Goal: Navigation & Orientation: Find specific page/section

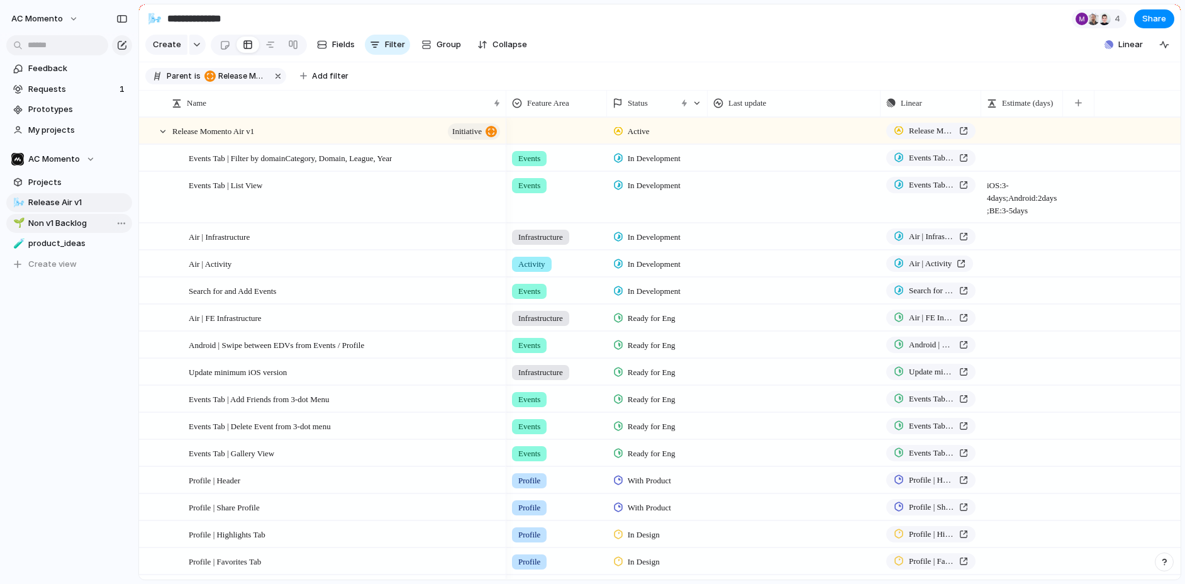
click at [57, 222] on span "Non v1 Backlog" at bounding box center [77, 223] width 99 height 13
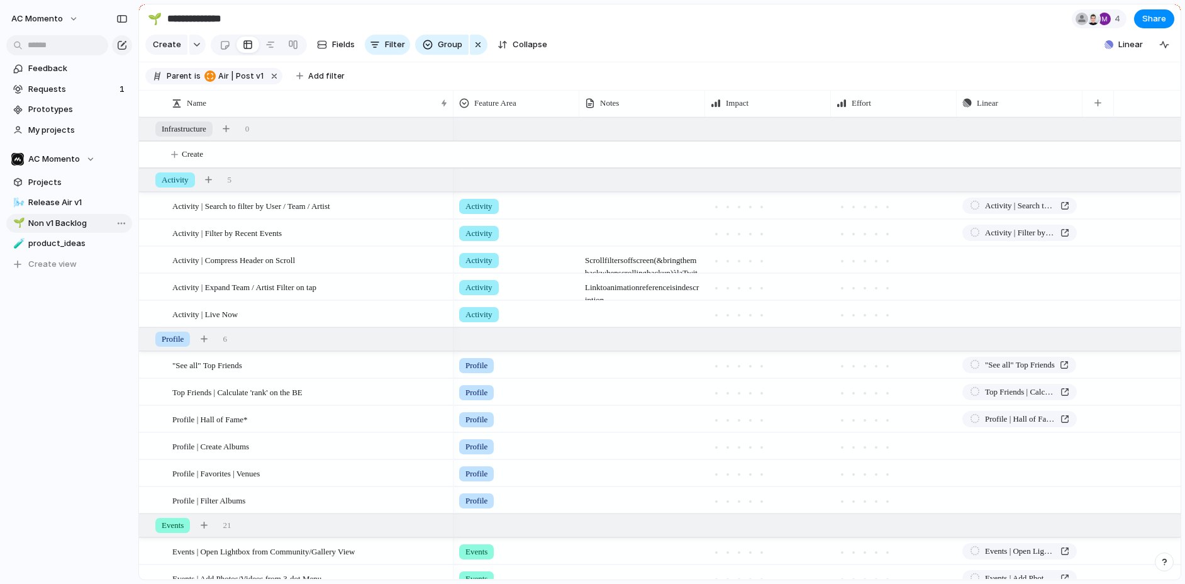
type input "**********"
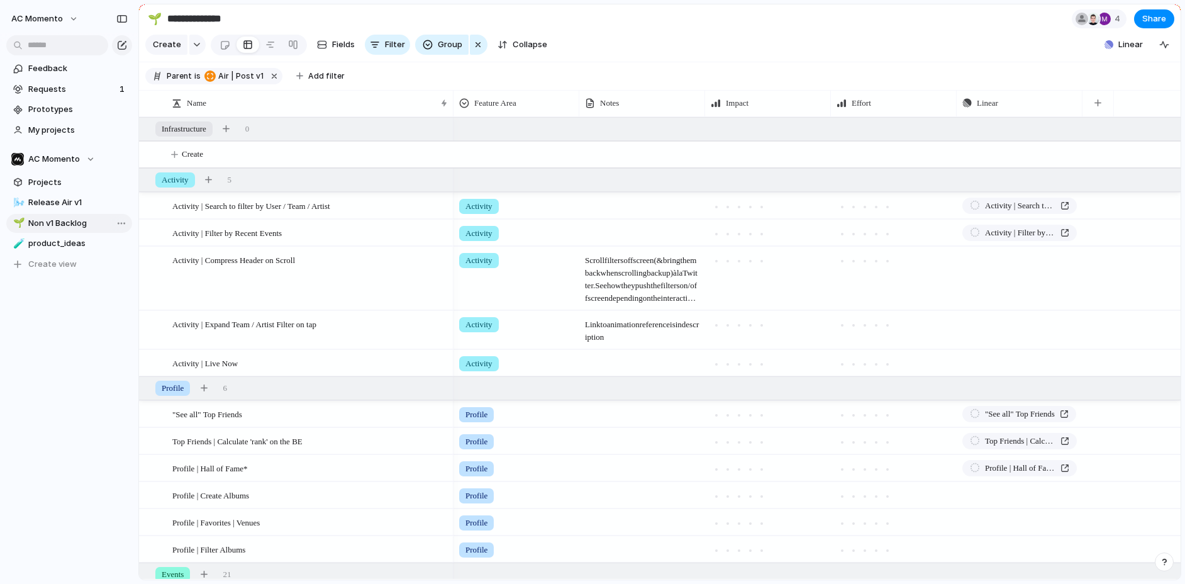
click at [57, 222] on span "Non v1 Backlog" at bounding box center [77, 223] width 99 height 13
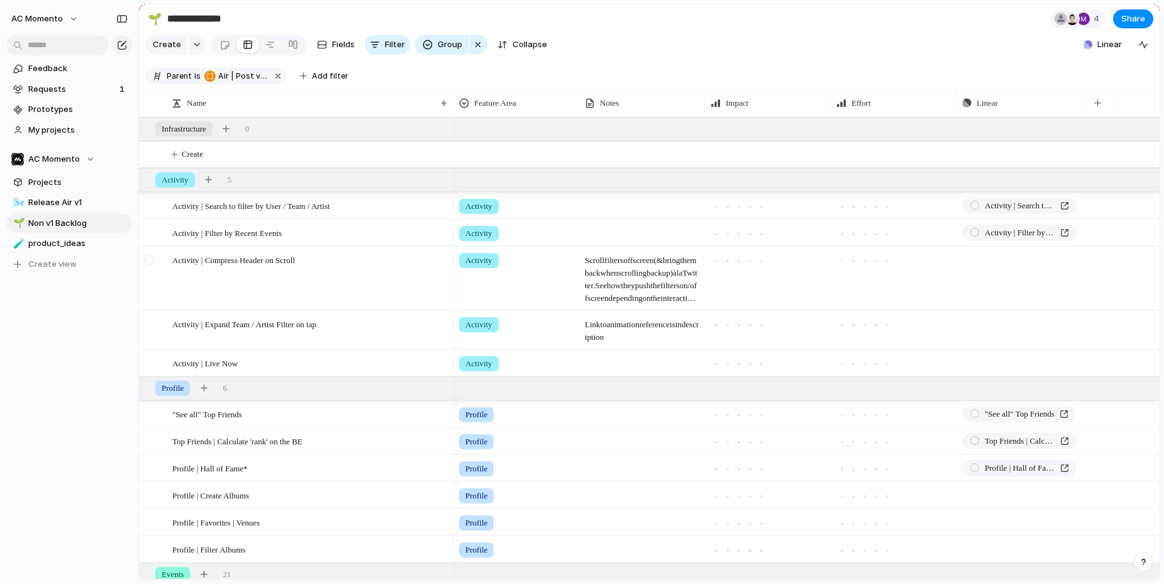
click at [148, 260] on div at bounding box center [149, 259] width 9 height 9
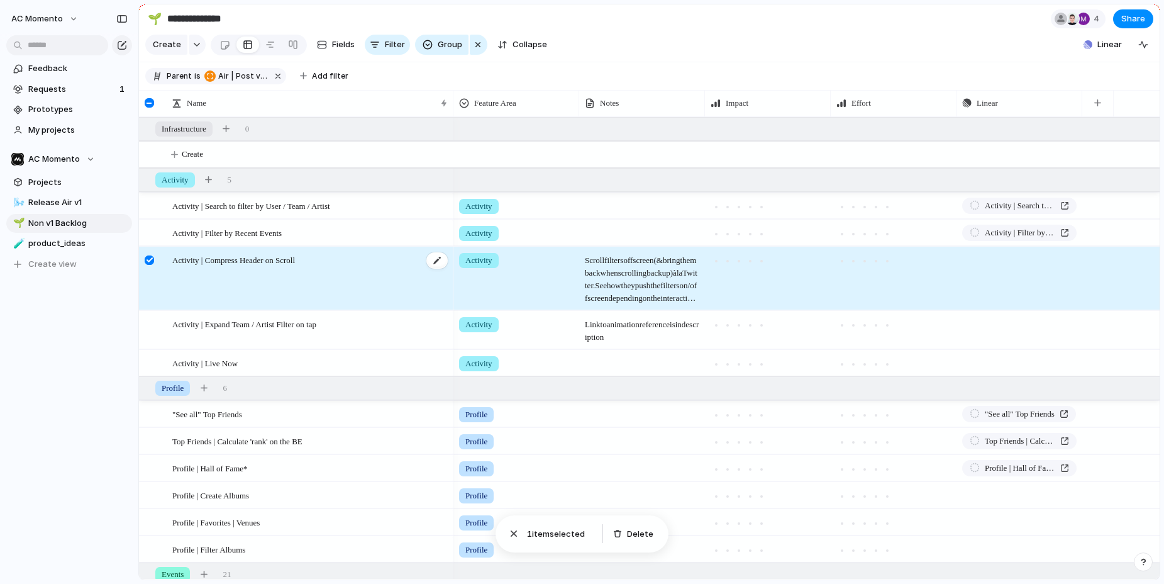
click at [326, 265] on div "Activity | Compress Header on Scroll" at bounding box center [310, 278] width 277 height 63
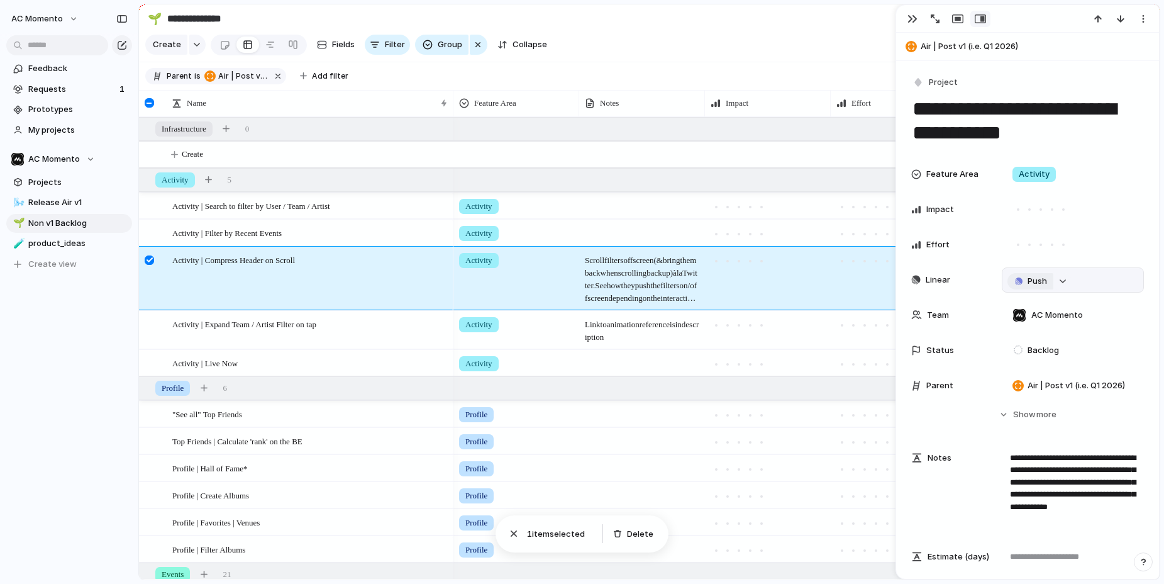
click at [1040, 281] on span "Push" at bounding box center [1038, 281] width 20 height 13
drag, startPoint x: 1036, startPoint y: 303, endPoint x: 1043, endPoint y: 304, distance: 7.0
click at [1091, 291] on div "Project Issue" at bounding box center [582, 292] width 1164 height 584
click at [1103, 306] on div "Project Issue" at bounding box center [582, 292] width 1164 height 584
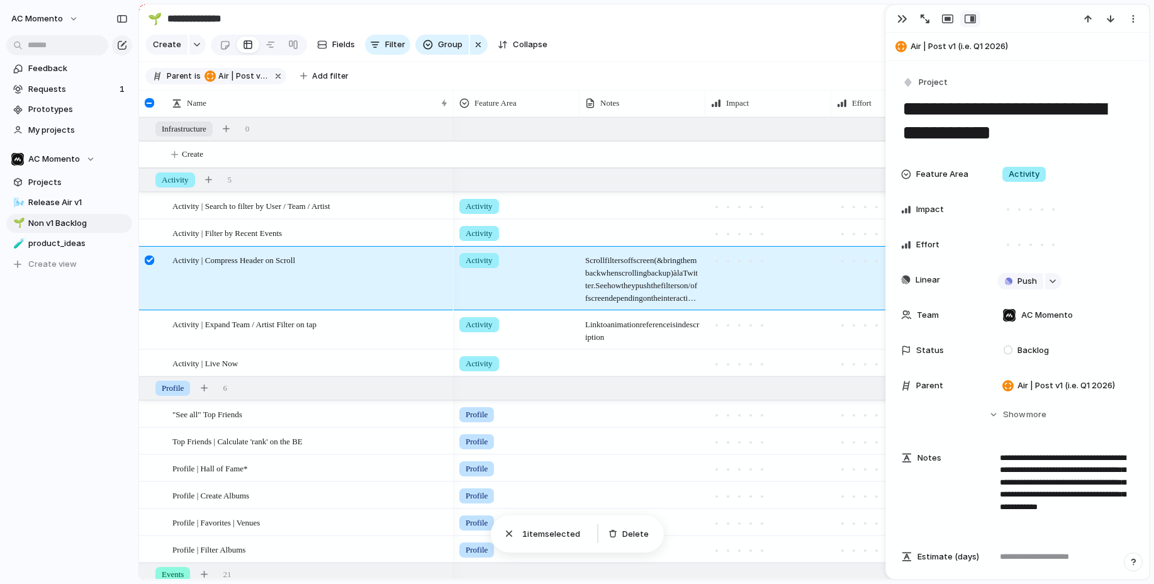
drag, startPoint x: 956, startPoint y: 108, endPoint x: 1095, endPoint y: 155, distance: 146.4
click at [901, 101] on textarea "**********" at bounding box center [1017, 121] width 233 height 51
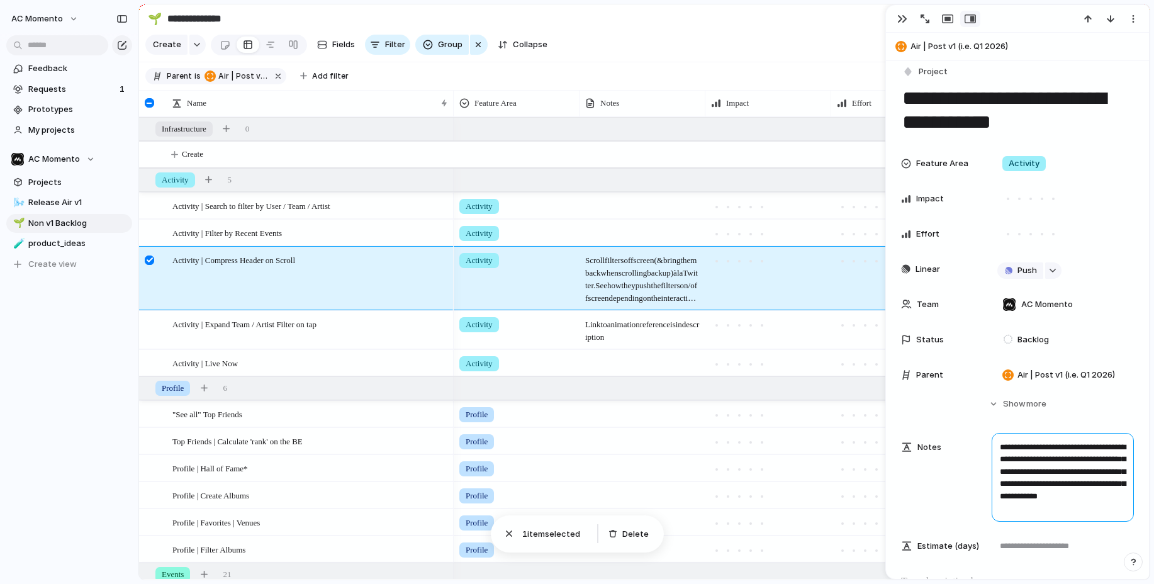
click at [1018, 471] on textarea "**********" at bounding box center [1062, 477] width 142 height 89
click at [1019, 470] on textarea "**********" at bounding box center [1062, 477] width 142 height 89
click at [1019, 470] on textarea "**********" at bounding box center [1062, 478] width 142 height 89
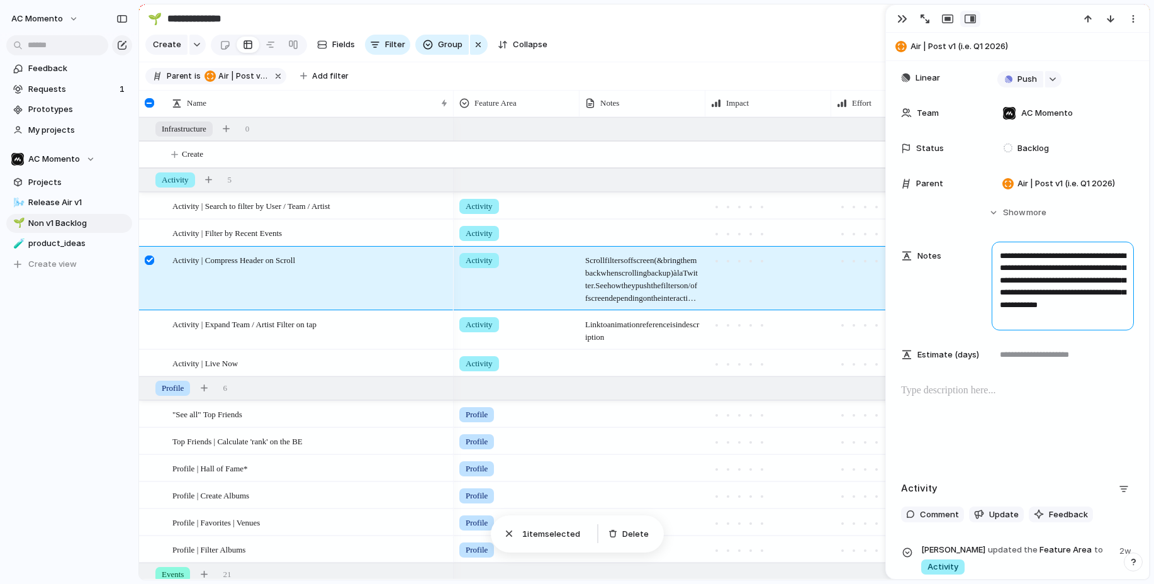
scroll to position [203, 0]
click at [633, 528] on span "Delete" at bounding box center [635, 534] width 26 height 13
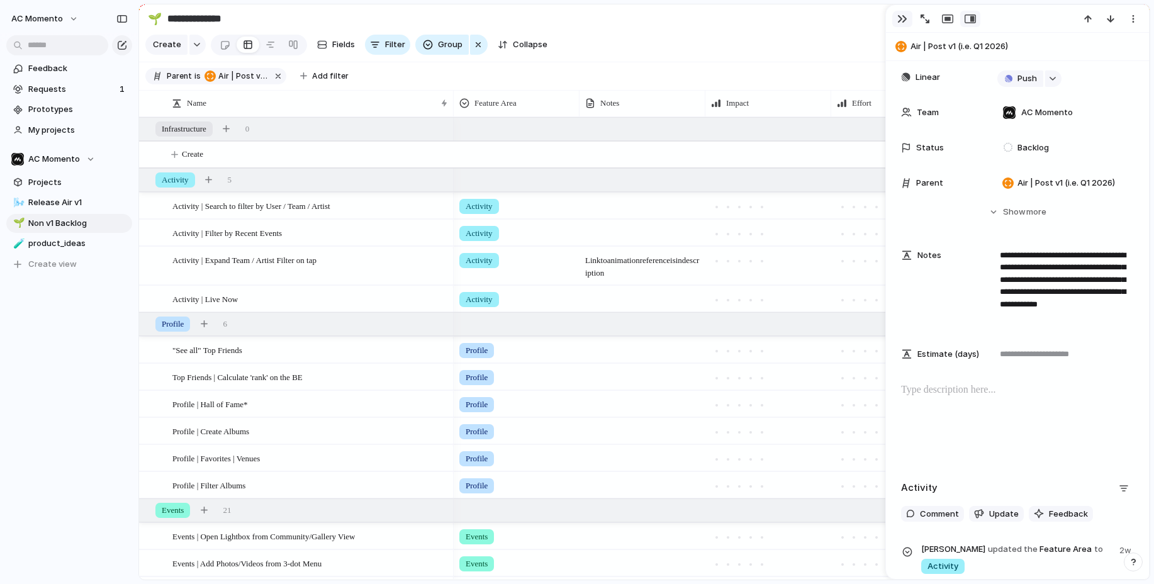
click at [897, 20] on div "button" at bounding box center [902, 19] width 10 height 10
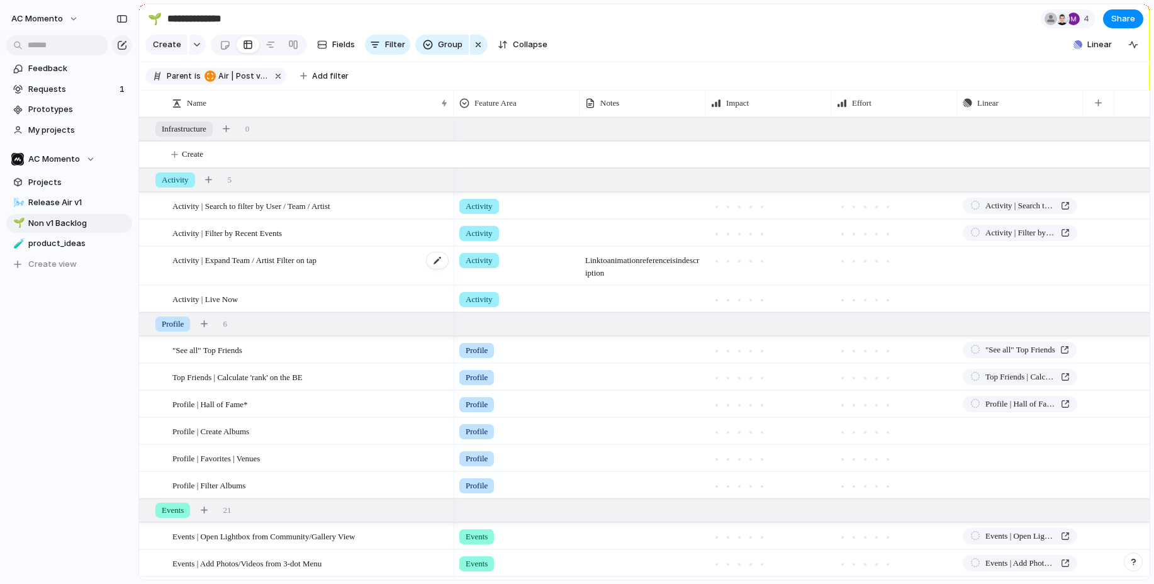
click at [304, 267] on div "Activity | Expand Team / Artist Filter on tap" at bounding box center [310, 266] width 277 height 38
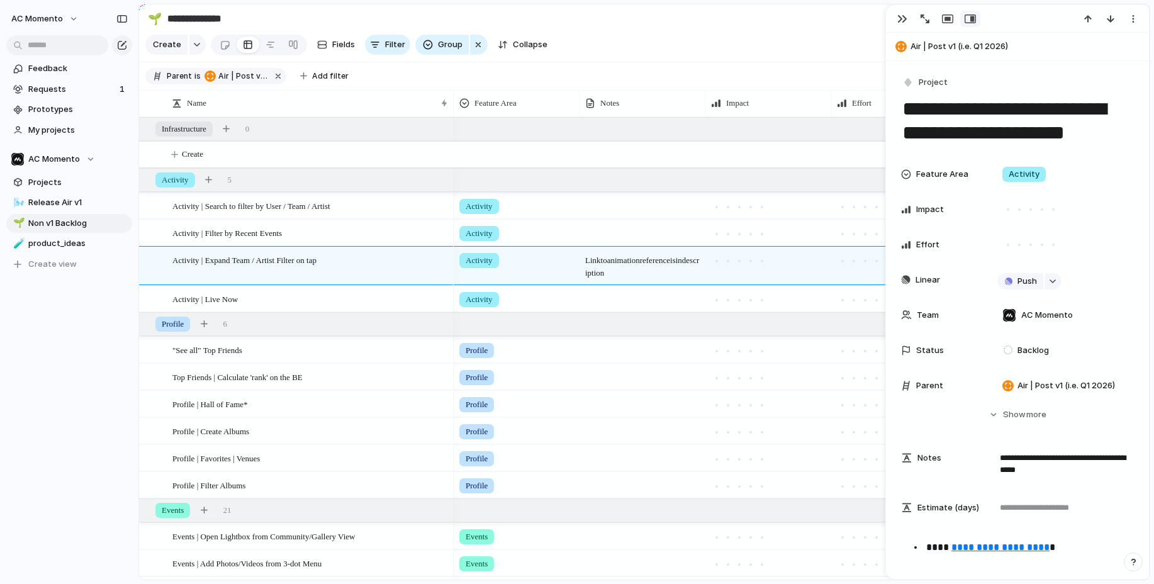
click at [1002, 137] on textarea "**********" at bounding box center [1017, 121] width 233 height 51
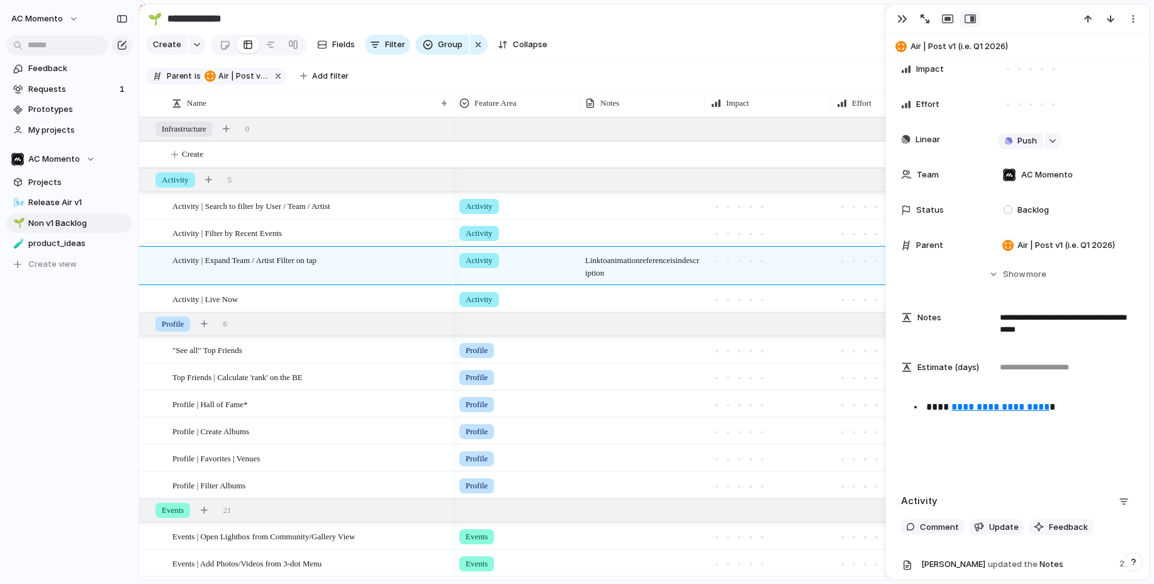
scroll to position [319, 0]
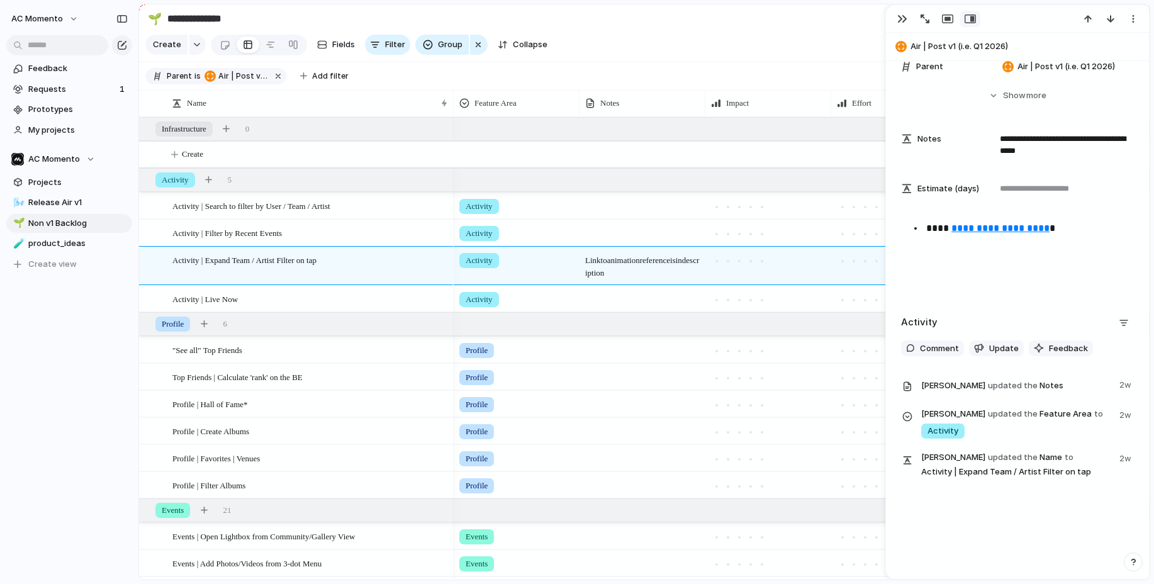
click at [1126, 244] on div "**********" at bounding box center [1017, 261] width 233 height 81
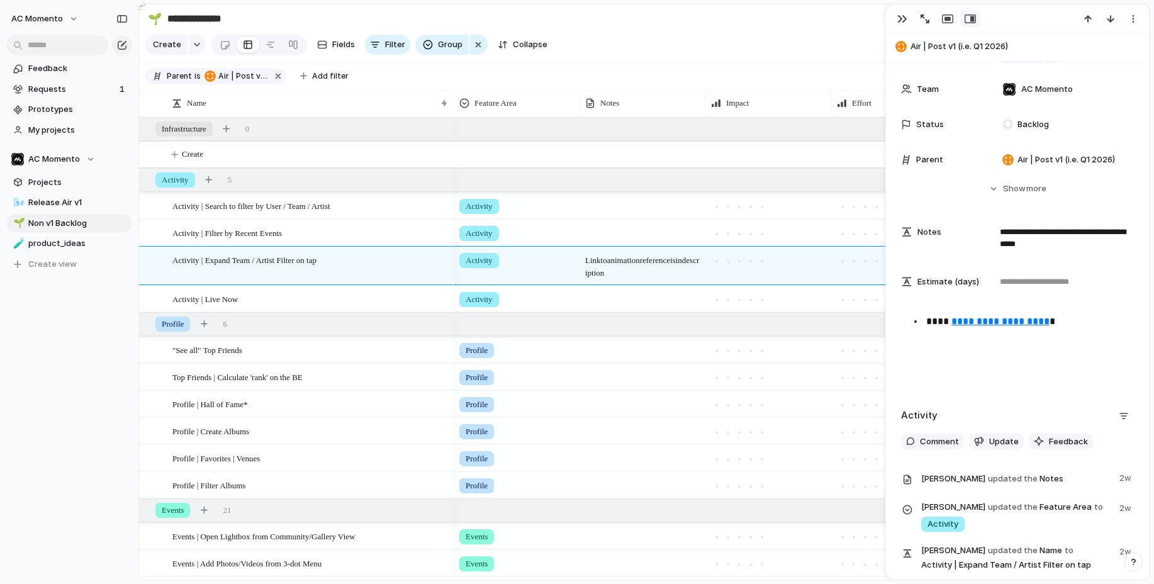
scroll to position [206, 0]
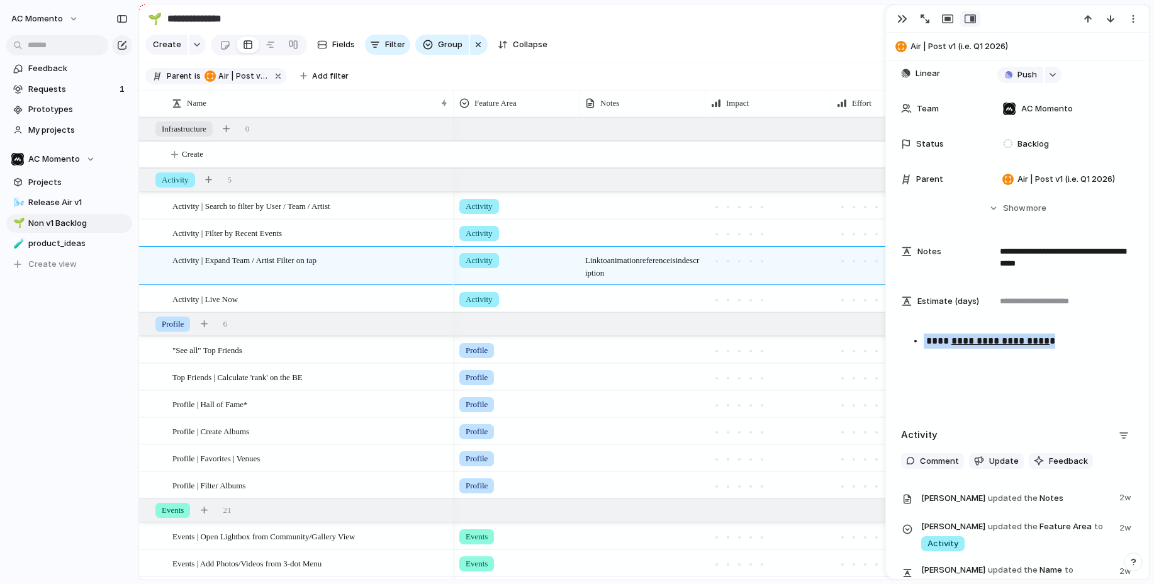
click at [924, 338] on p "**********" at bounding box center [1028, 340] width 210 height 15
copy p "**********"
click at [898, 18] on div "button" at bounding box center [902, 19] width 10 height 10
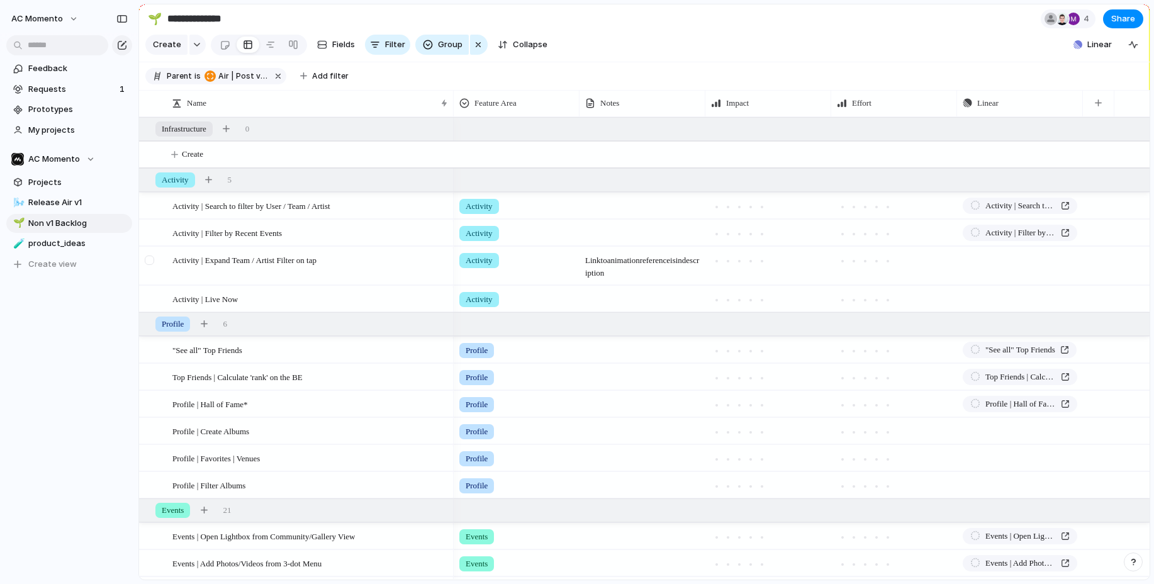
click at [156, 260] on div at bounding box center [151, 270] width 23 height 46
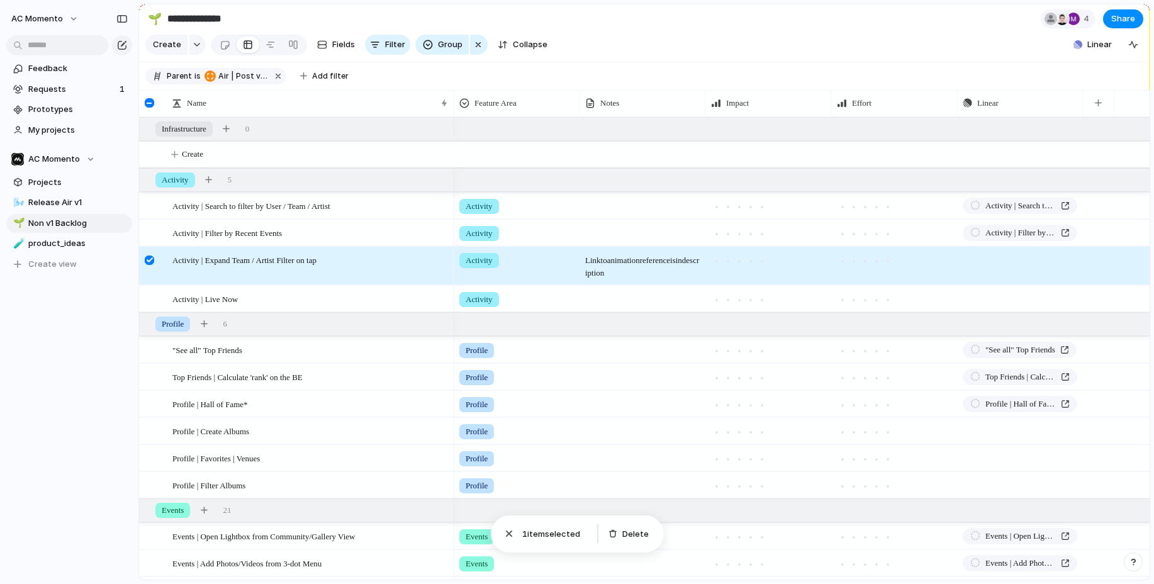
drag, startPoint x: 630, startPoint y: 530, endPoint x: 608, endPoint y: 516, distance: 26.2
click at [630, 530] on span "Delete" at bounding box center [635, 534] width 26 height 13
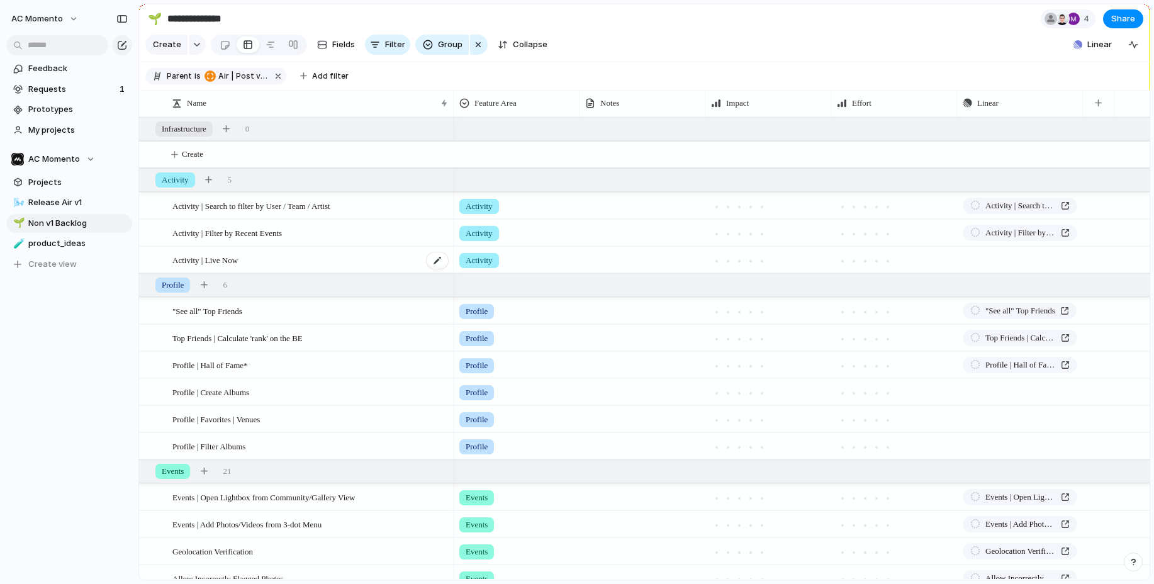
click at [257, 256] on div "Activity | Live Now" at bounding box center [310, 260] width 277 height 26
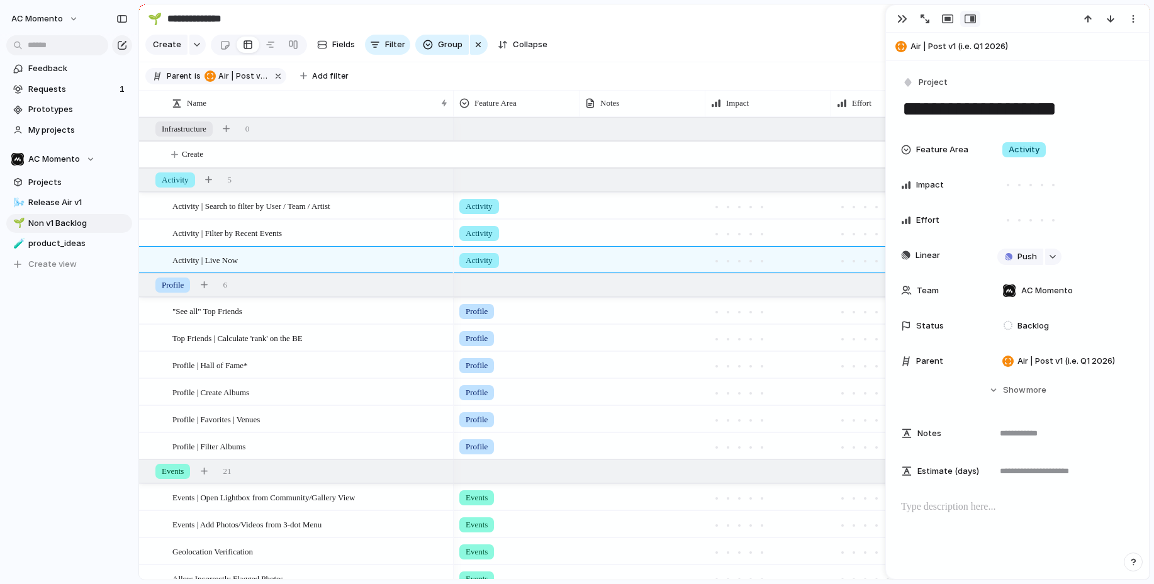
click at [1006, 96] on textarea "**********" at bounding box center [1017, 109] width 233 height 26
drag, startPoint x: 902, startPoint y: 16, endPoint x: 896, endPoint y: 23, distance: 9.8
click at [902, 16] on div "button" at bounding box center [902, 19] width 10 height 10
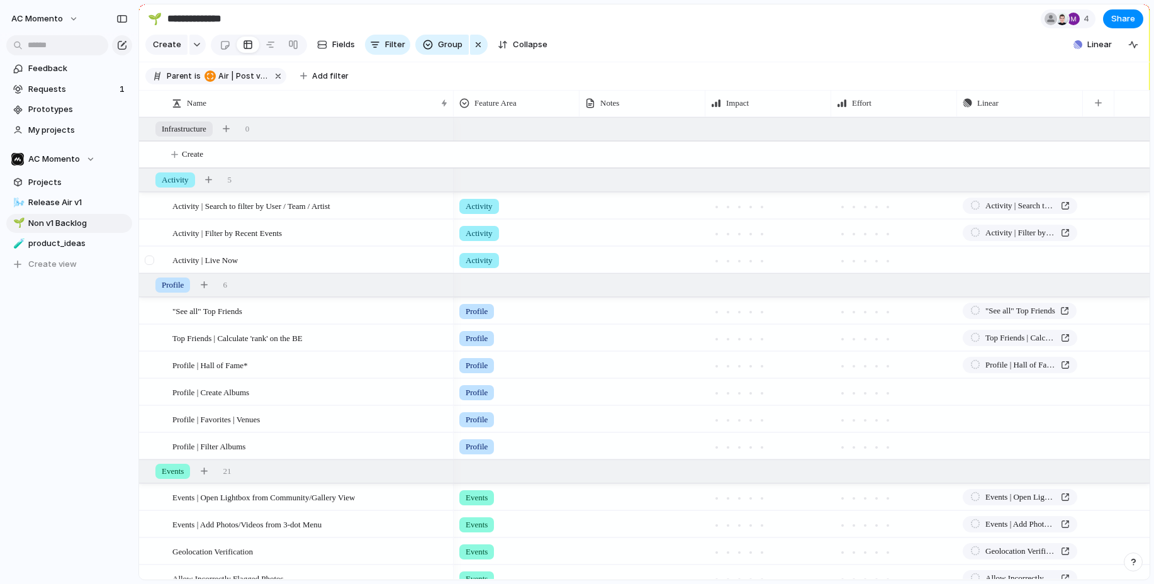
click at [152, 256] on div at bounding box center [149, 259] width 9 height 9
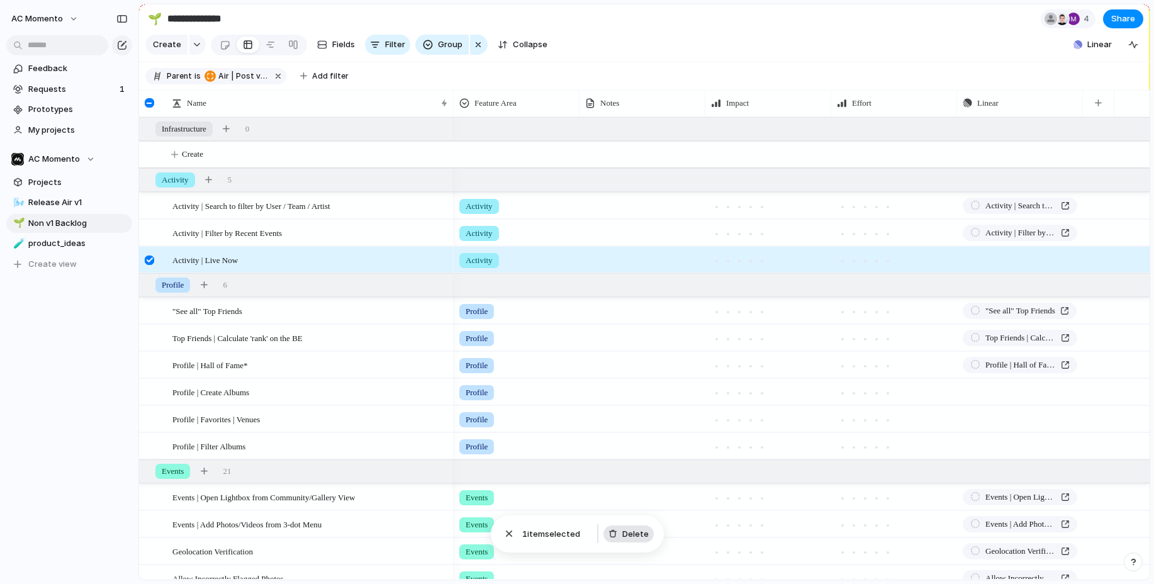
click at [631, 536] on span "Delete" at bounding box center [635, 534] width 26 height 13
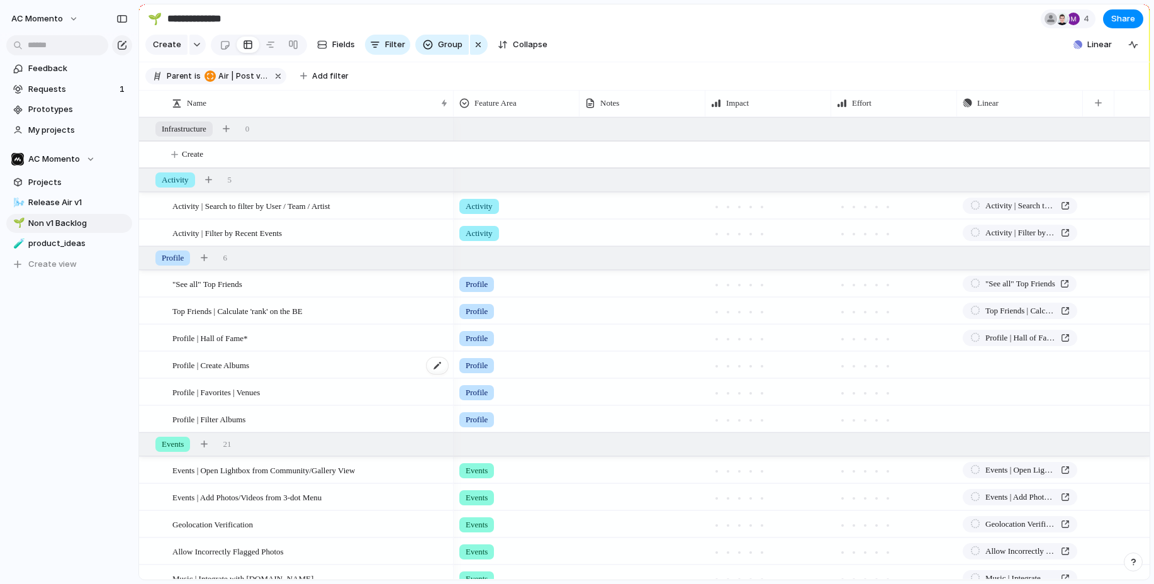
click at [205, 361] on span "Profile | Create Albums" at bounding box center [210, 364] width 77 height 14
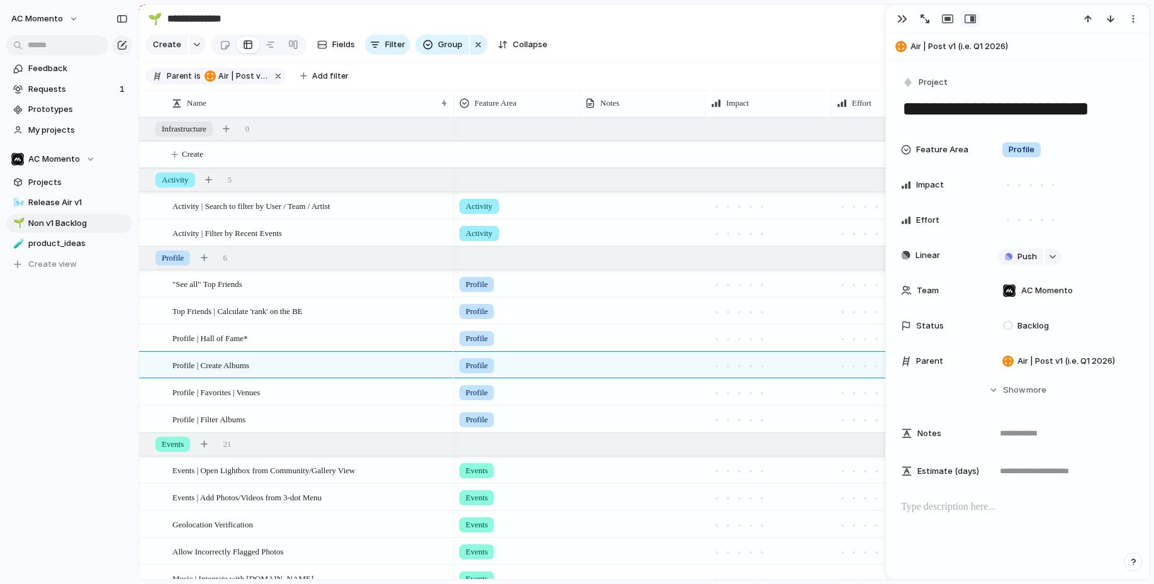
click at [978, 116] on textarea "**********" at bounding box center [1017, 109] width 233 height 26
click at [1074, 117] on textarea "**********" at bounding box center [1017, 109] width 233 height 26
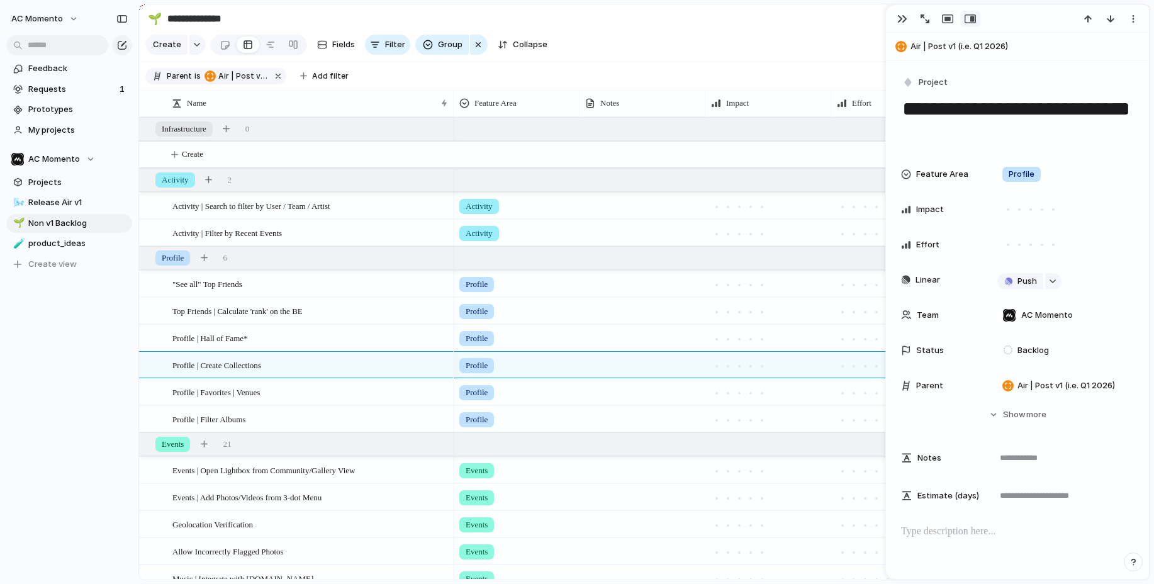
click at [1071, 114] on textarea "**********" at bounding box center [1017, 121] width 233 height 51
click at [284, 396] on div "Profile | Favorites | Venues" at bounding box center [310, 392] width 277 height 26
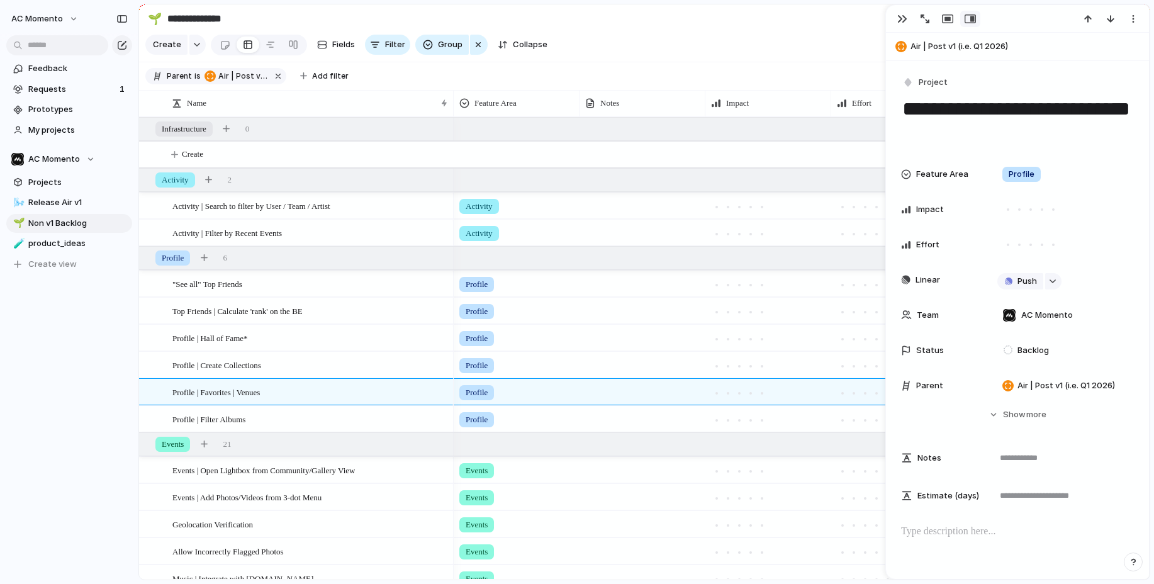
drag, startPoint x: 949, startPoint y: 128, endPoint x: 908, endPoint y: 113, distance: 43.8
click at [908, 113] on textarea "**********" at bounding box center [1017, 121] width 233 height 51
click at [262, 423] on div "Profile | Filter Albums" at bounding box center [310, 419] width 277 height 26
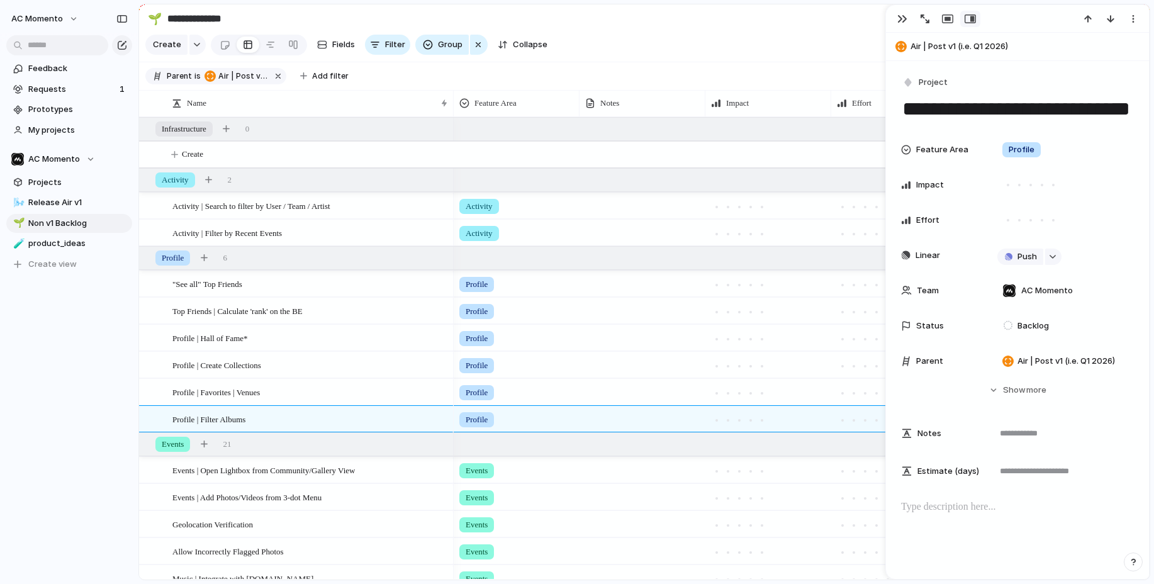
click at [1044, 109] on textarea "**********" at bounding box center [1017, 109] width 233 height 26
type textarea "**********"
click at [900, 18] on div "button" at bounding box center [902, 19] width 10 height 10
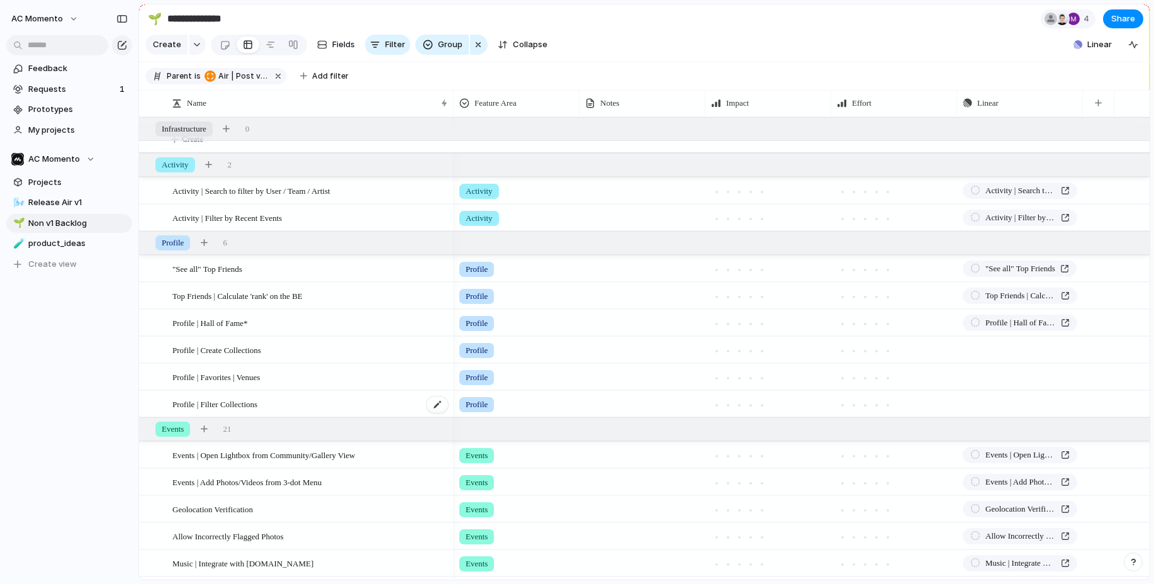
scroll to position [18, 0]
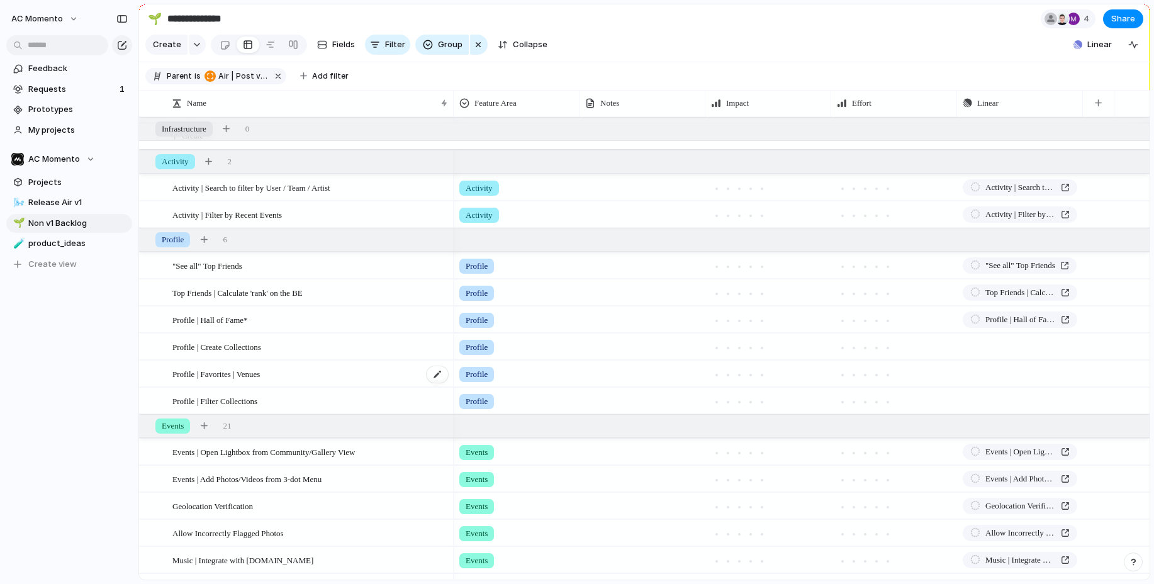
click at [214, 369] on span "Profile | Favorites | Venues" at bounding box center [215, 373] width 87 height 14
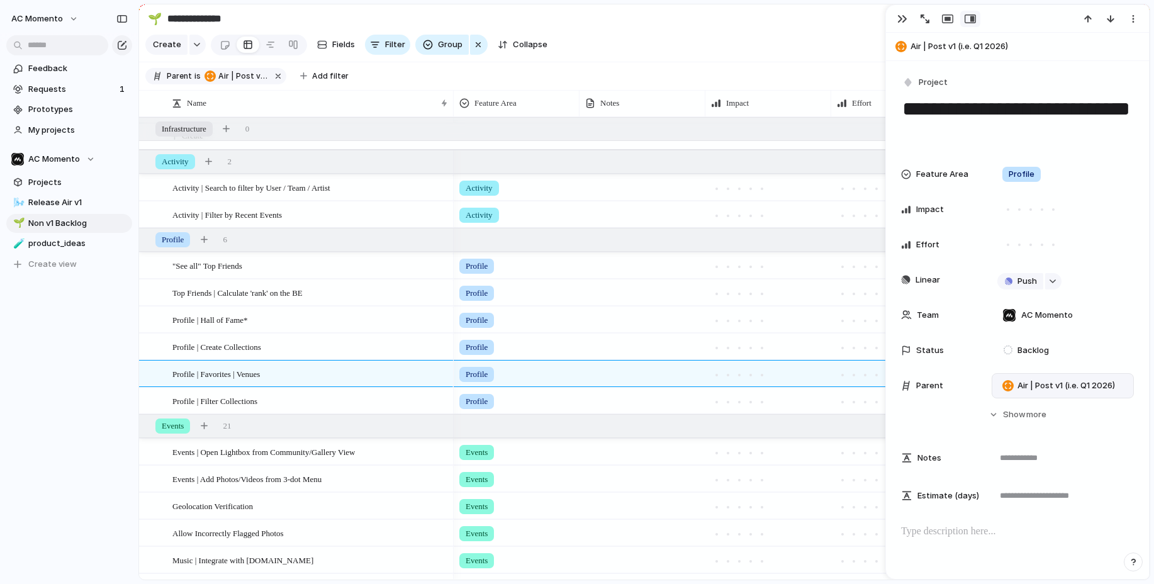
click at [1050, 384] on span "Air | Post v1 (i.e. Q1 2026)" at bounding box center [1066, 385] width 98 height 13
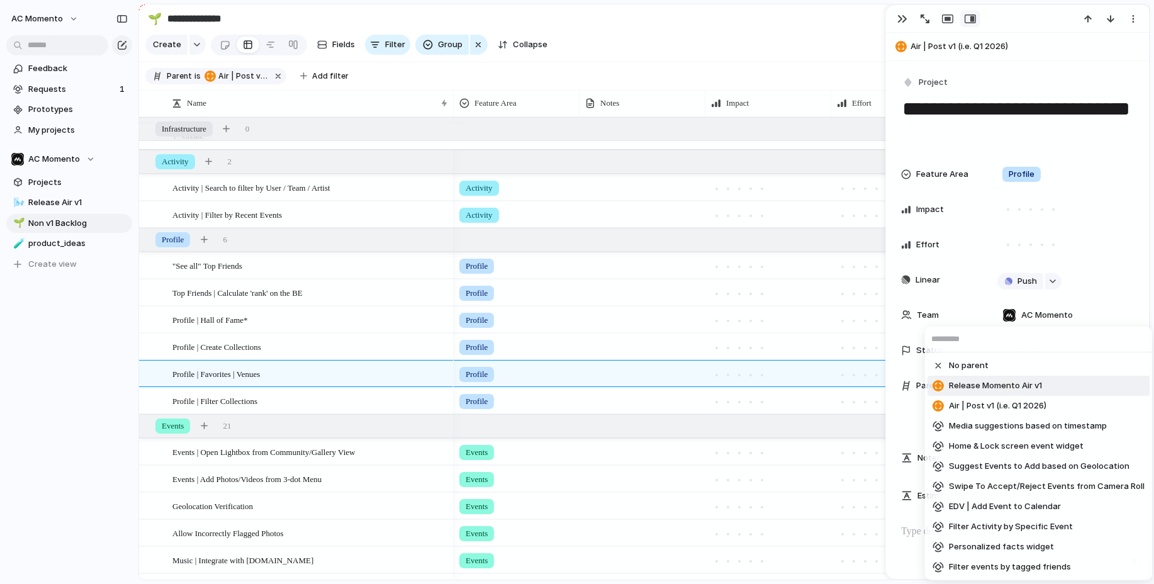
click at [233, 368] on div "No parent Release Momento Air v1 Air | Post v1 (i.e. Q1 2026) Media suggestions…" at bounding box center [577, 292] width 1154 height 584
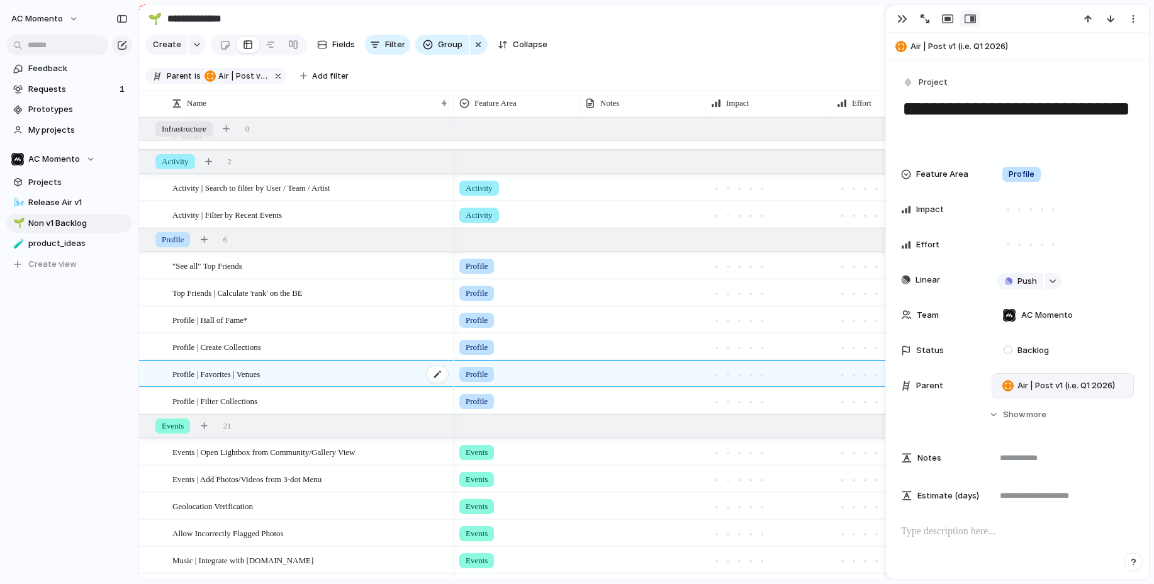
click at [233, 368] on span "Profile | Favorites | Venues" at bounding box center [215, 373] width 87 height 14
click at [898, 18] on div "button" at bounding box center [902, 19] width 10 height 10
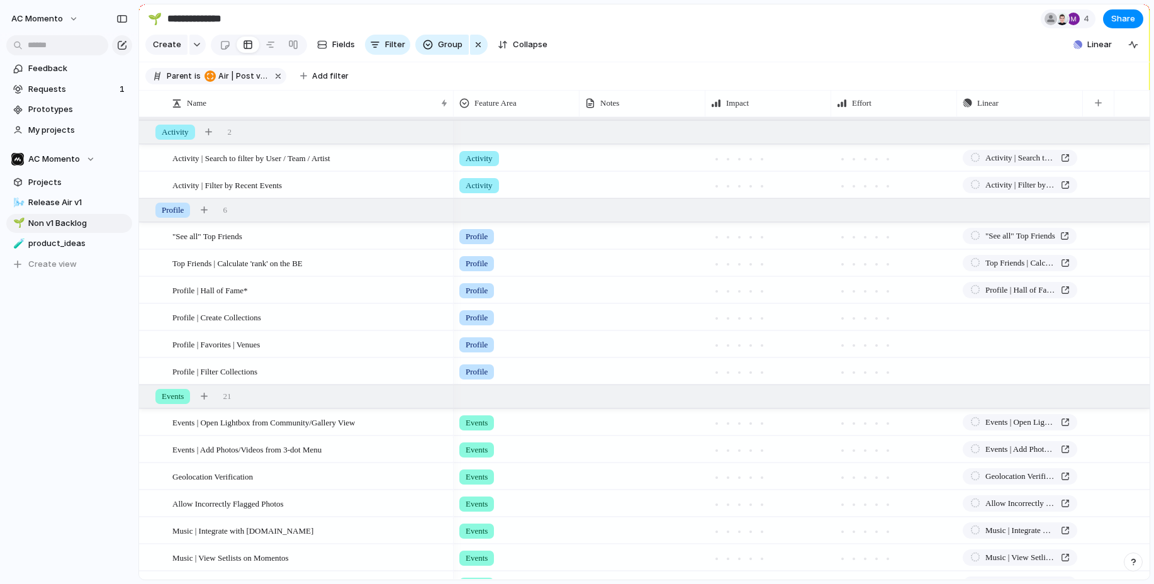
scroll to position [58, 0]
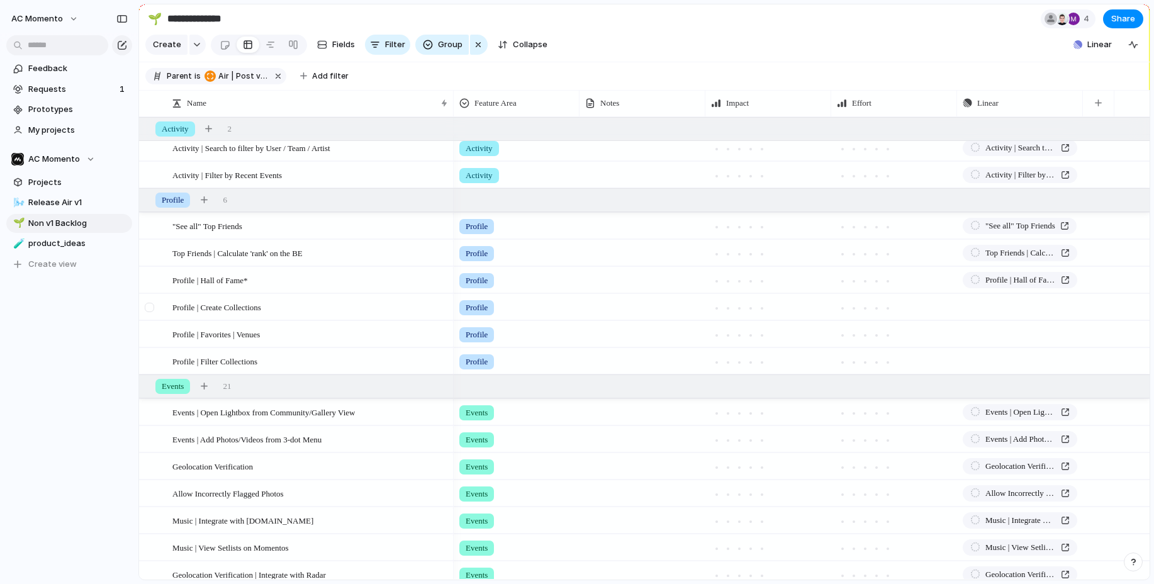
click at [150, 307] on div at bounding box center [149, 307] width 9 height 9
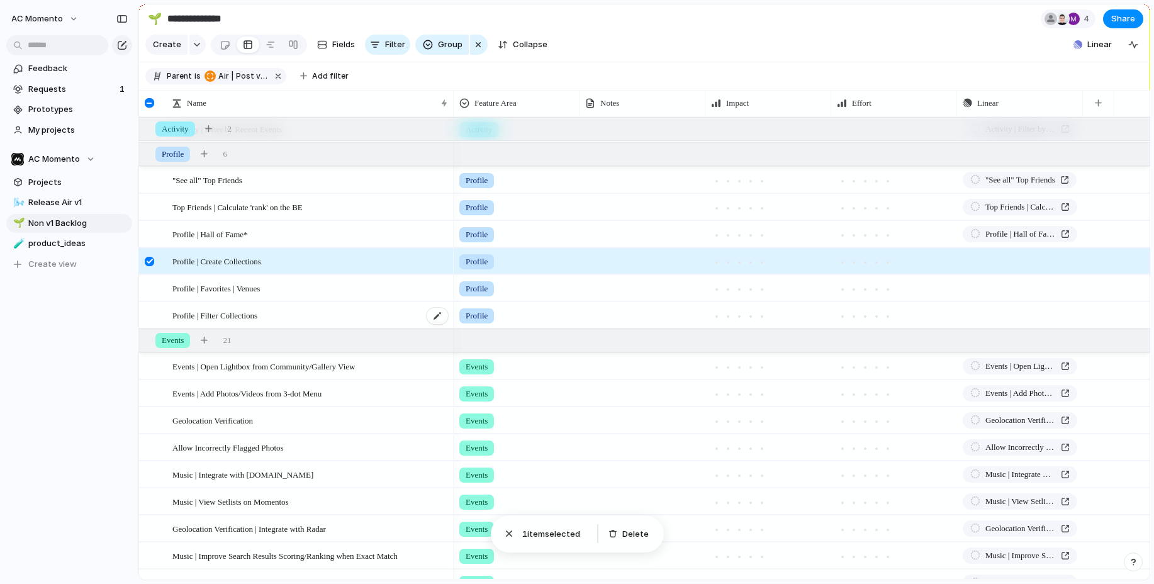
scroll to position [106, 0]
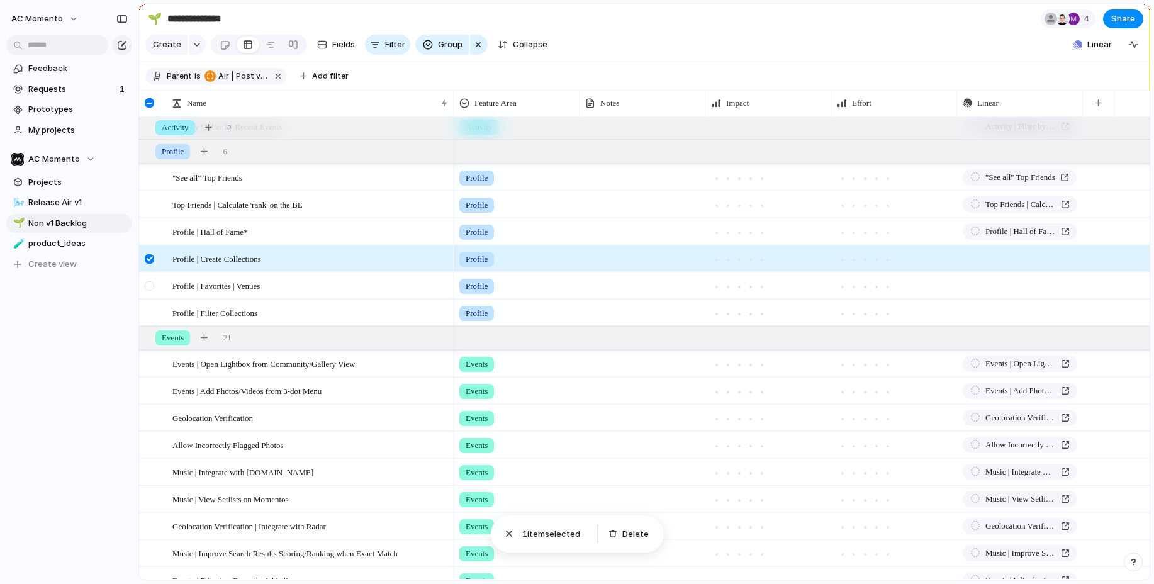
click at [153, 284] on div at bounding box center [149, 285] width 9 height 9
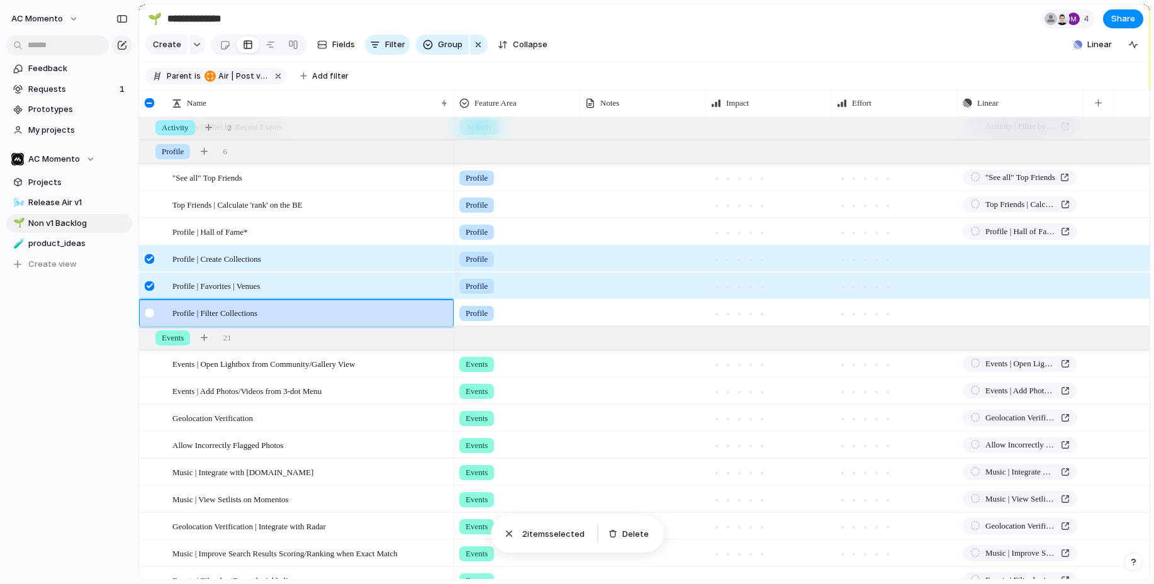
drag, startPoint x: 147, startPoint y: 313, endPoint x: 197, endPoint y: 331, distance: 52.7
click at [147, 313] on div at bounding box center [149, 312] width 9 height 9
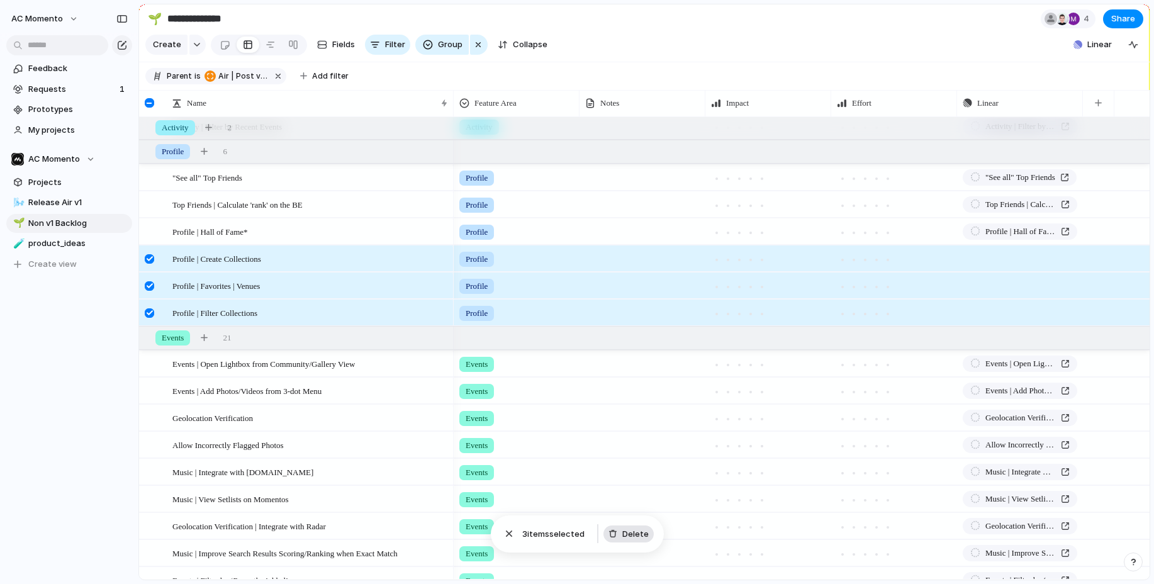
click at [627, 535] on span "Delete" at bounding box center [635, 534] width 26 height 13
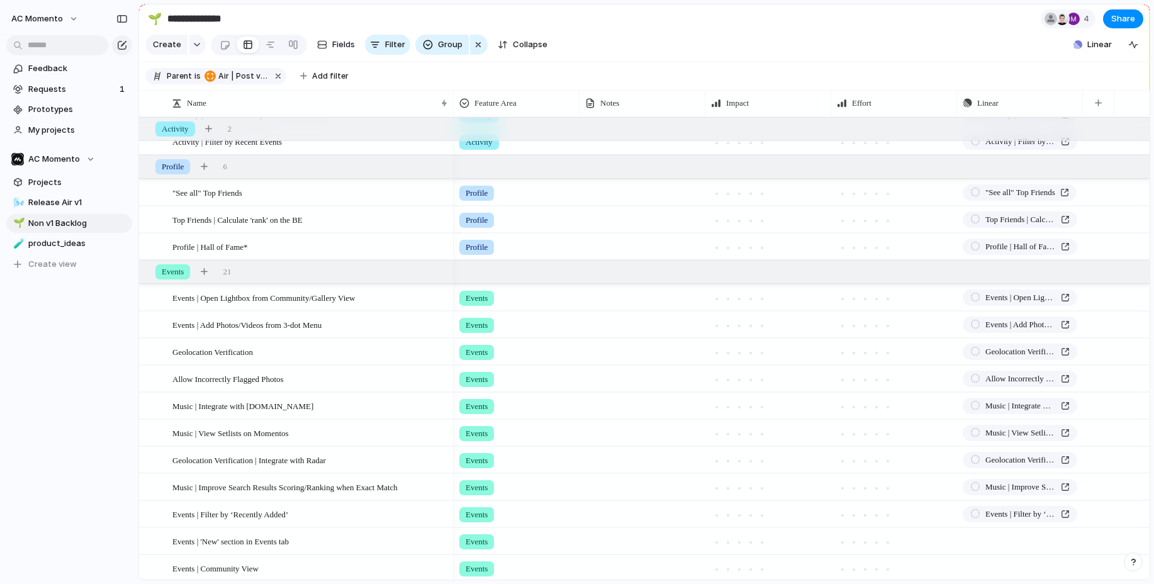
scroll to position [0, 0]
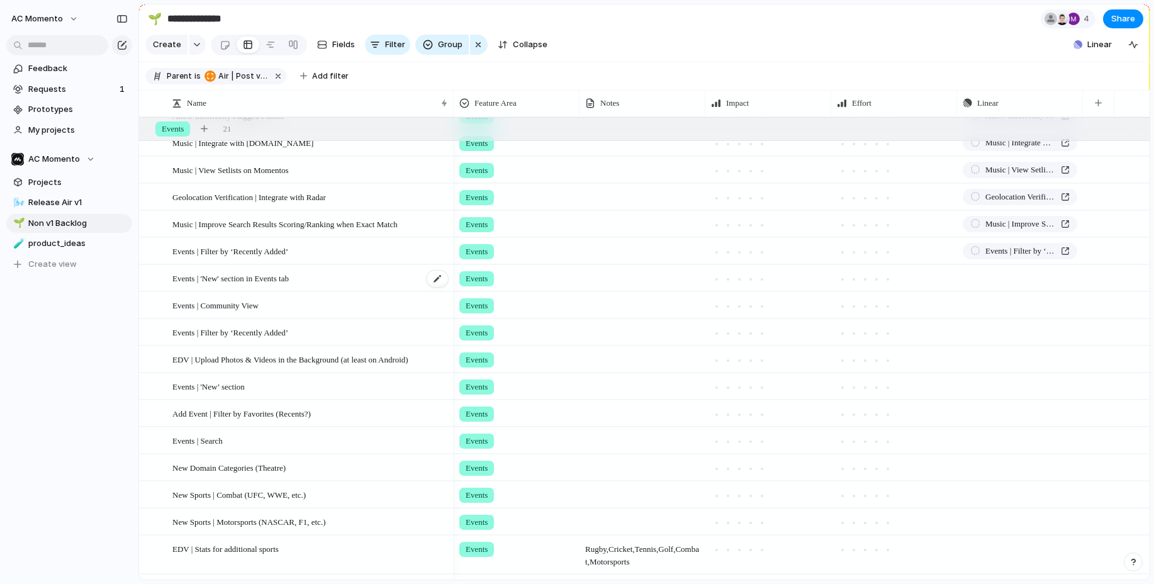
click at [312, 269] on div "Events | 'New' section in Events tab" at bounding box center [310, 278] width 277 height 26
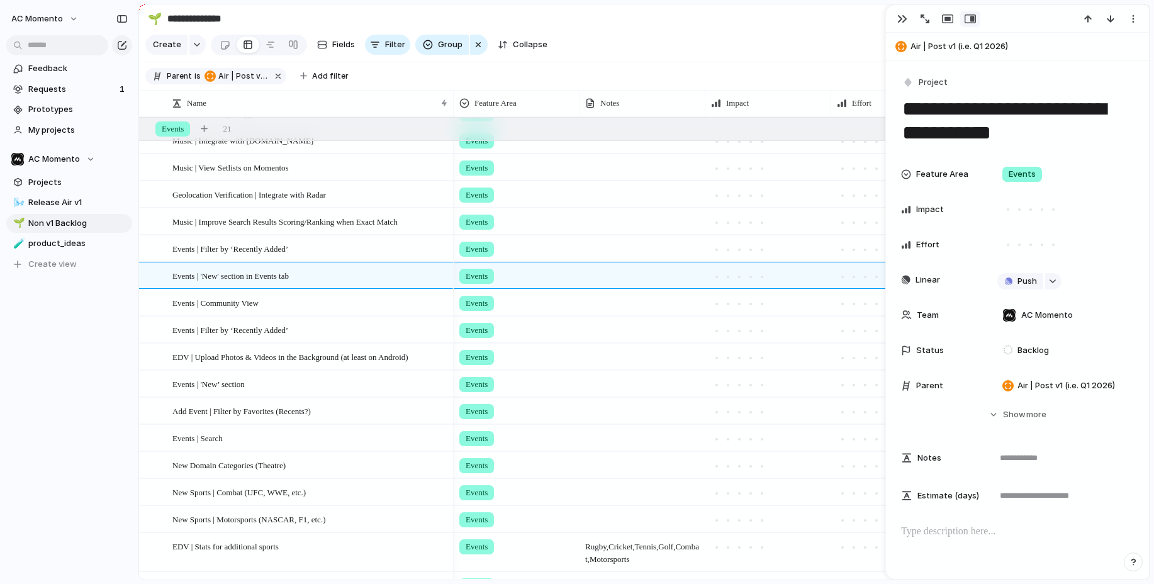
click at [951, 122] on textarea "**********" at bounding box center [1017, 121] width 233 height 51
click at [950, 123] on textarea "**********" at bounding box center [1017, 121] width 233 height 51
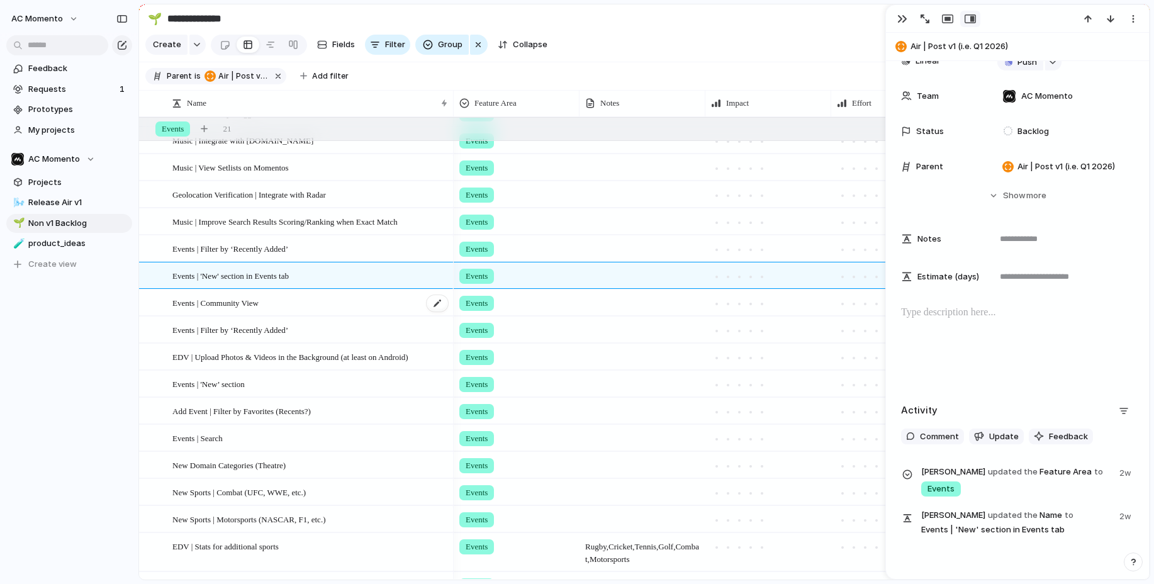
click at [259, 301] on span "Events | Community View" at bounding box center [215, 302] width 86 height 14
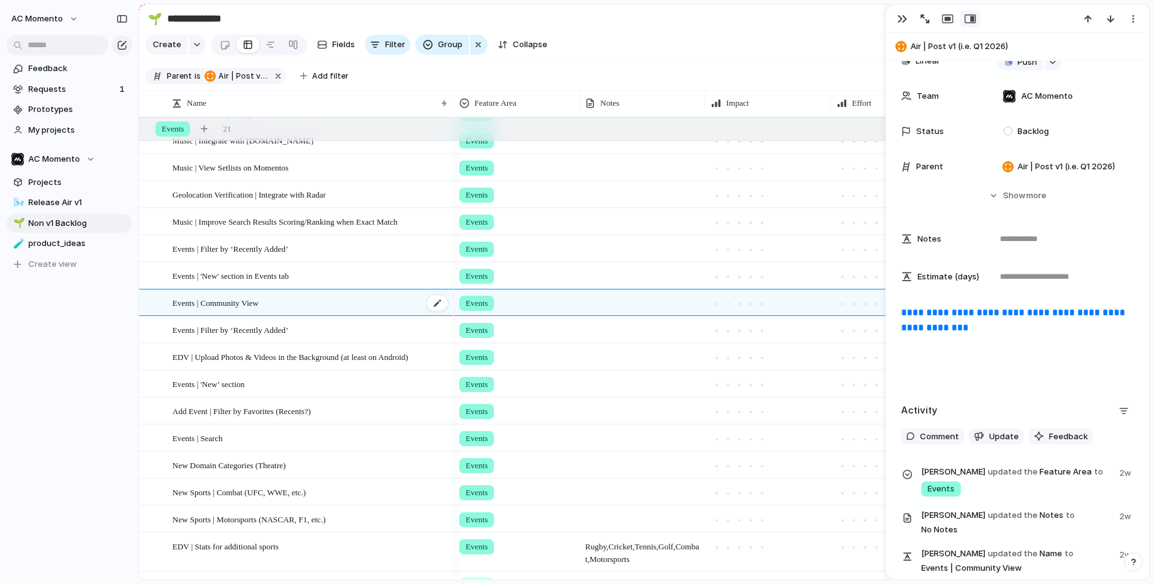
click at [259, 301] on span "Events | Community View" at bounding box center [215, 302] width 86 height 14
click at [259, 301] on textarea "**********" at bounding box center [308, 304] width 272 height 16
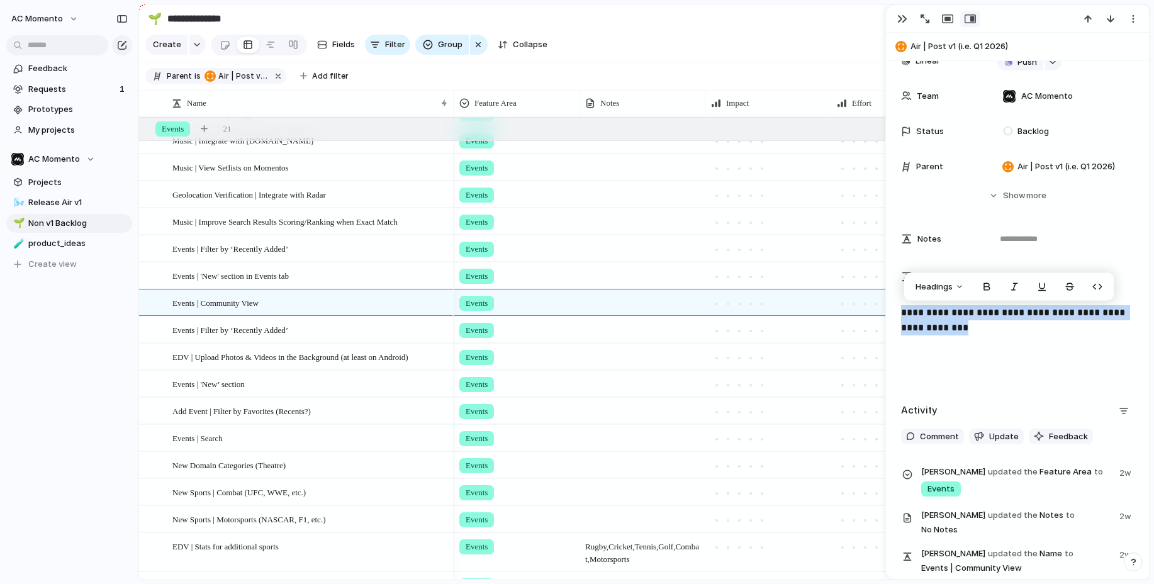
drag, startPoint x: 923, startPoint y: 318, endPoint x: 901, endPoint y: 313, distance: 22.0
click at [901, 313] on p "**********" at bounding box center [1017, 320] width 233 height 30
click at [973, 318] on link "**********" at bounding box center [1014, 320] width 226 height 25
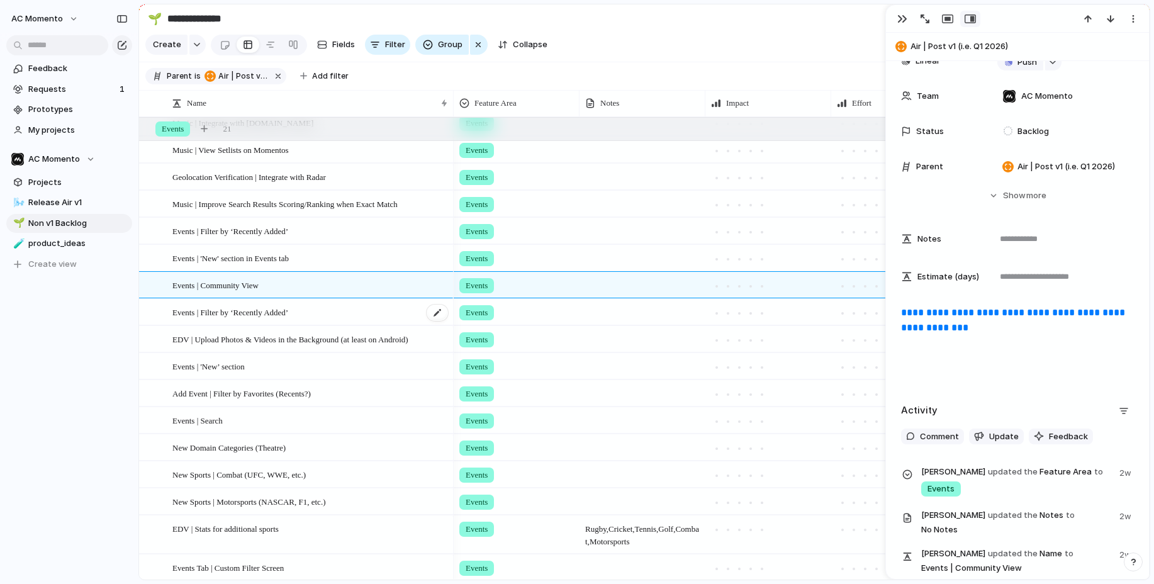
scroll to position [376, 0]
click at [229, 313] on span "Events | Filter by ‘Recently Added’" at bounding box center [230, 310] width 116 height 14
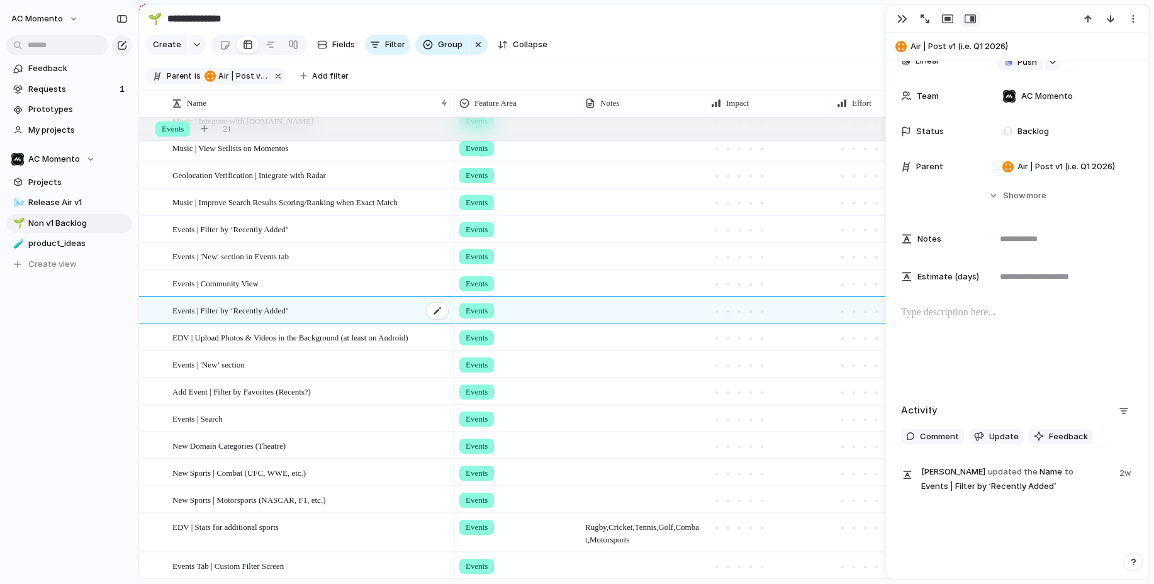
click at [229, 313] on span "Events | Filter by ‘Recently Added’" at bounding box center [230, 310] width 116 height 14
click at [309, 337] on span "EDV | Upload Photos & Videos in the Background (at least on Android)" at bounding box center [290, 337] width 236 height 14
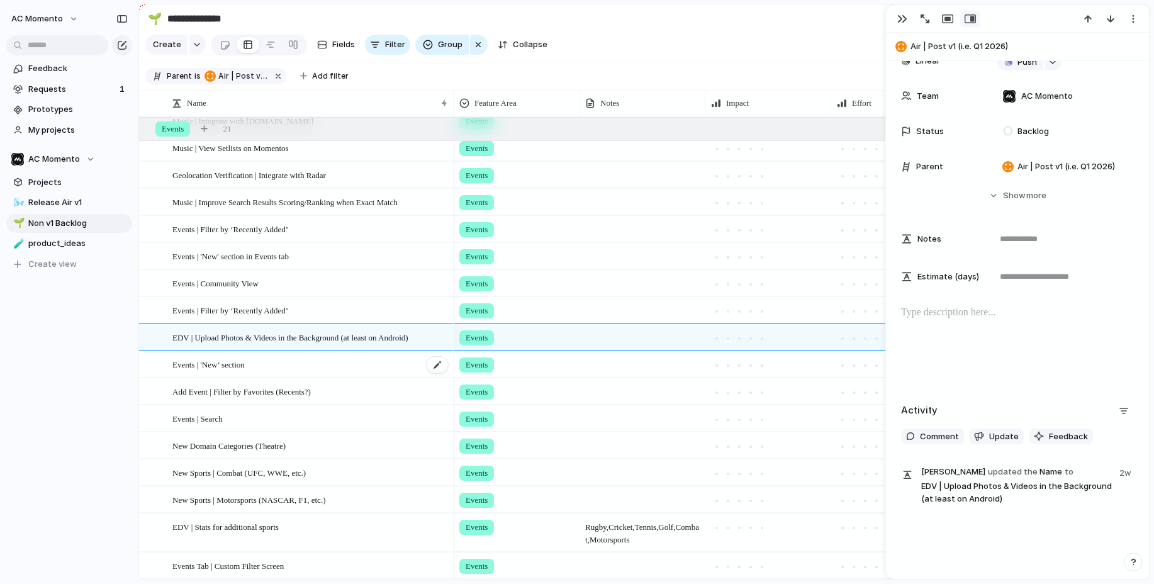
click at [235, 364] on span "Events | 'New’ section" at bounding box center [208, 364] width 72 height 14
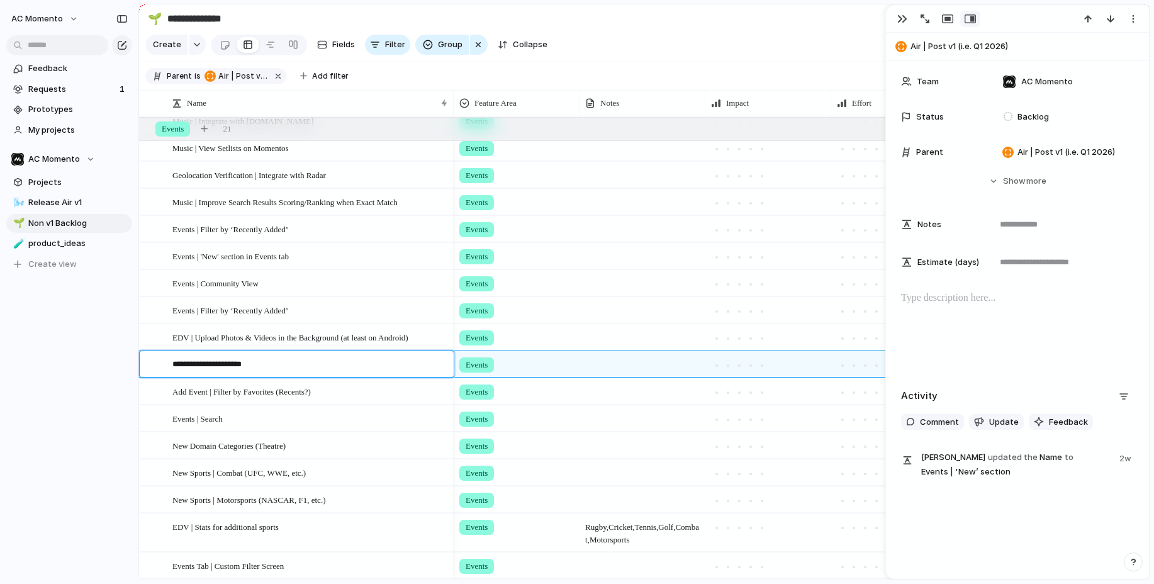
scroll to position [194, 0]
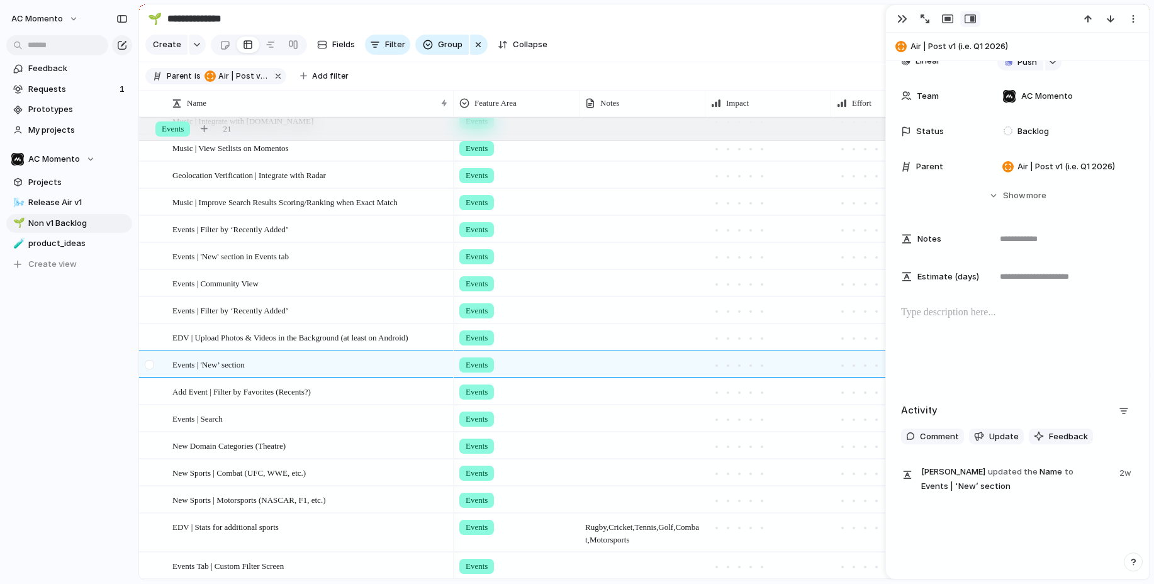
click at [147, 365] on div at bounding box center [149, 364] width 9 height 9
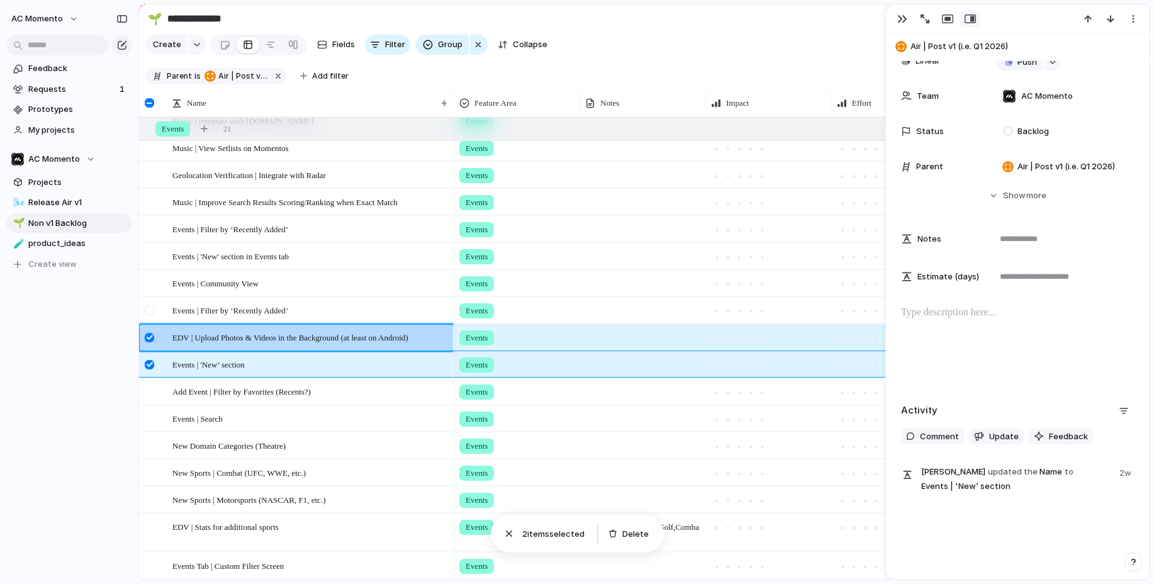
click at [150, 308] on div at bounding box center [149, 310] width 9 height 9
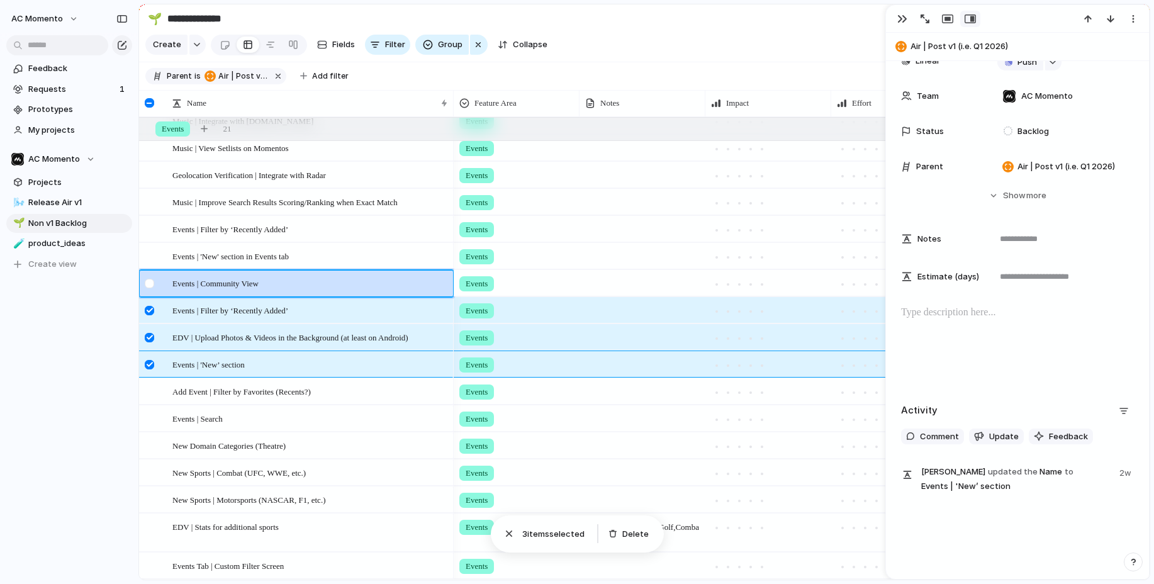
click at [147, 281] on div at bounding box center [149, 283] width 9 height 9
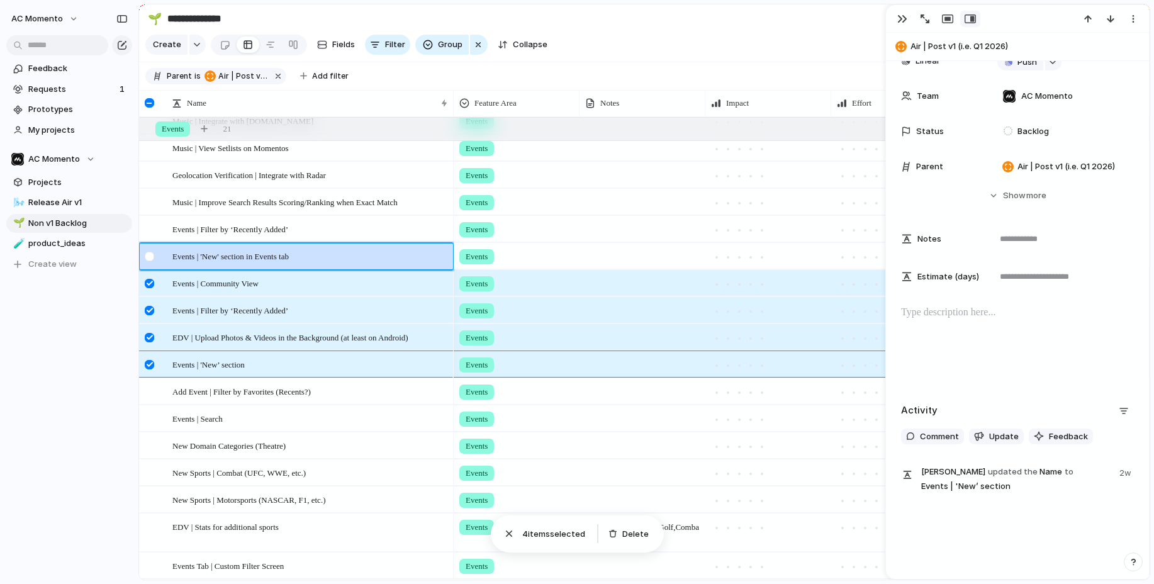
click at [146, 252] on div at bounding box center [149, 256] width 9 height 9
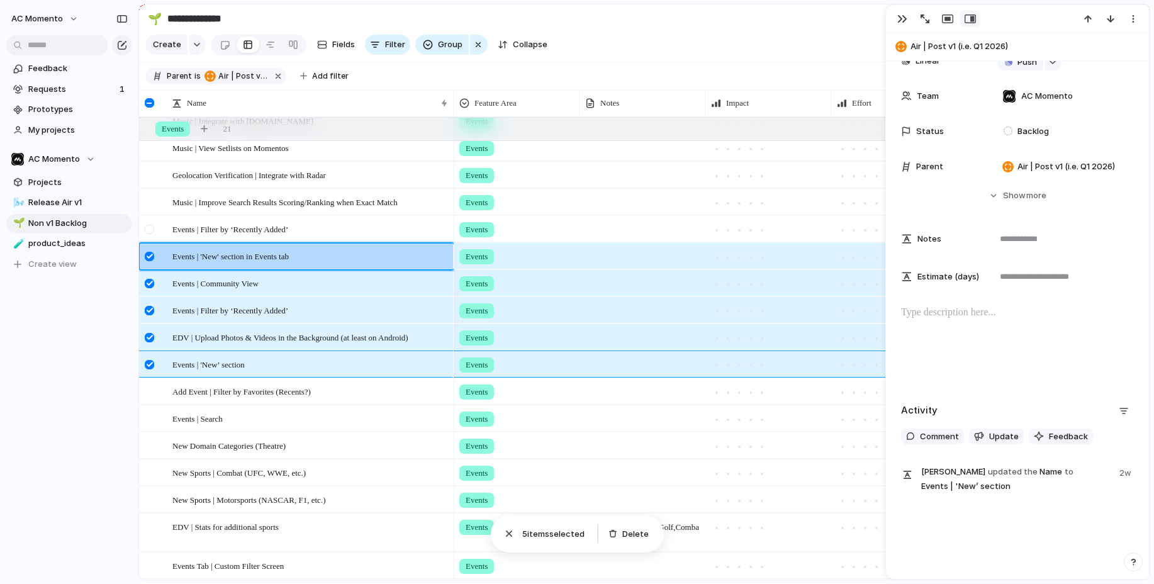
click at [148, 223] on div at bounding box center [151, 233] width 23 height 34
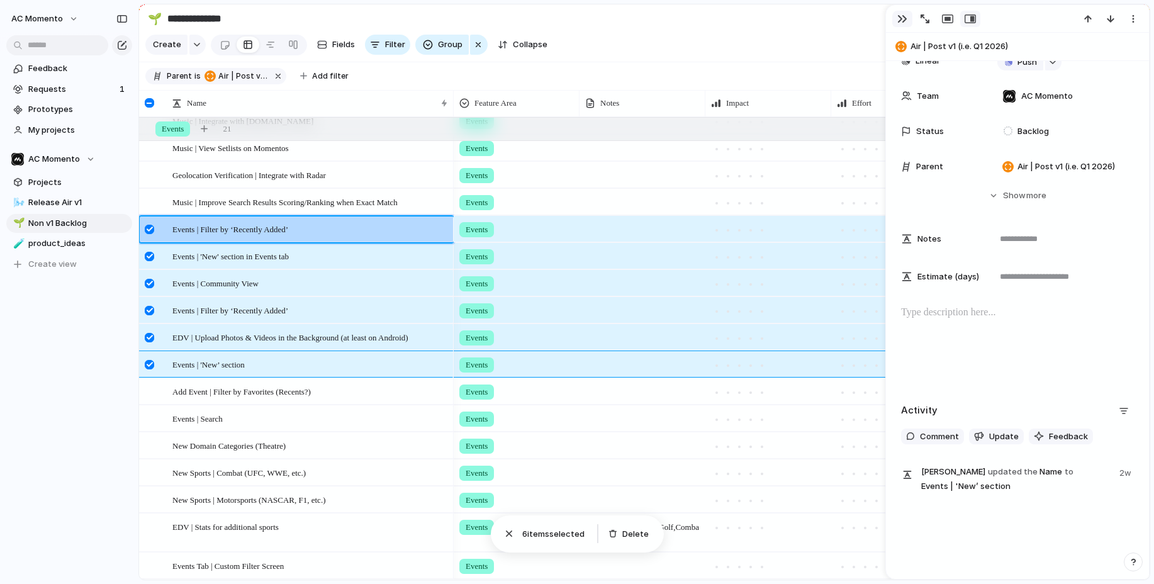
click at [903, 21] on div "button" at bounding box center [902, 19] width 10 height 10
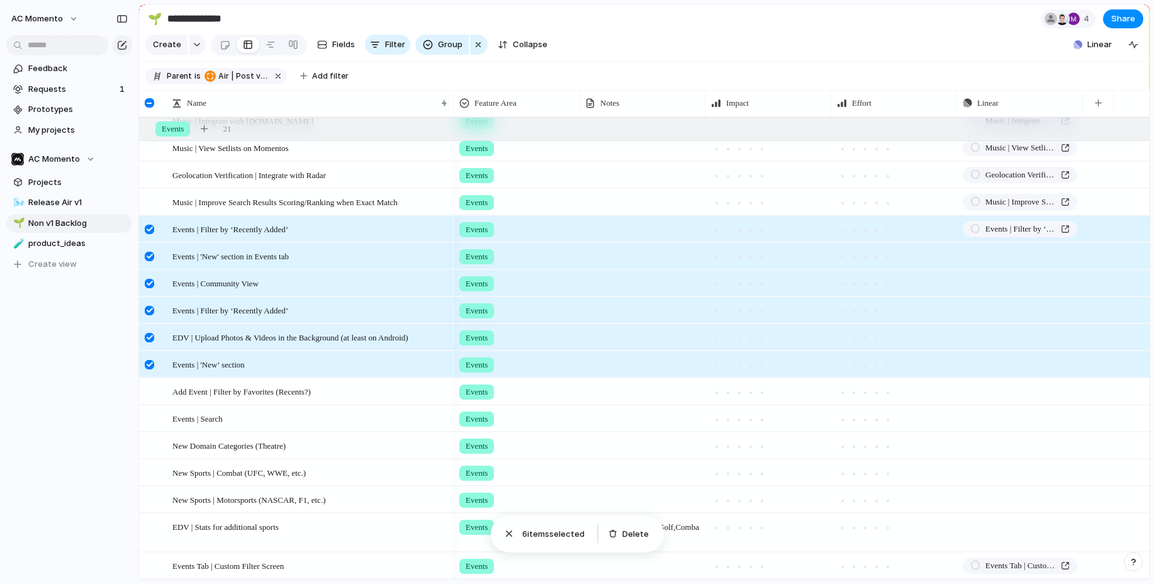
click at [152, 230] on div at bounding box center [149, 229] width 9 height 9
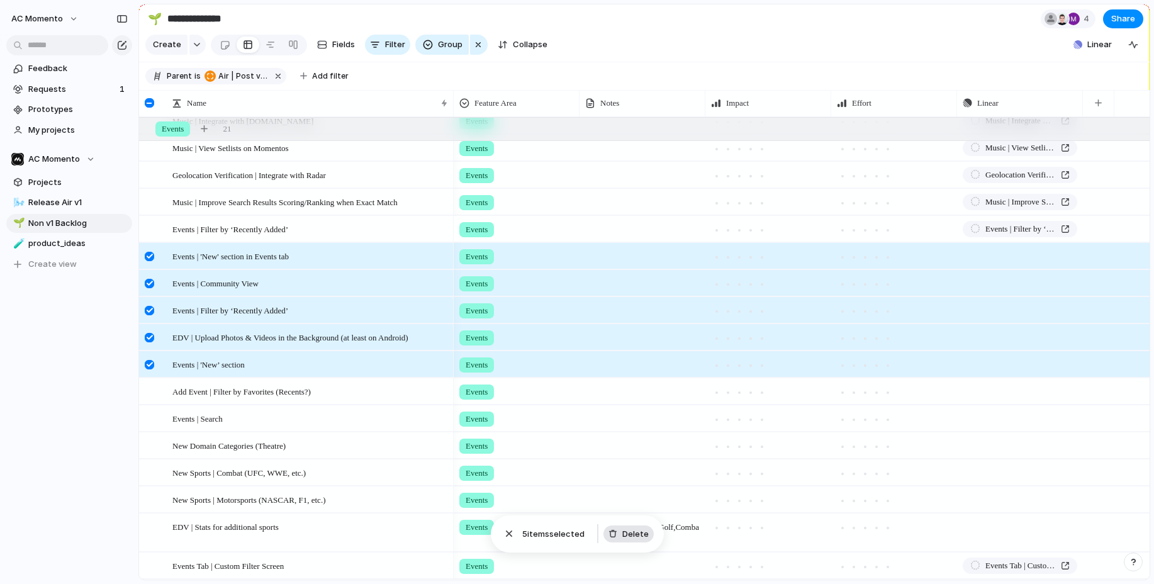
click at [632, 537] on span "Delete" at bounding box center [635, 534] width 26 height 13
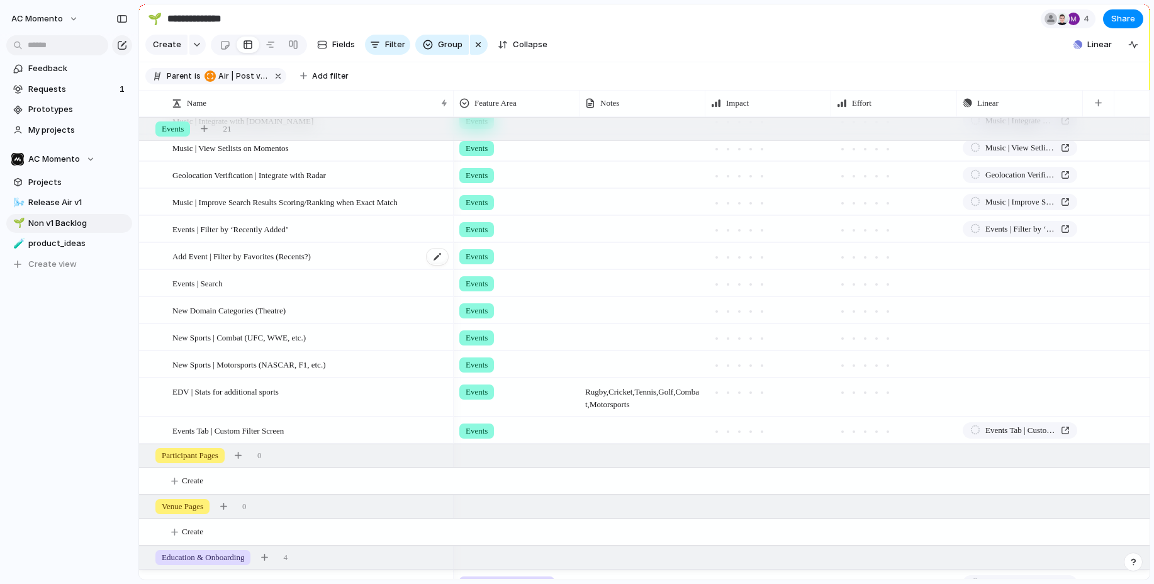
click at [223, 248] on span "Add Event | Filter by Favorites (Recents?)" at bounding box center [241, 255] width 138 height 14
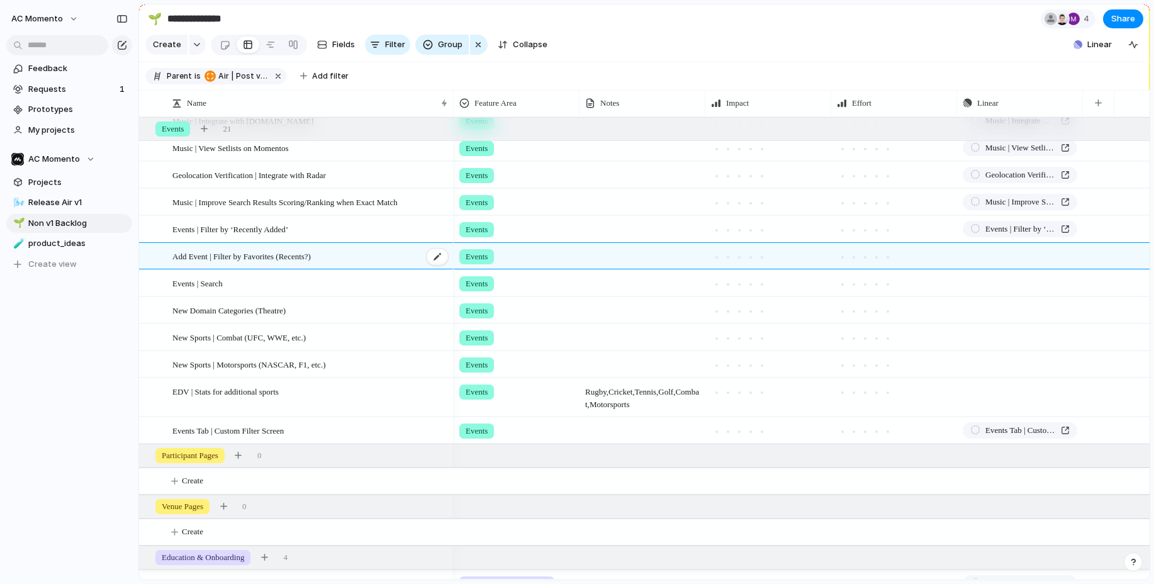
click at [223, 248] on span "Add Event | Filter by Favorites (Recents?)" at bounding box center [241, 255] width 138 height 14
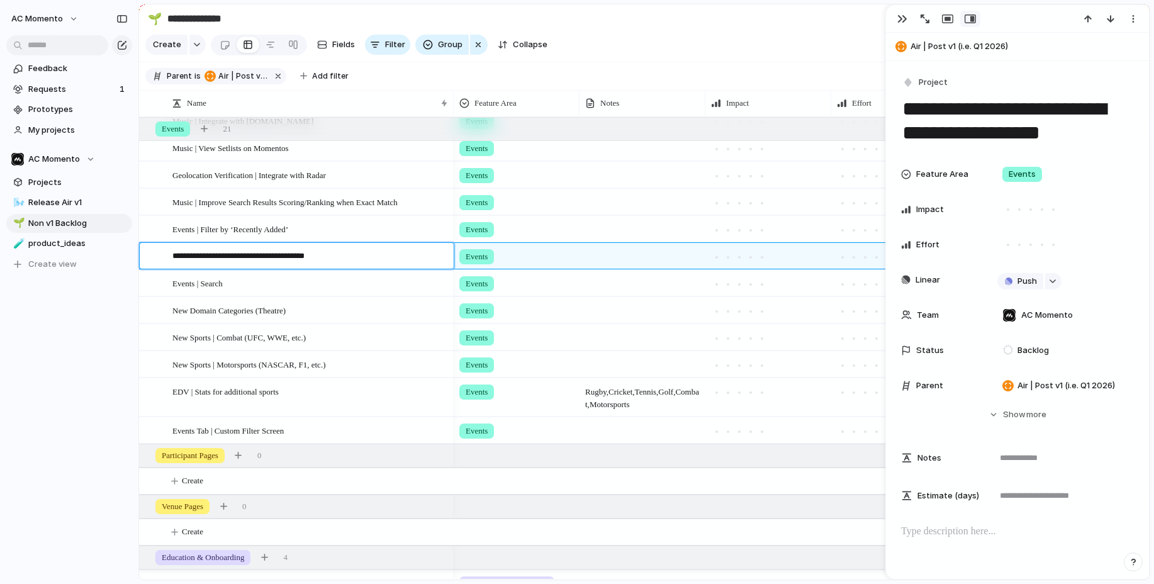
click at [223, 248] on div "**********" at bounding box center [303, 256] width 294 height 26
click at [224, 250] on textarea "**********" at bounding box center [308, 258] width 272 height 16
drag, startPoint x: 143, startPoint y: 259, endPoint x: 192, endPoint y: 289, distance: 57.9
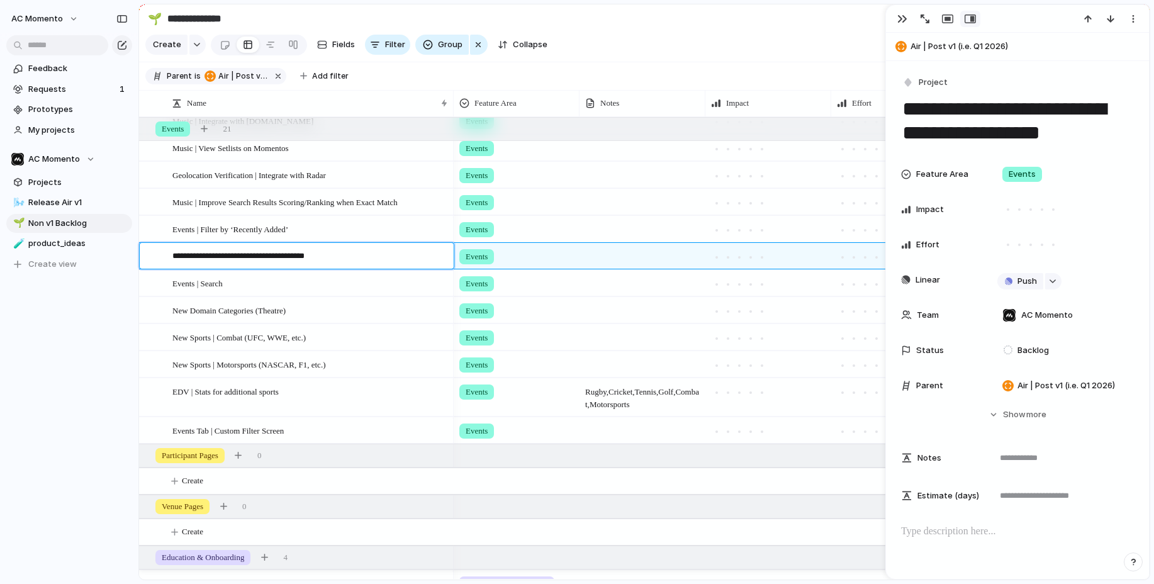
click at [146, 259] on div at bounding box center [148, 256] width 16 height 26
click at [197, 284] on span "Events | Search" at bounding box center [197, 283] width 50 height 14
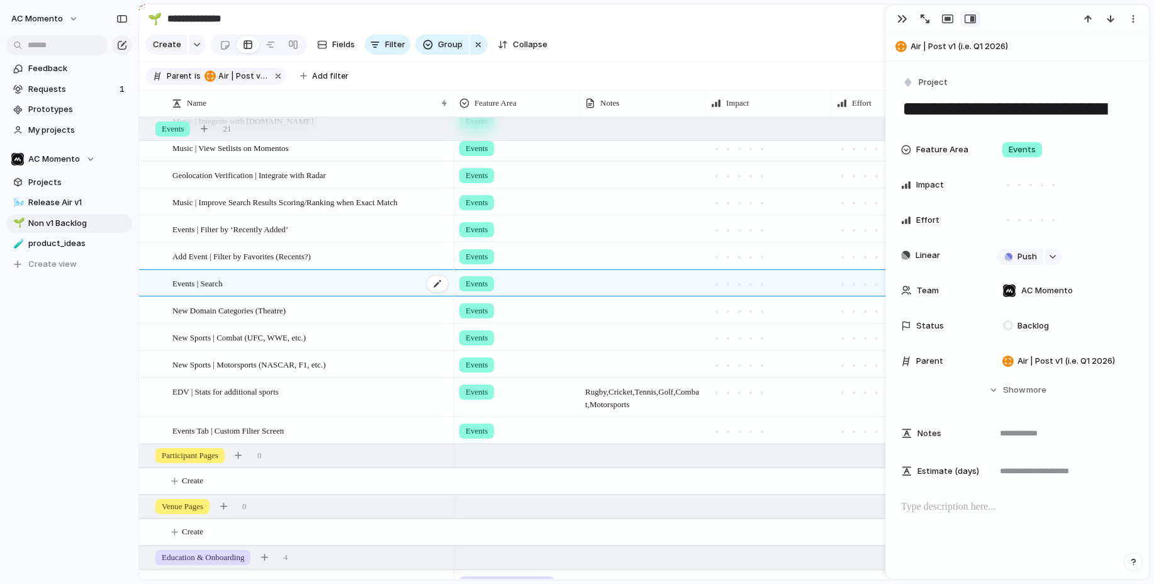
click at [197, 284] on span "Events | Search" at bounding box center [197, 283] width 50 height 14
click at [902, 19] on div "button" at bounding box center [902, 19] width 10 height 10
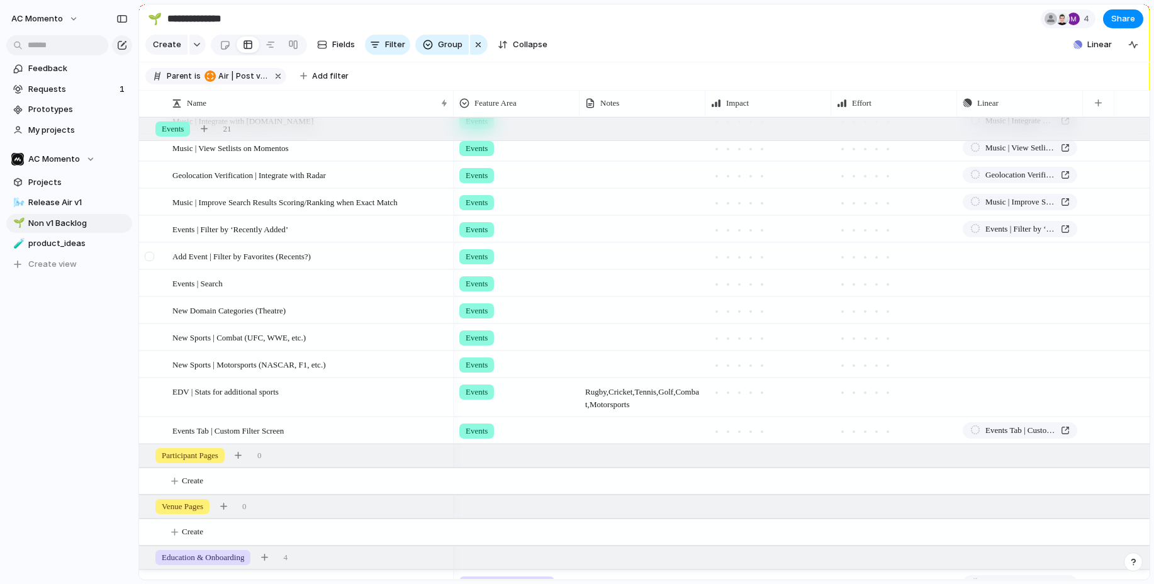
click at [156, 257] on div at bounding box center [151, 260] width 23 height 34
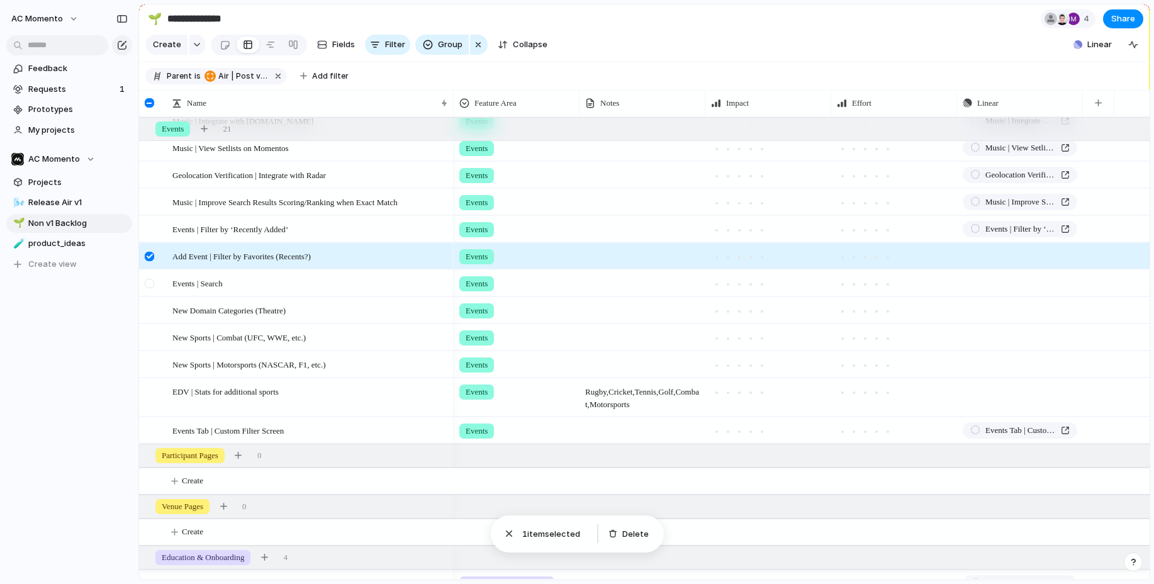
click at [153, 283] on div at bounding box center [149, 283] width 9 height 9
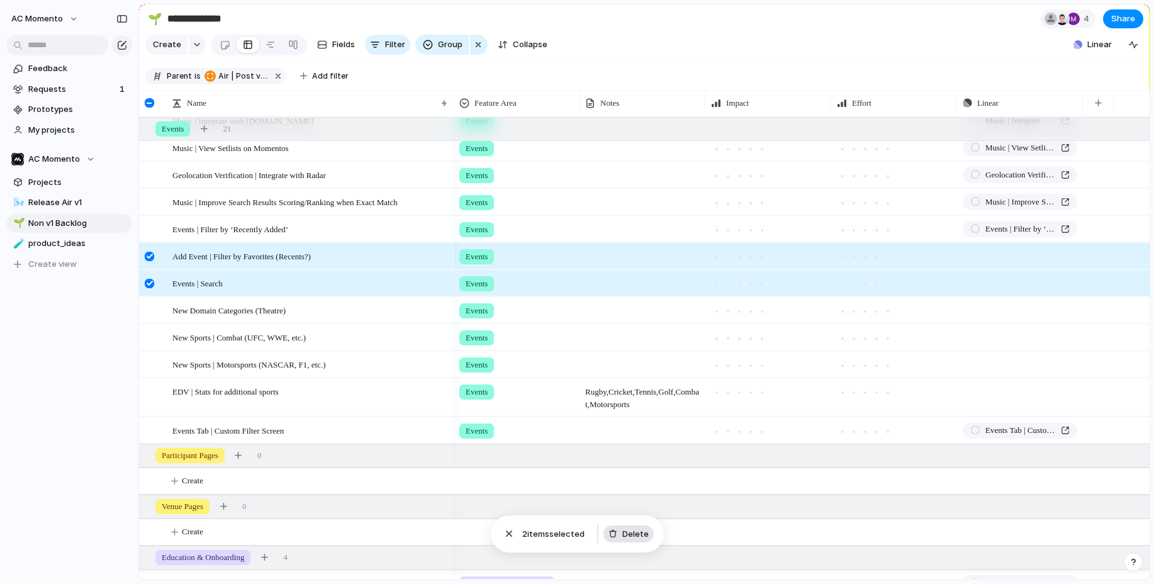
click at [649, 533] on button "Delete" at bounding box center [628, 534] width 50 height 18
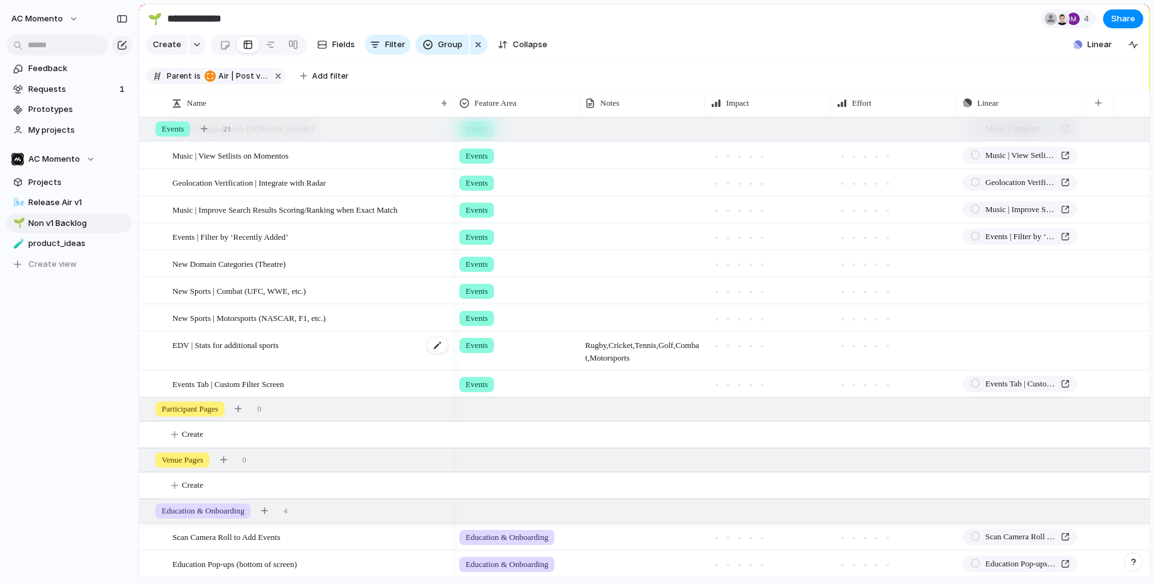
scroll to position [369, 0]
click at [237, 345] on span "EDV | Stats for additional sports" at bounding box center [225, 344] width 106 height 14
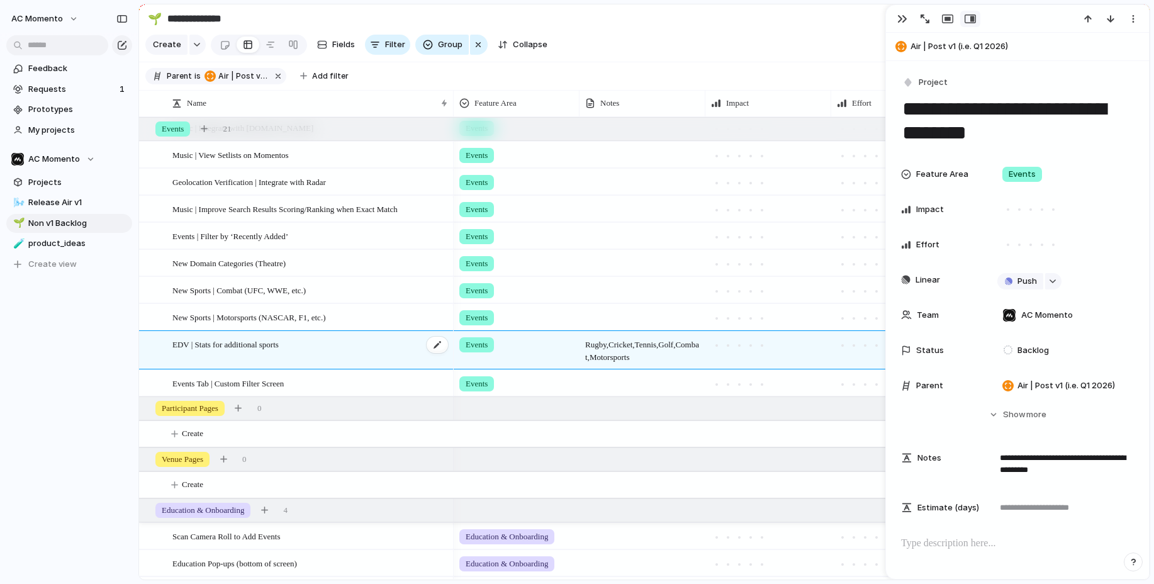
click at [237, 345] on span "EDV | Stats for additional sports" at bounding box center [225, 344] width 106 height 14
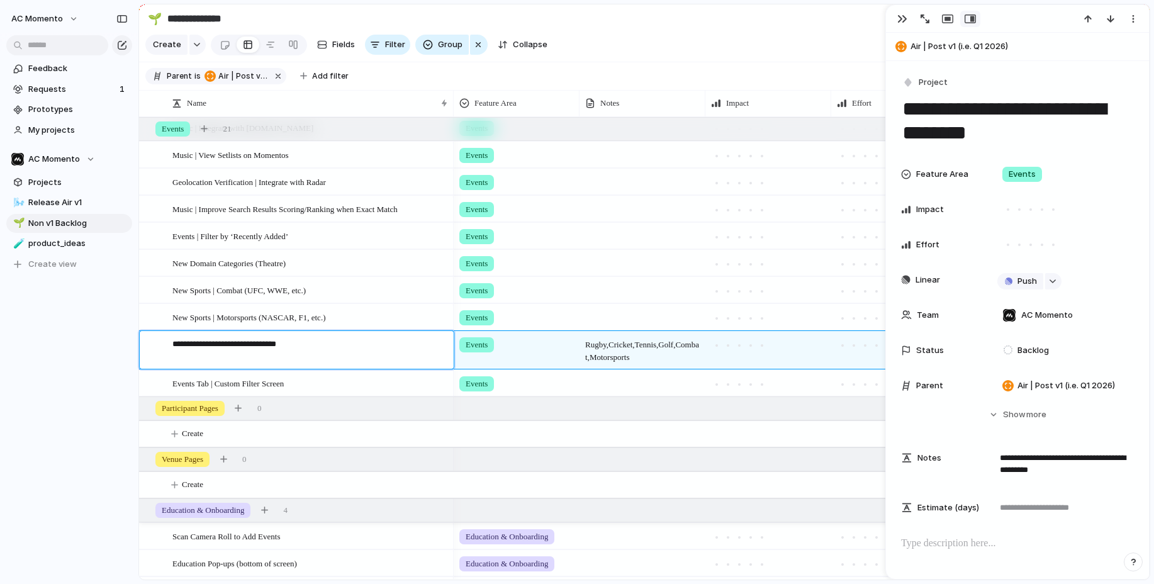
click at [237, 345] on textarea "**********" at bounding box center [308, 352] width 272 height 28
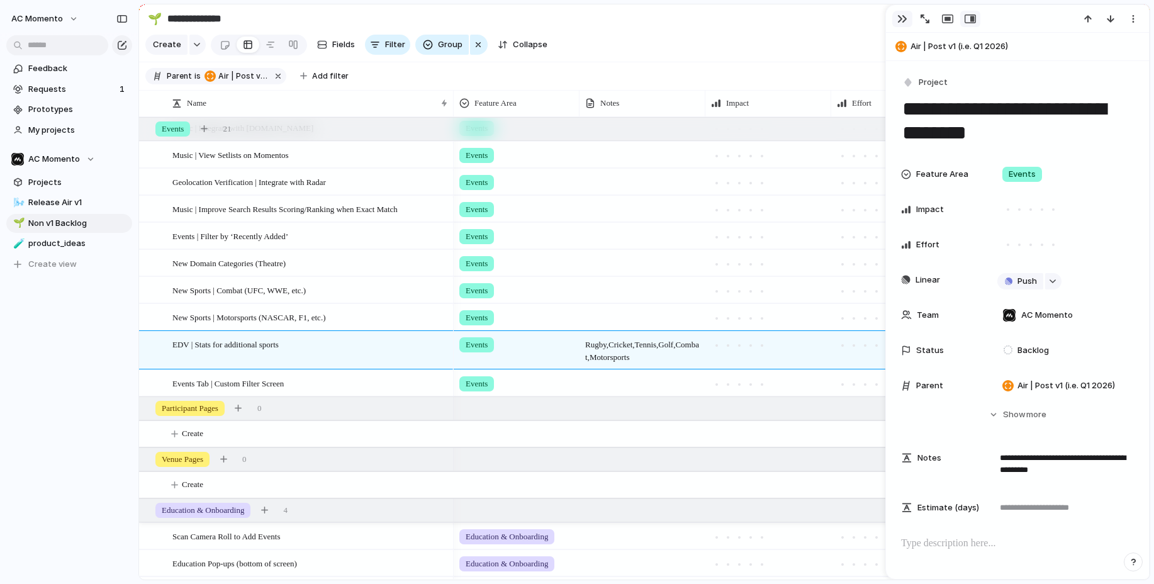
click at [901, 18] on div "button" at bounding box center [902, 19] width 10 height 10
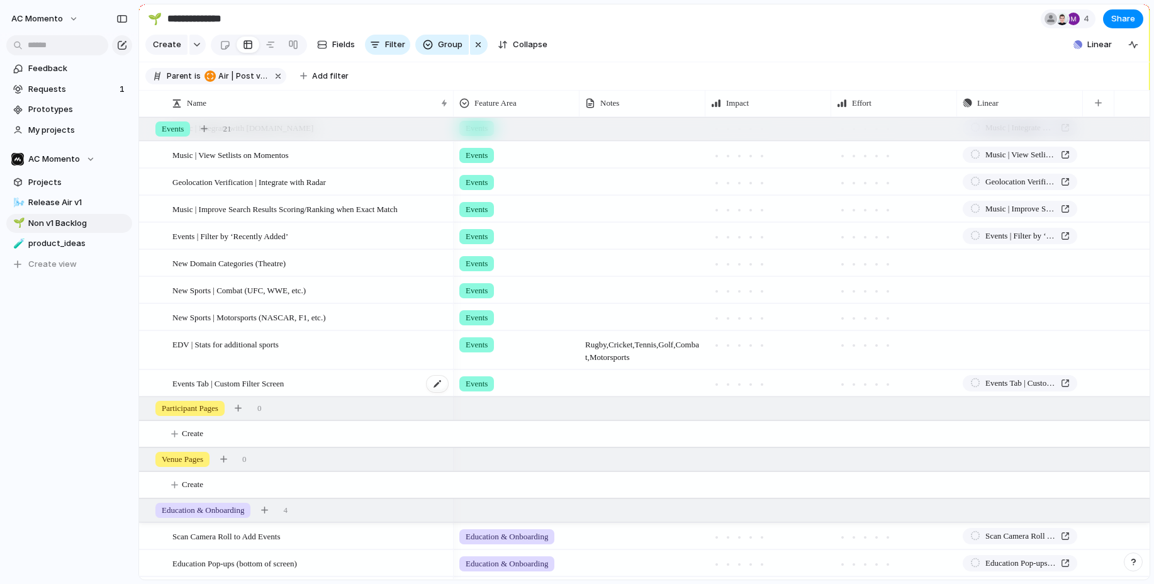
click at [238, 381] on span "Events Tab | Custom Filter Screen" at bounding box center [227, 383] width 111 height 14
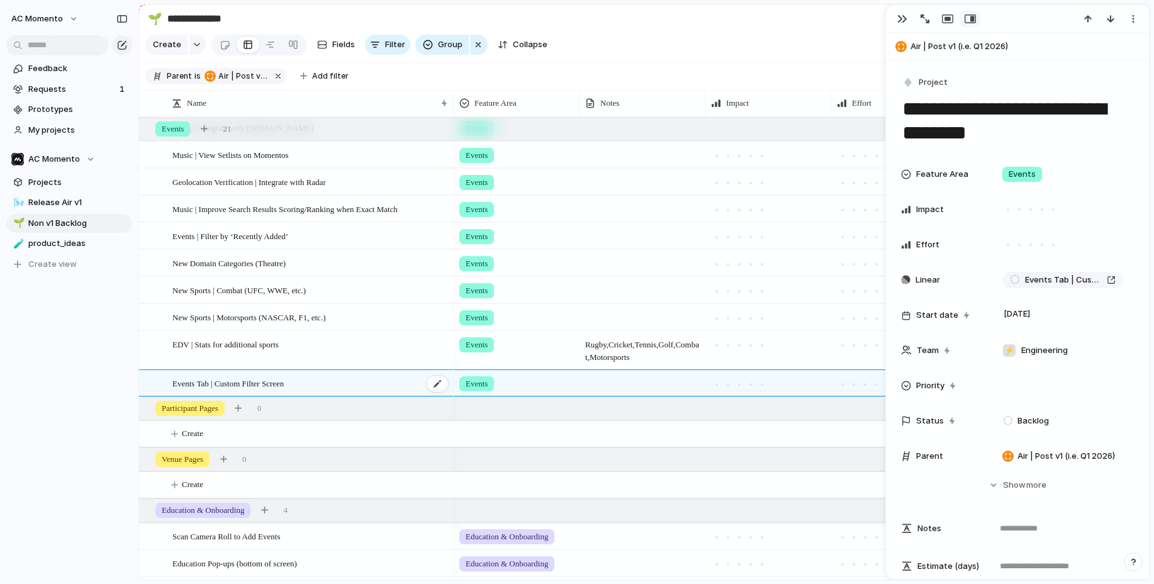
click at [242, 381] on span "Events Tab | Custom Filter Screen" at bounding box center [227, 383] width 111 height 14
click at [242, 381] on textarea "**********" at bounding box center [308, 385] width 272 height 16
click at [901, 15] on div "button" at bounding box center [902, 19] width 10 height 10
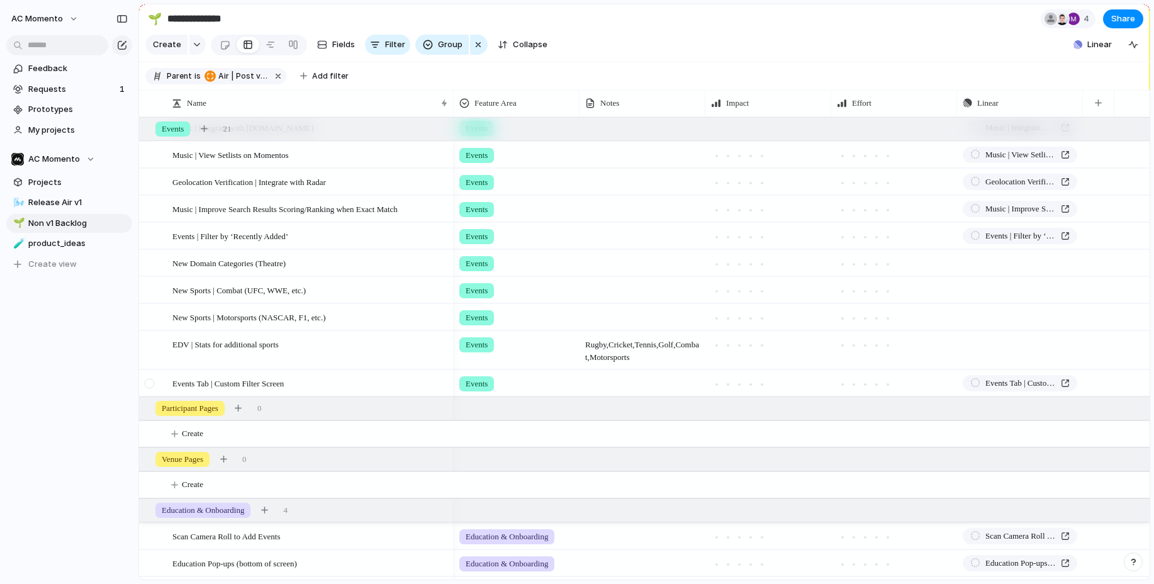
click at [158, 380] on div at bounding box center [151, 388] width 23 height 34
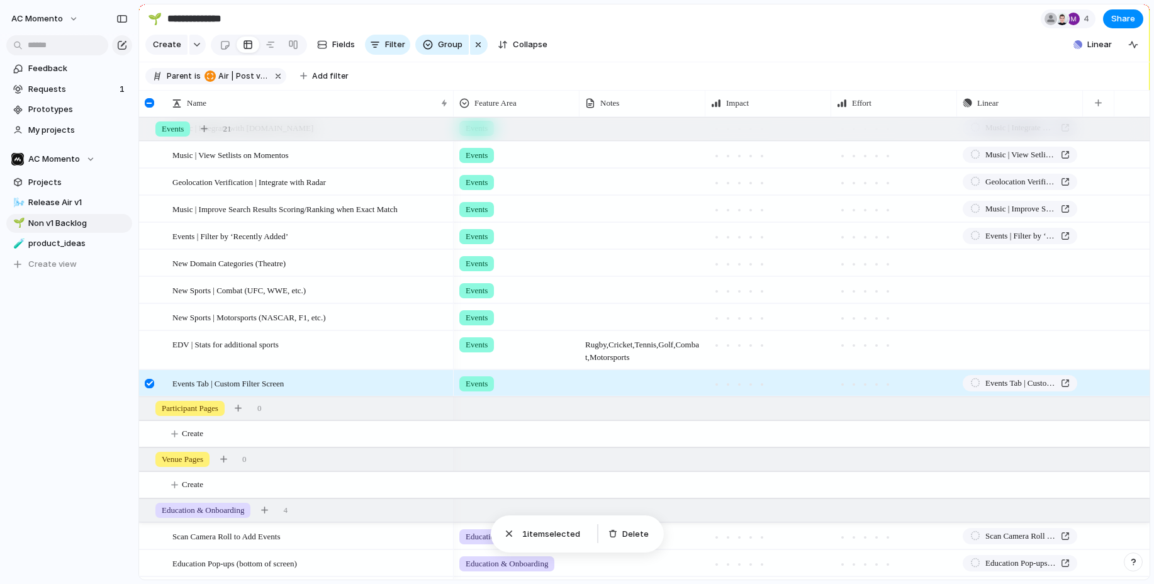
click at [147, 379] on div at bounding box center [149, 383] width 9 height 9
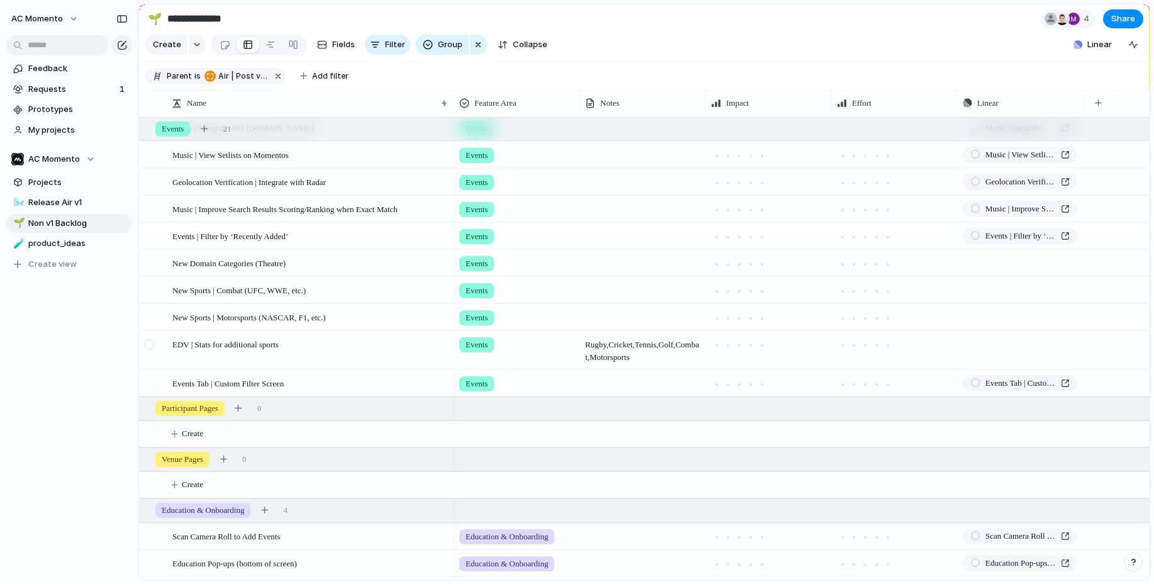
drag, startPoint x: 156, startPoint y: 345, endPoint x: 152, endPoint y: 337, distance: 9.6
click at [156, 345] on div at bounding box center [151, 355] width 23 height 46
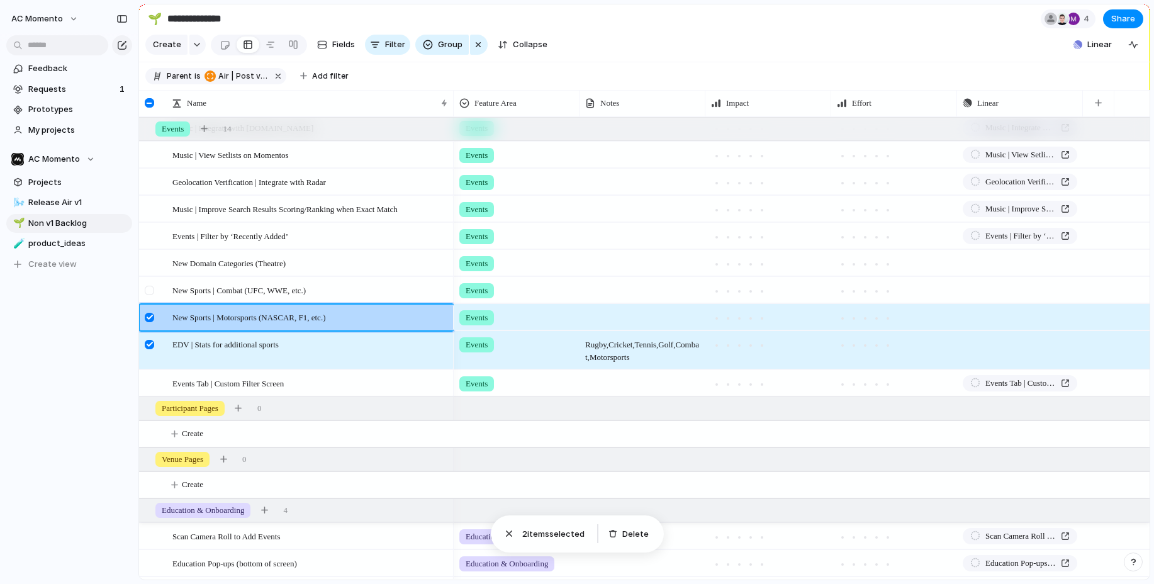
click at [152, 284] on div at bounding box center [151, 294] width 23 height 34
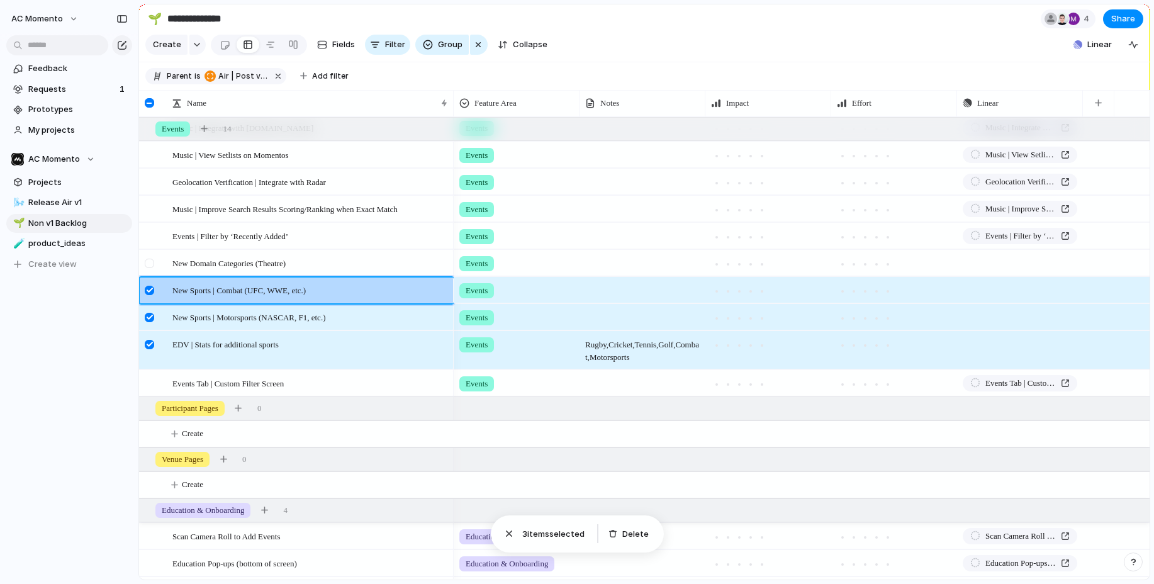
click at [151, 261] on div at bounding box center [149, 263] width 9 height 9
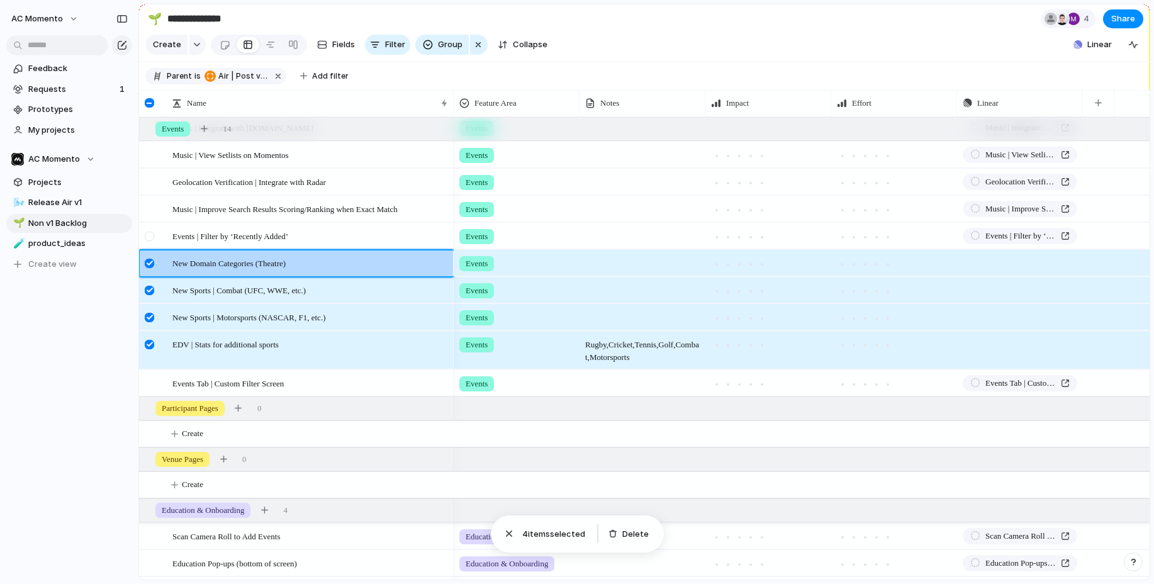
click at [149, 241] on div at bounding box center [151, 240] width 23 height 34
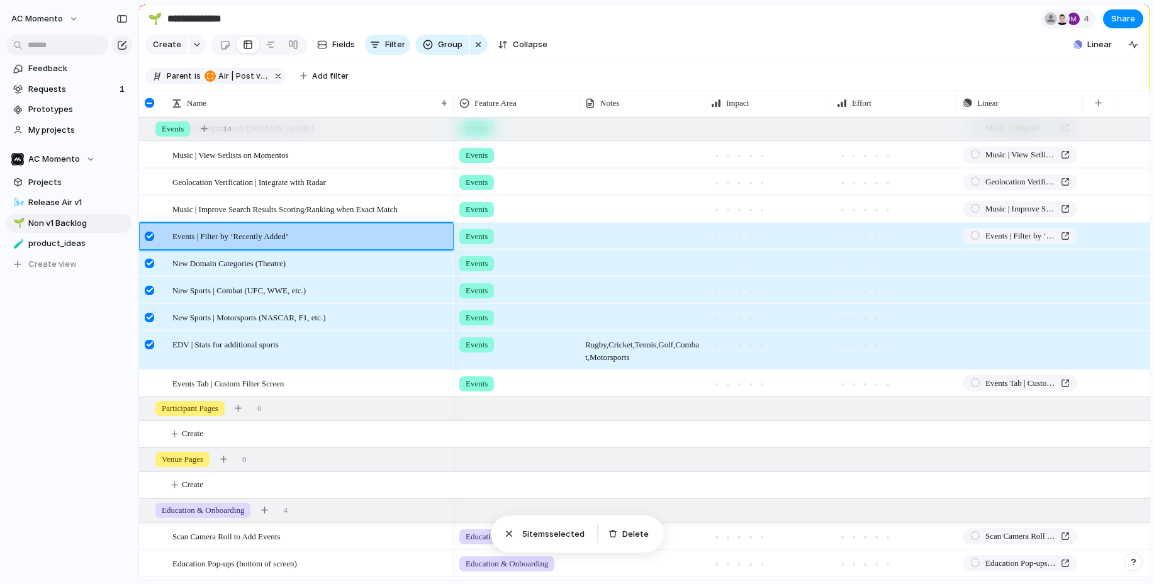
click at [149, 238] on div at bounding box center [149, 235] width 9 height 9
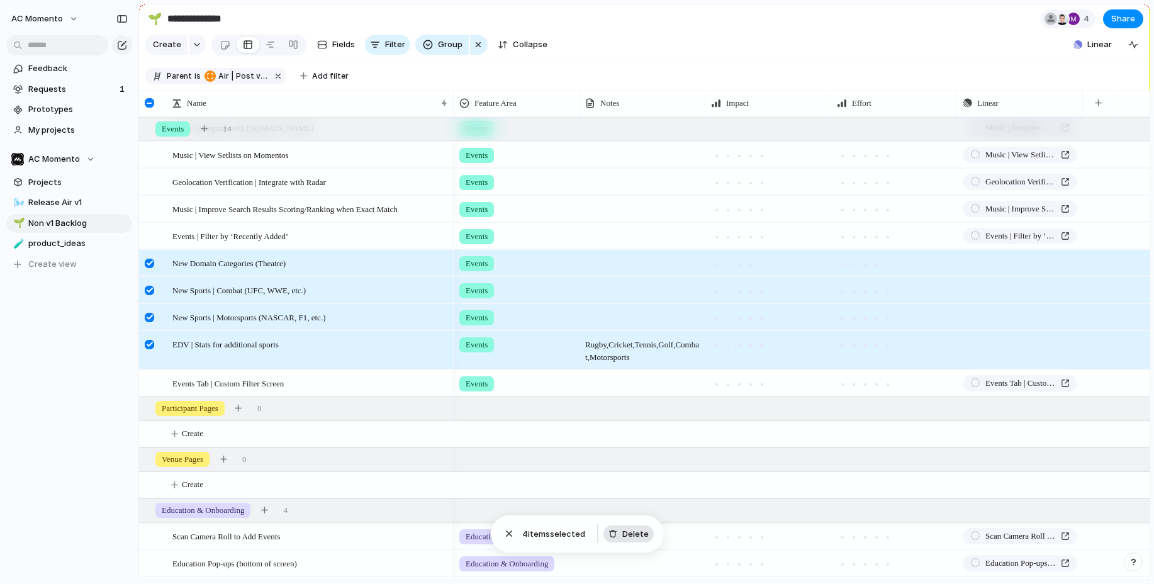
click at [612, 534] on div "button" at bounding box center [612, 533] width 9 height 9
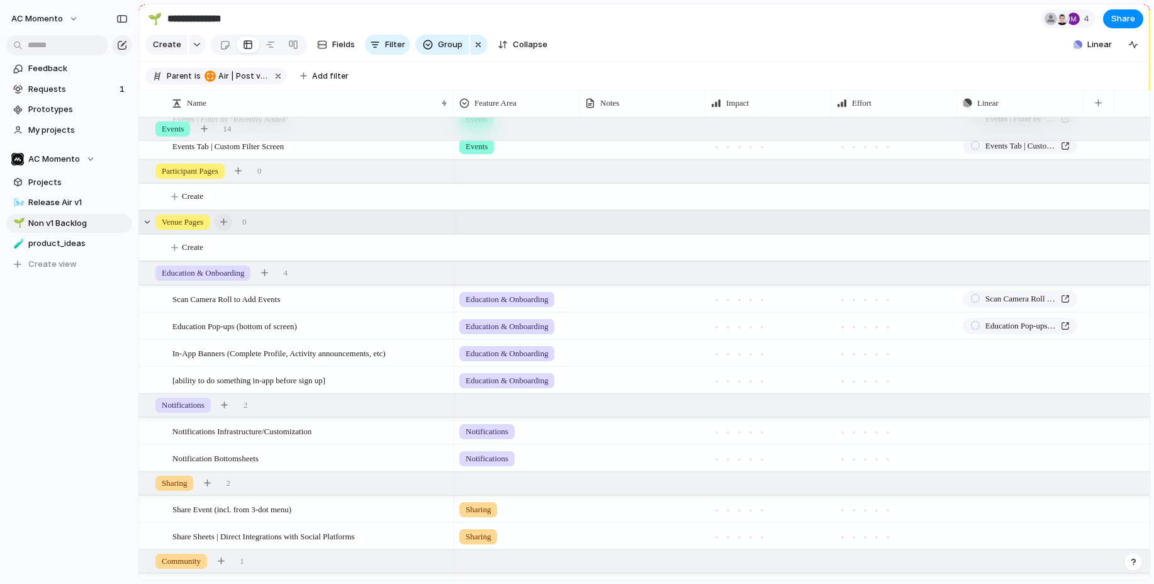
scroll to position [550, 0]
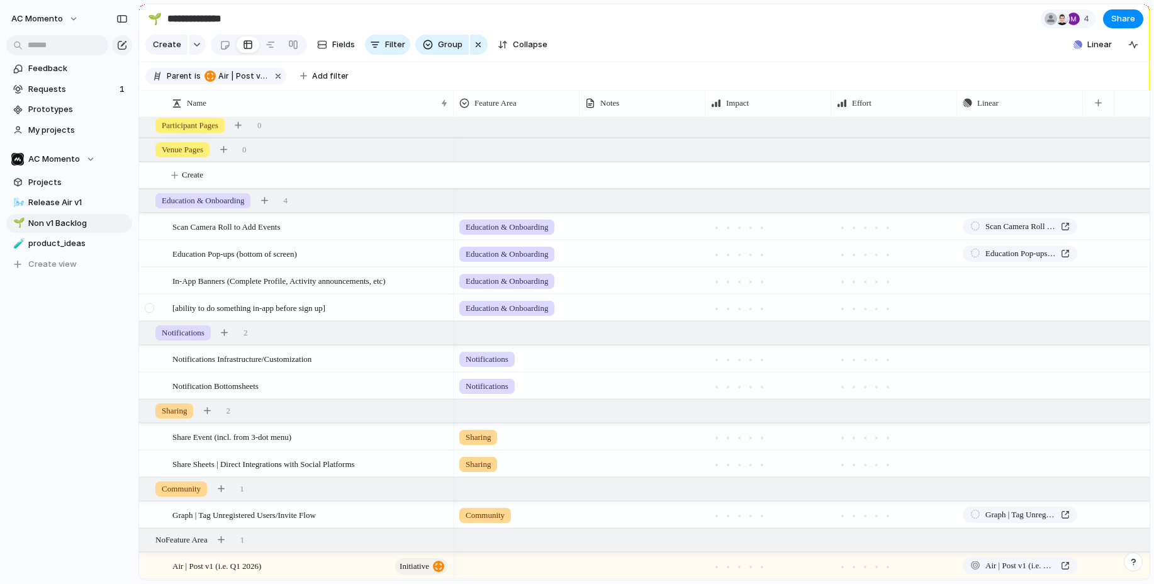
click at [152, 310] on div at bounding box center [149, 307] width 9 height 9
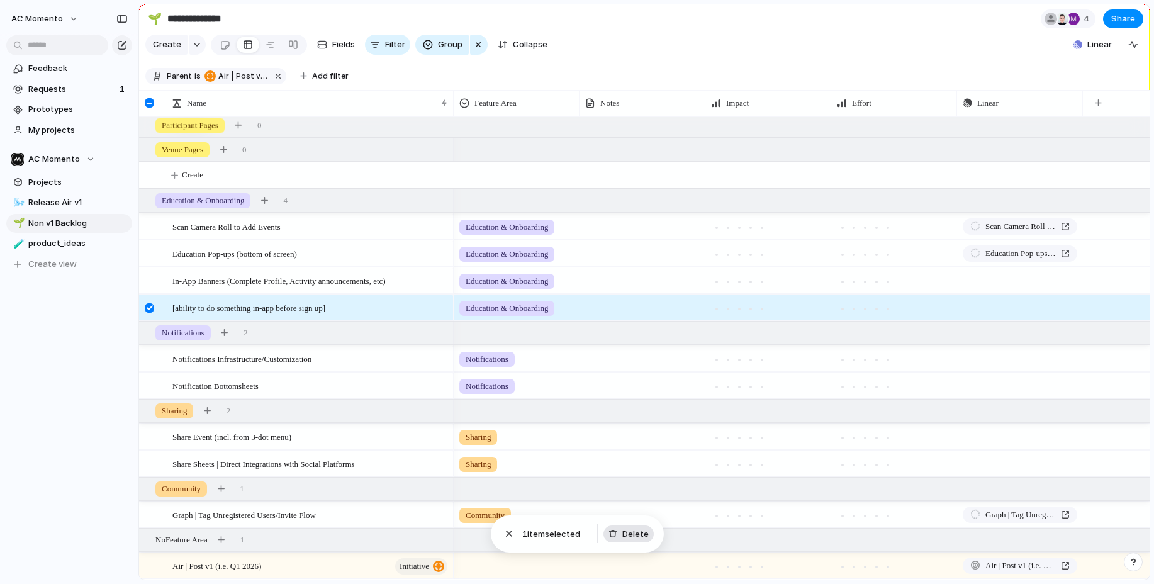
click at [628, 534] on span "Delete" at bounding box center [635, 534] width 26 height 13
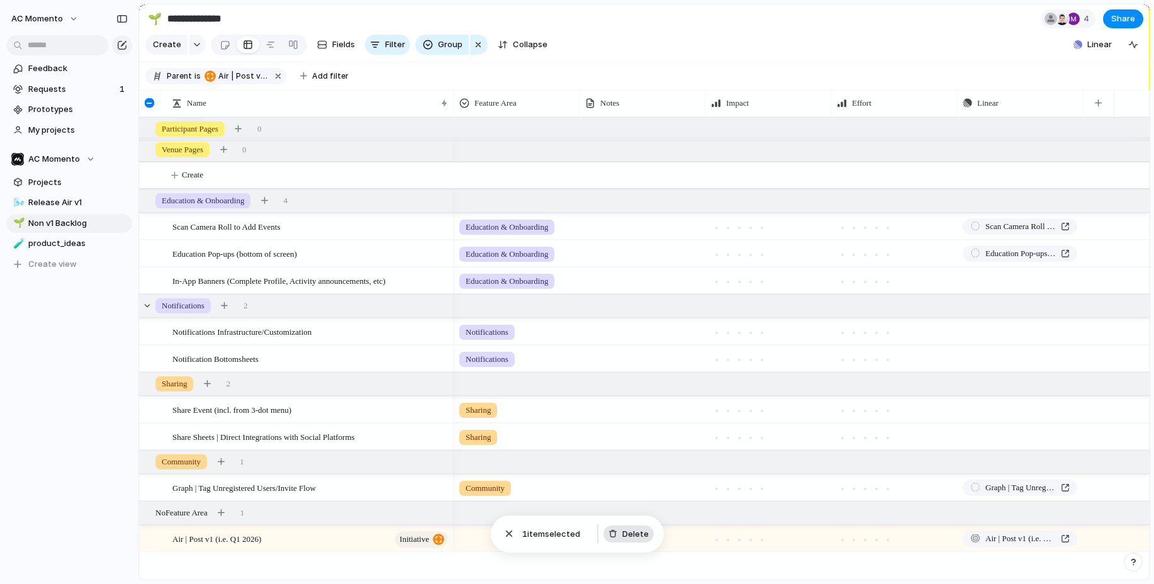
scroll to position [532, 0]
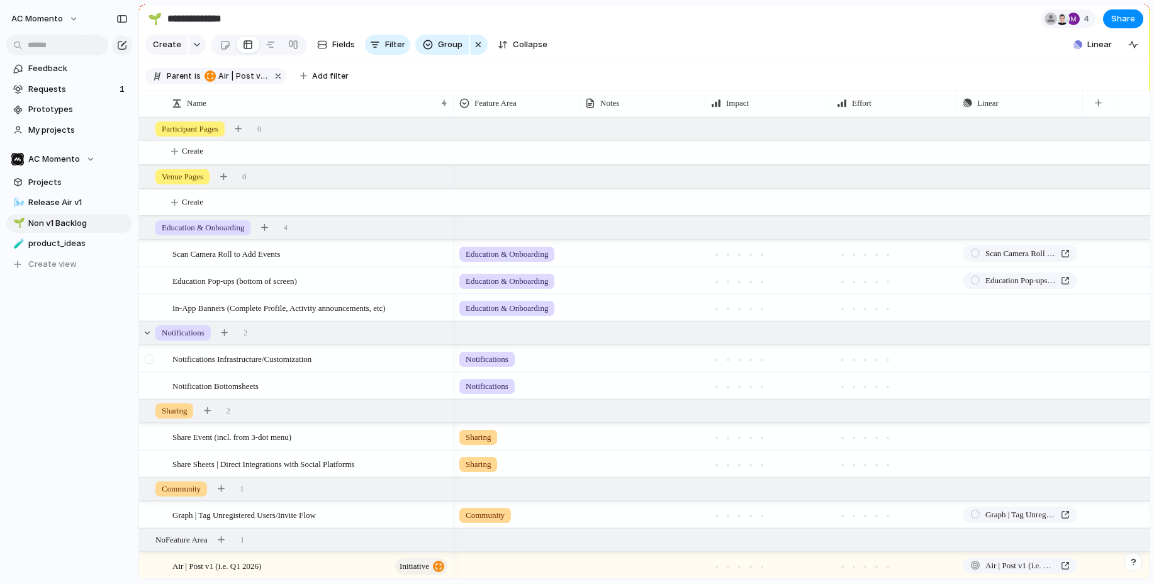
click at [148, 357] on div at bounding box center [149, 358] width 9 height 9
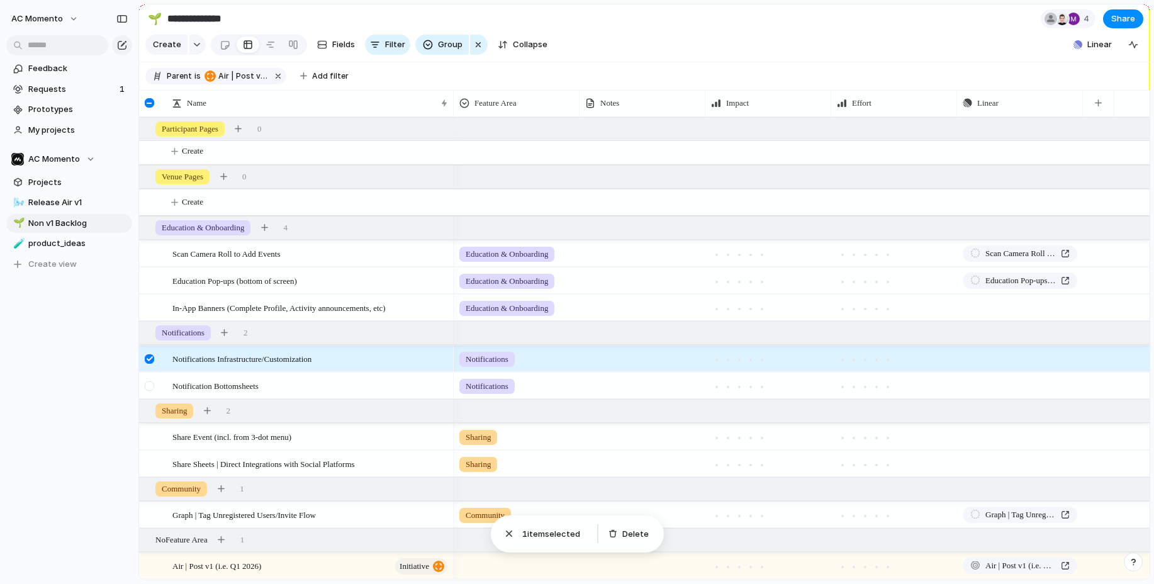
click at [153, 379] on div at bounding box center [151, 390] width 23 height 34
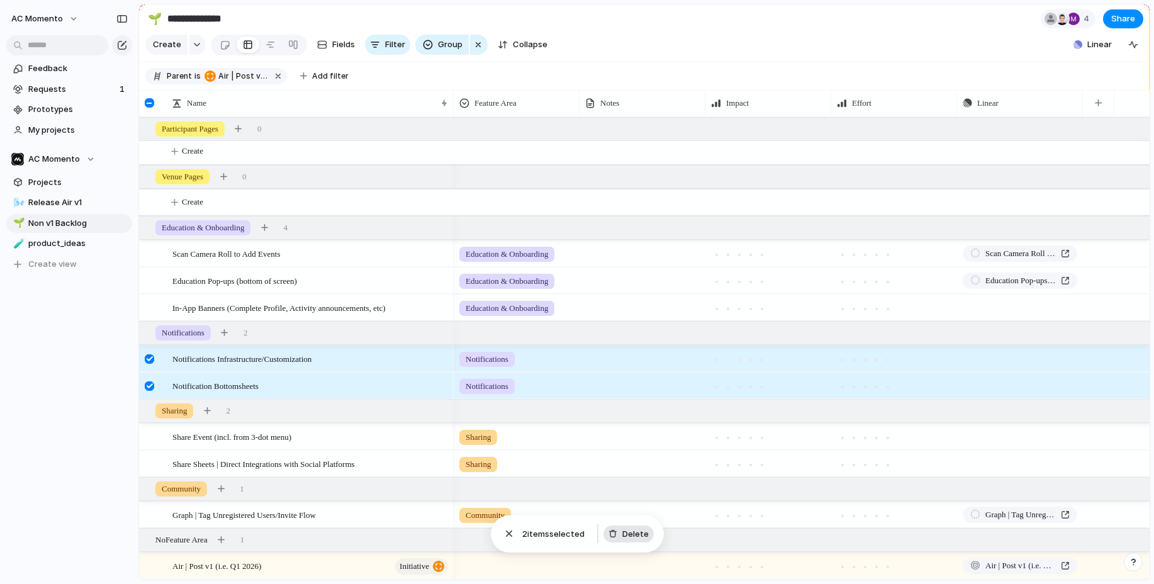
click at [627, 532] on span "Delete" at bounding box center [635, 534] width 26 height 13
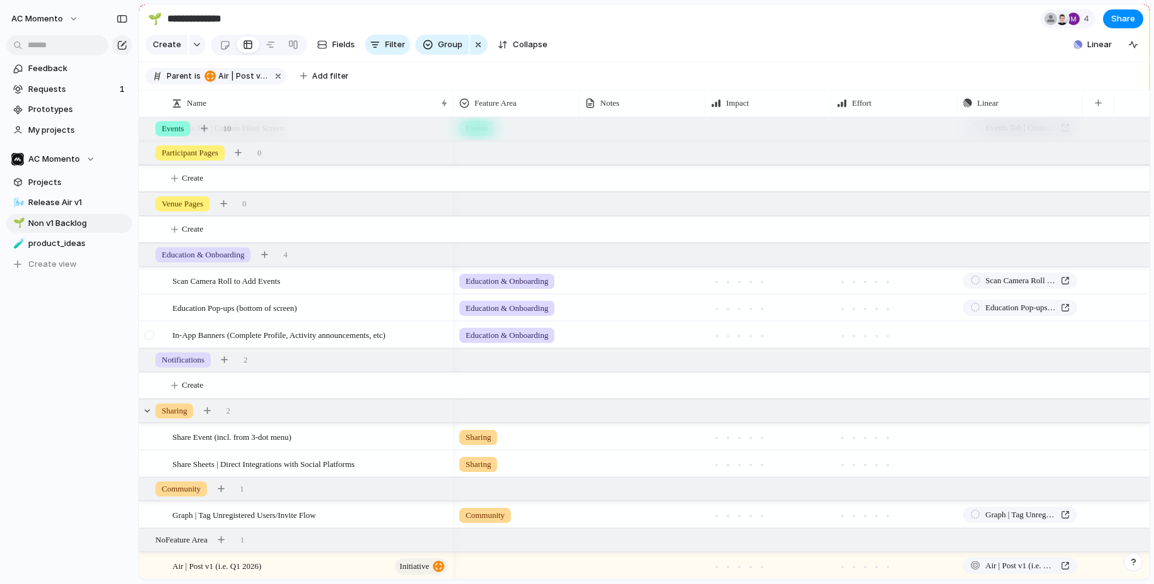
click at [149, 332] on div at bounding box center [149, 334] width 9 height 9
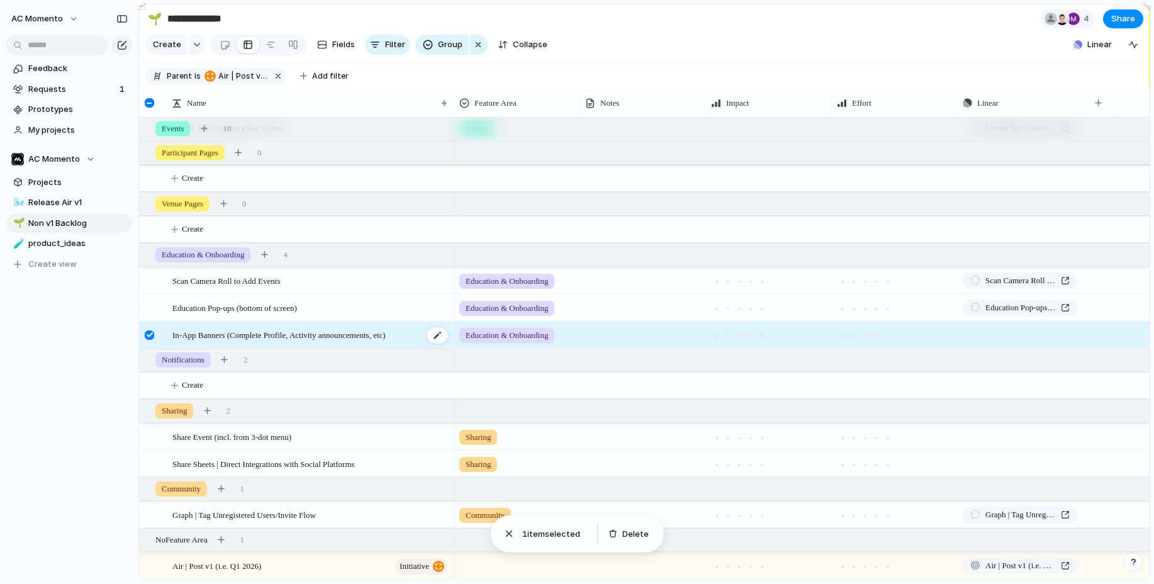
click at [357, 334] on span "In-App Banners (Complete Profile, Activity announcements, etc)" at bounding box center [278, 334] width 213 height 14
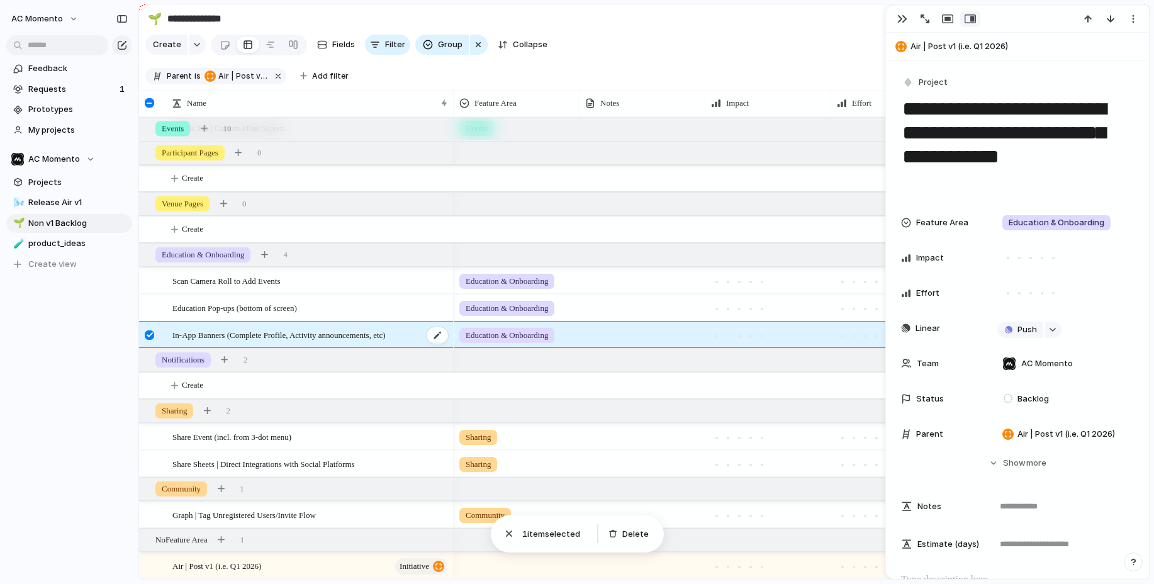
click at [357, 334] on span "In-App Banners (Complete Profile, Activity announcements, etc)" at bounding box center [278, 334] width 213 height 14
click at [908, 16] on button "button" at bounding box center [902, 19] width 20 height 16
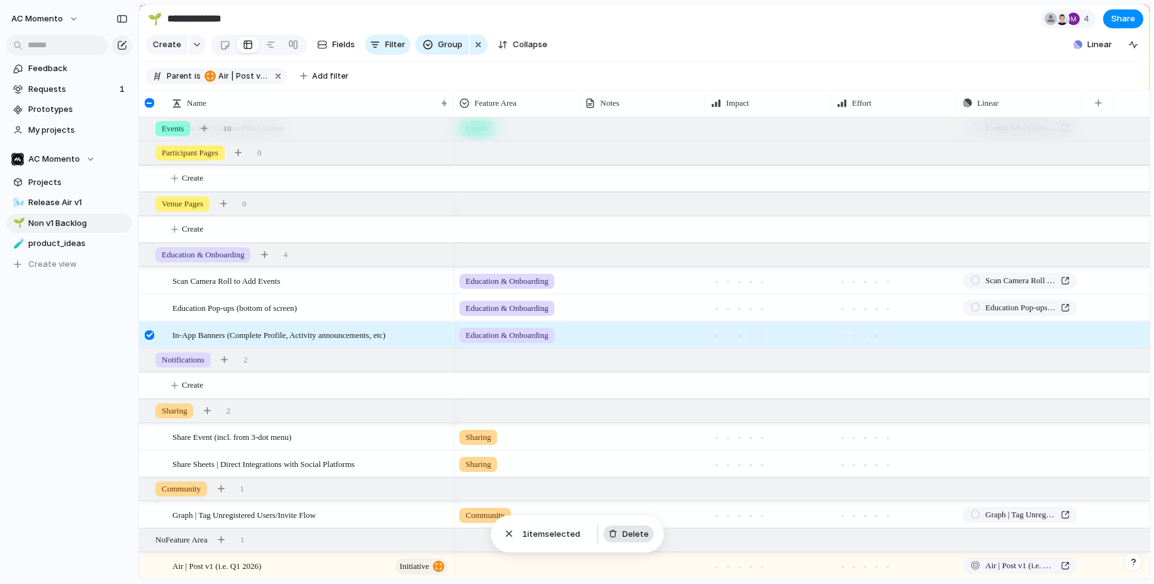
click at [643, 537] on span "Delete" at bounding box center [635, 534] width 26 height 13
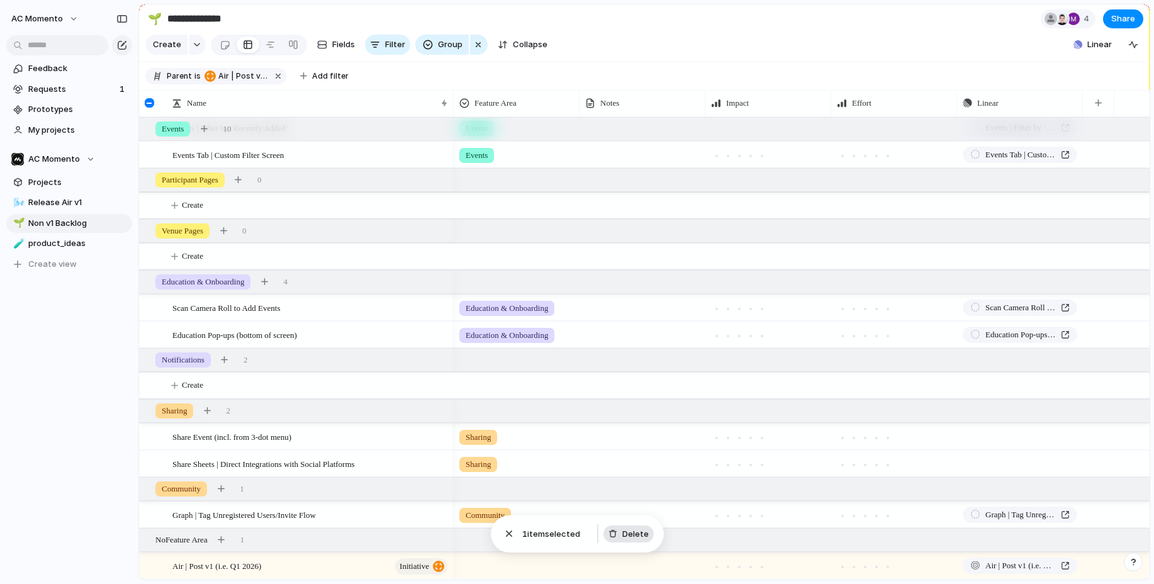
scroll to position [477, 0]
click at [145, 441] on div at bounding box center [151, 441] width 23 height 34
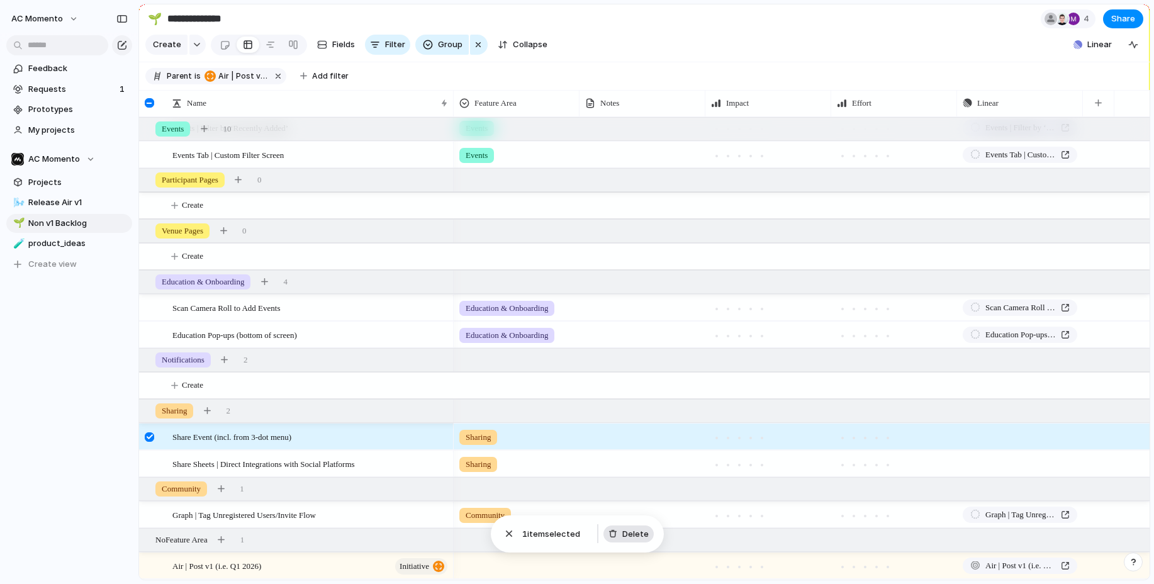
click at [628, 533] on span "Delete" at bounding box center [635, 534] width 26 height 13
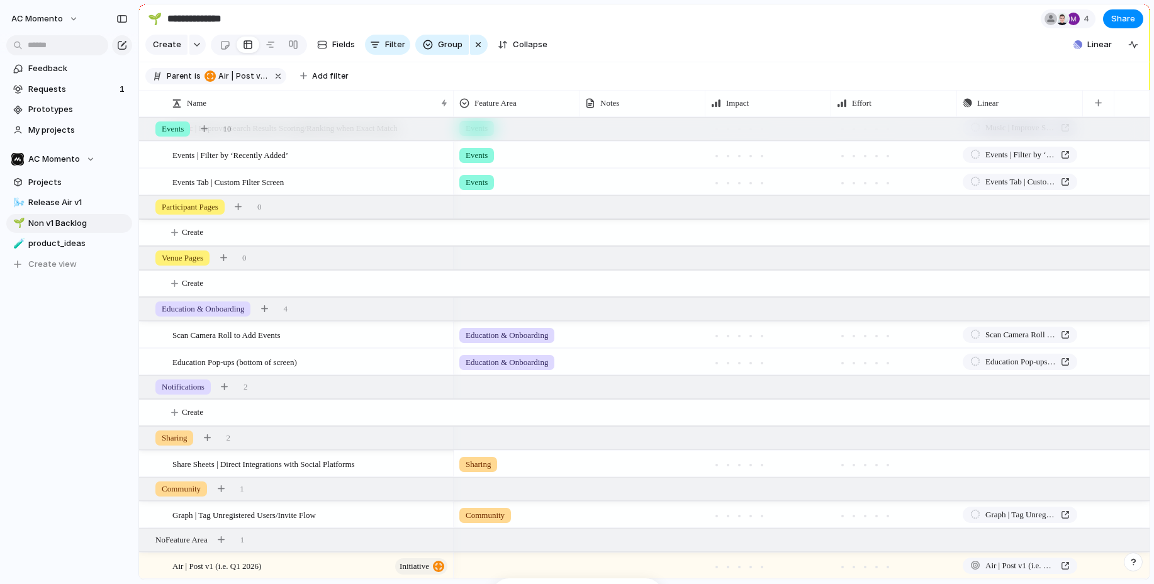
scroll to position [450, 0]
click at [287, 465] on span "Share Sheets | Direct Integrations with Social Platforms" at bounding box center [263, 463] width 182 height 14
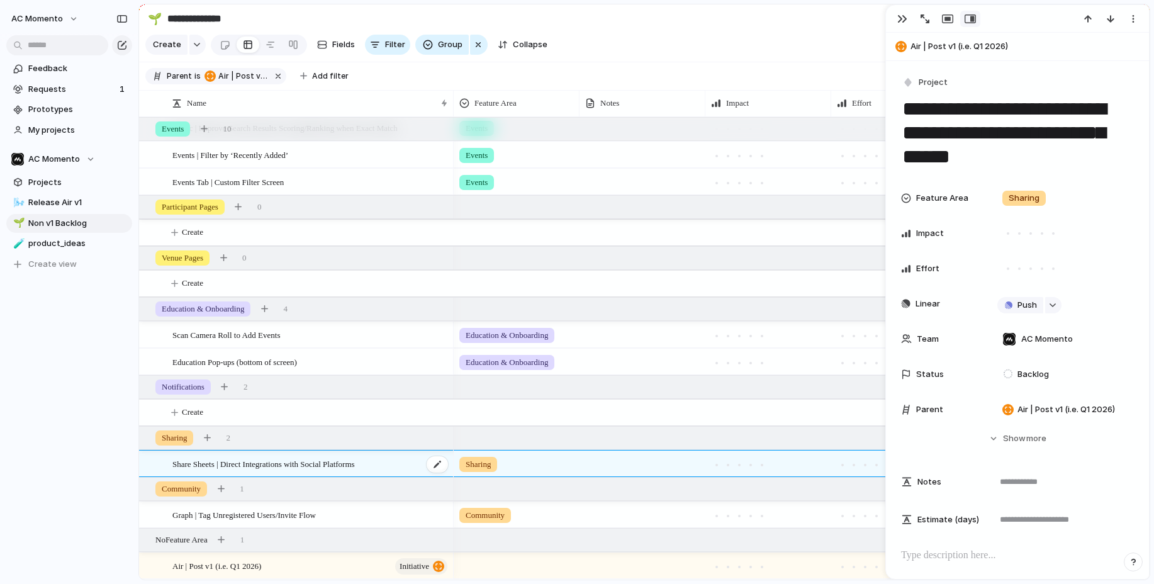
click at [287, 465] on span "Share Sheets | Direct Integrations with Social Platforms" at bounding box center [263, 463] width 182 height 14
click at [901, 18] on div "button" at bounding box center [902, 19] width 10 height 10
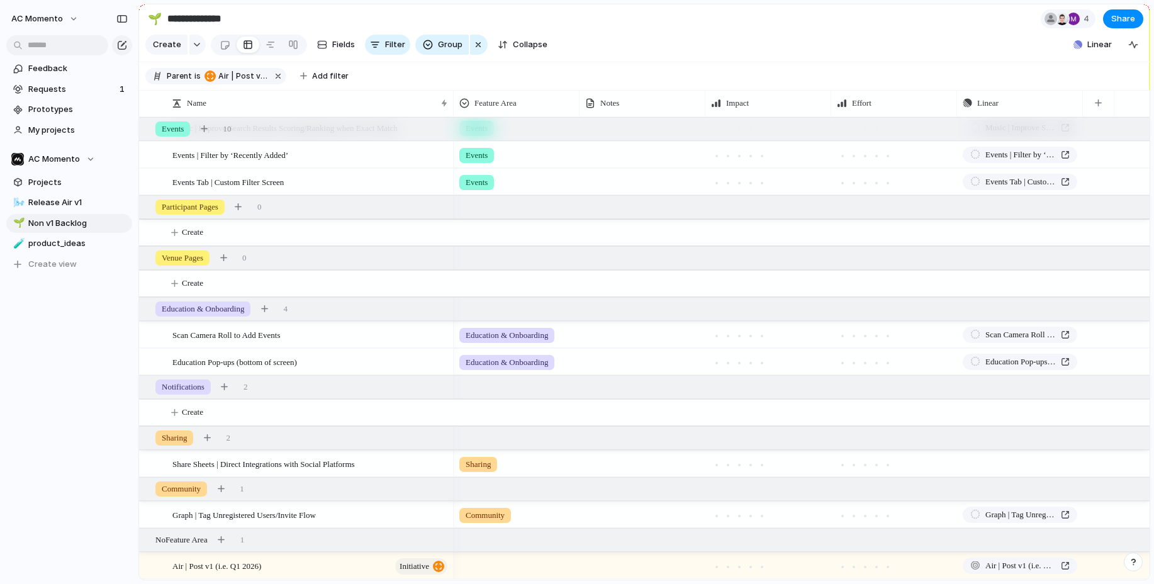
click at [798, 31] on section "**********" at bounding box center [644, 18] width 1010 height 28
click at [153, 462] on div at bounding box center [149, 463] width 9 height 9
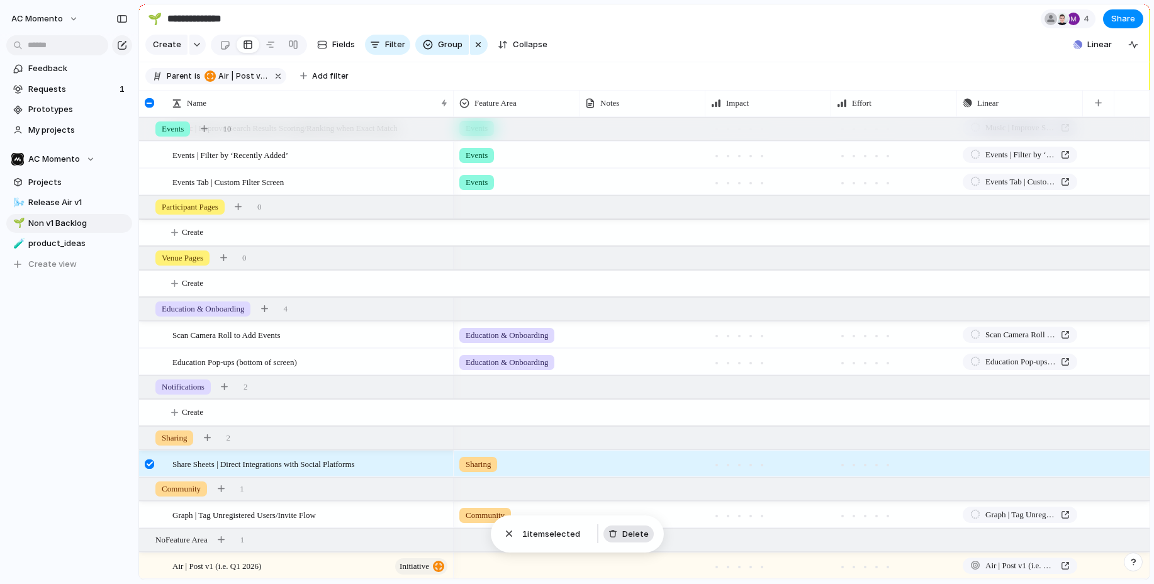
click at [627, 535] on span "Delete" at bounding box center [635, 534] width 26 height 13
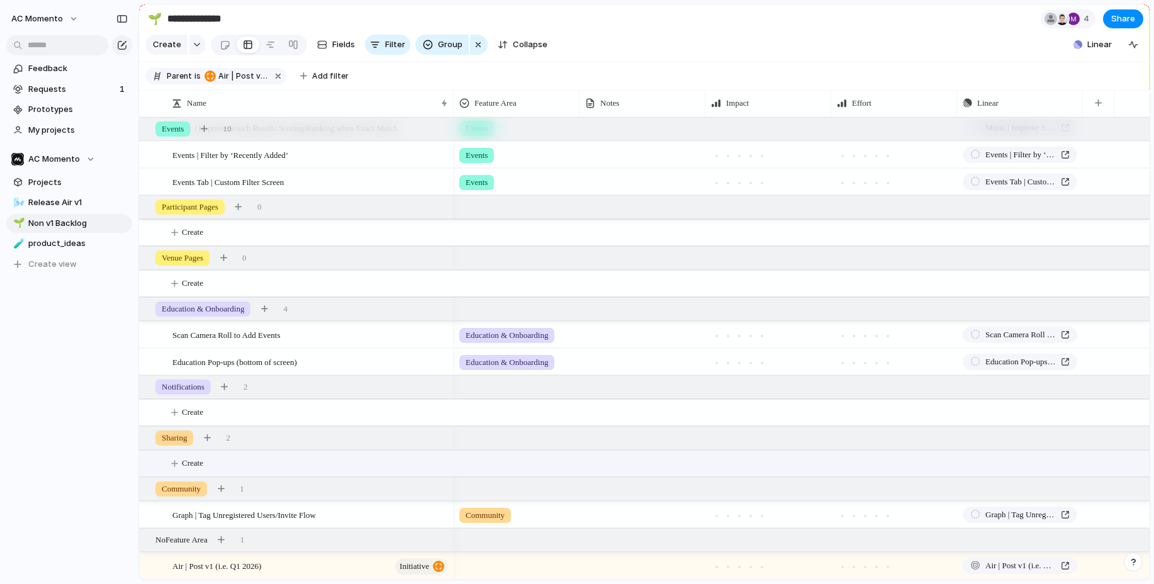
scroll to position [450, 0]
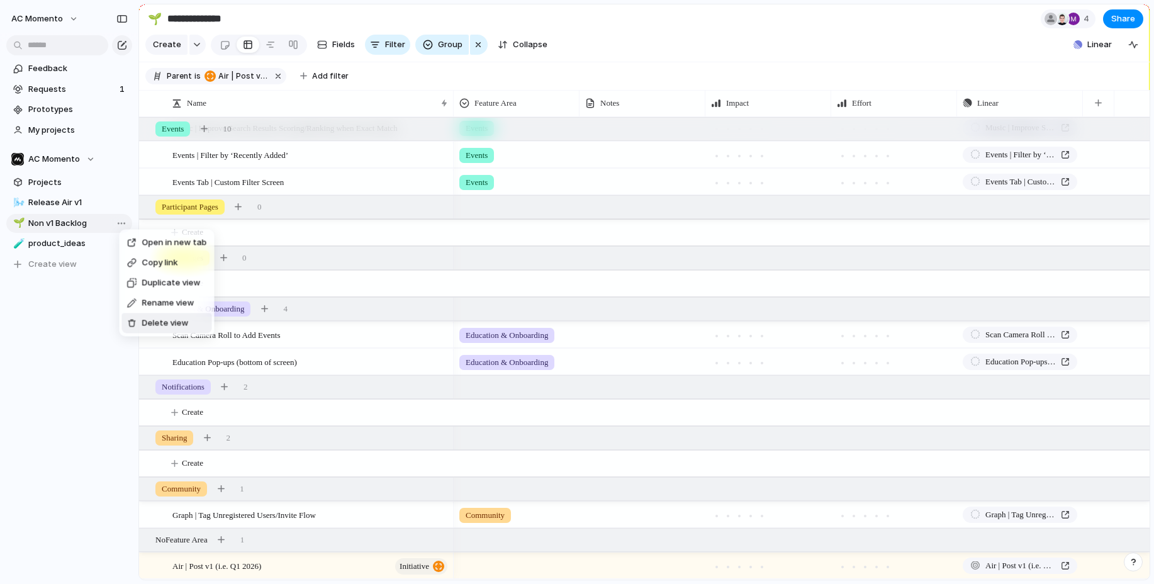
click at [177, 324] on span "Delete view" at bounding box center [165, 323] width 47 height 13
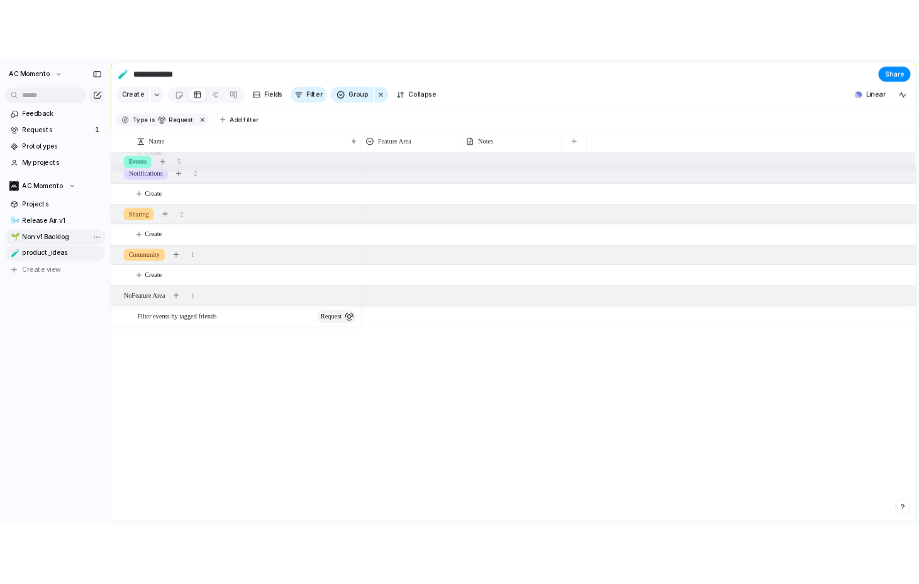
scroll to position [207, 0]
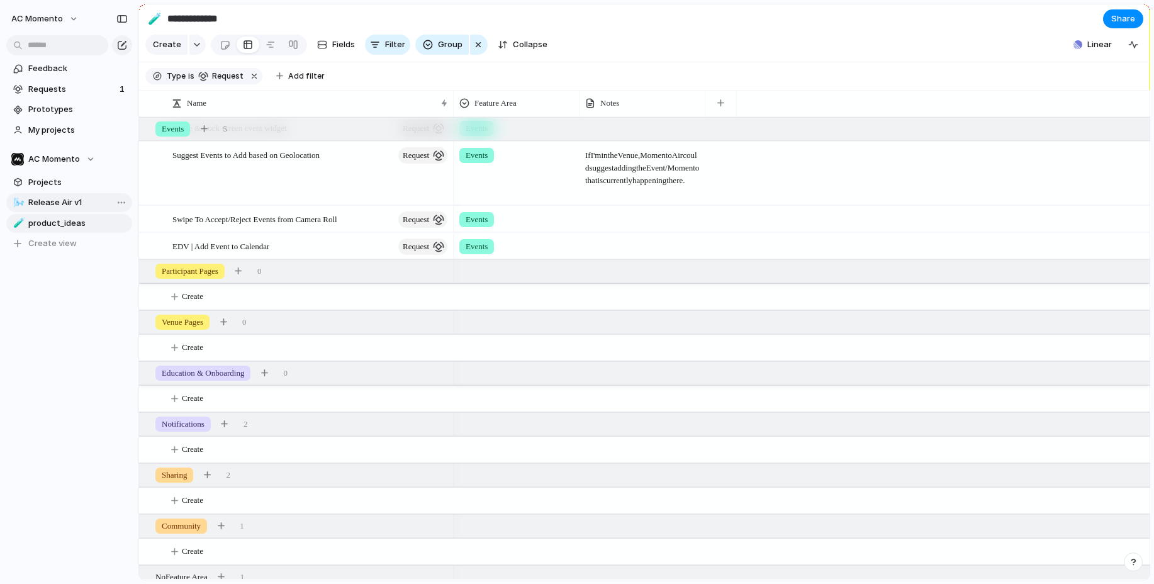
click at [66, 209] on link "🌬️ Release Air v1" at bounding box center [69, 202] width 126 height 19
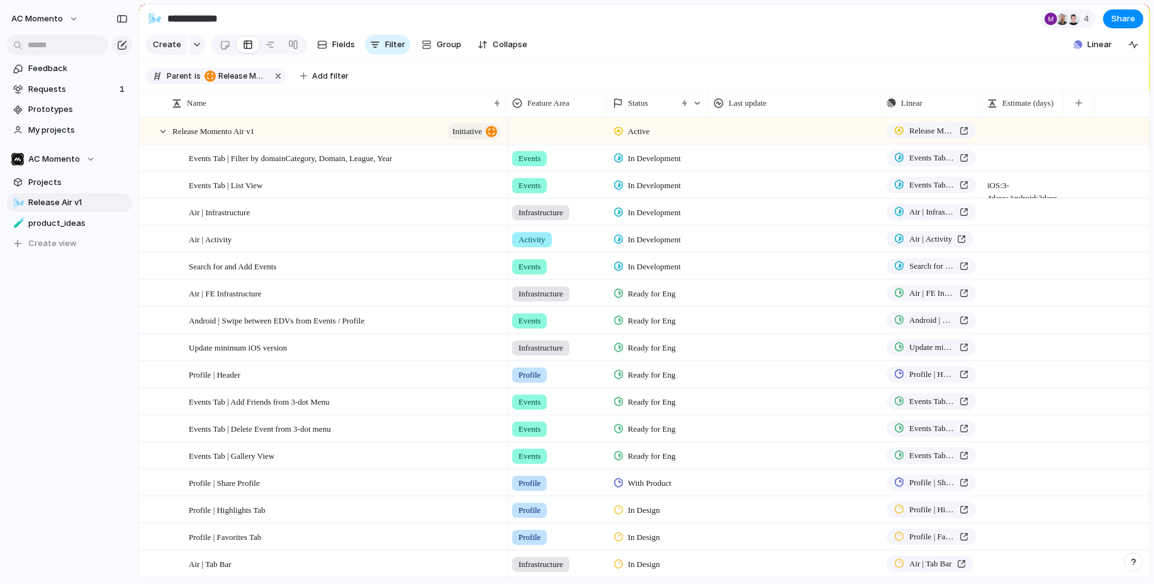
type input "**********"
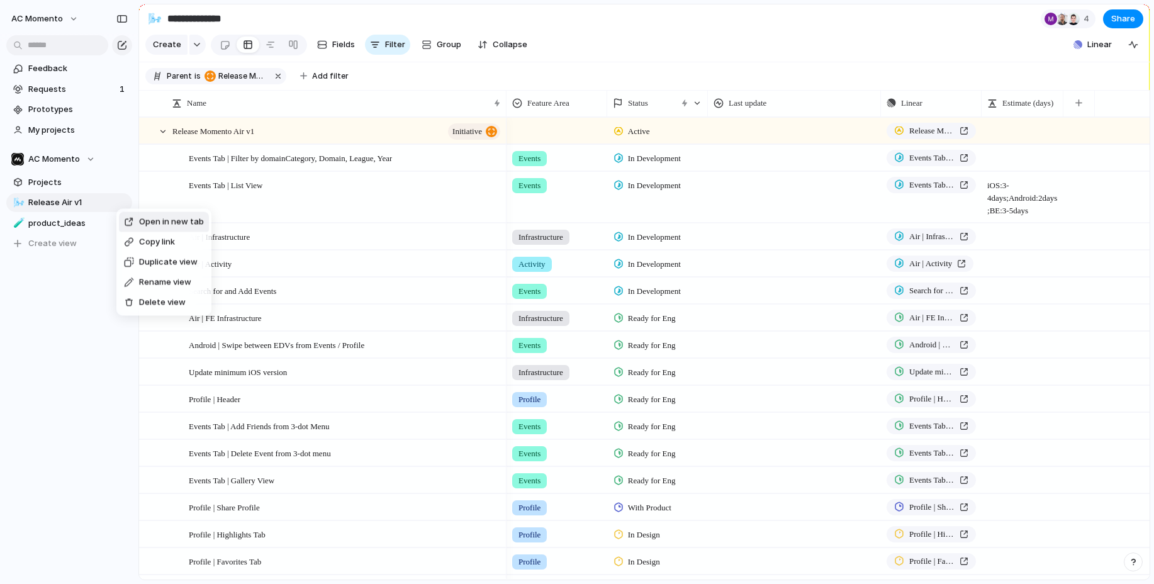
click at [164, 304] on span "Delete view" at bounding box center [162, 302] width 47 height 13
